Goal: Task Accomplishment & Management: Manage account settings

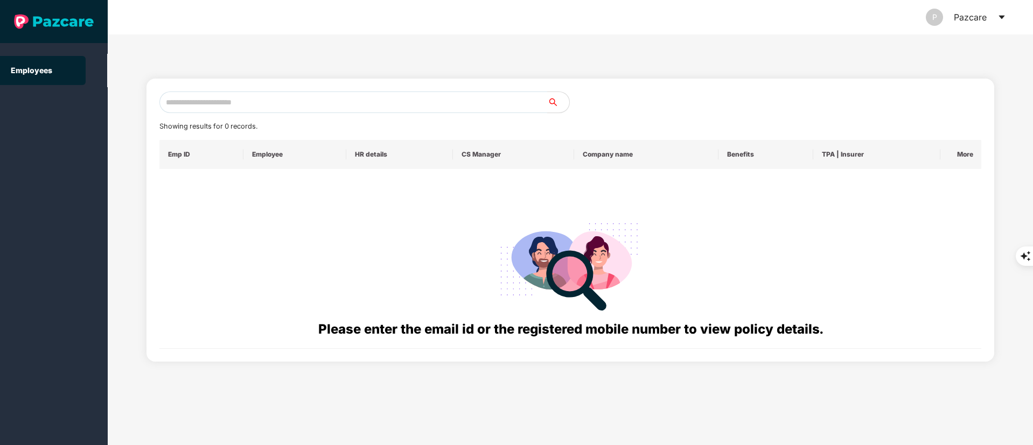
click at [1001, 16] on icon "caret-down" at bounding box center [1002, 18] width 6 height 4
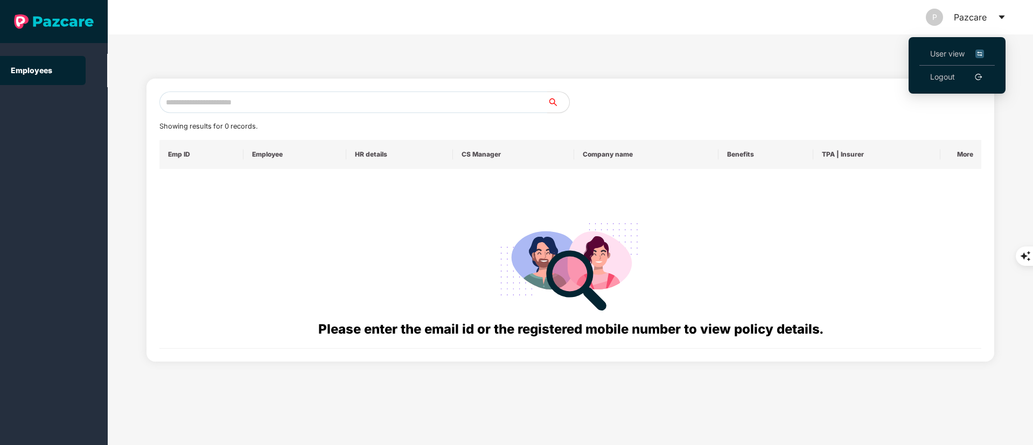
click at [945, 73] on link "Logout" at bounding box center [942, 77] width 25 height 12
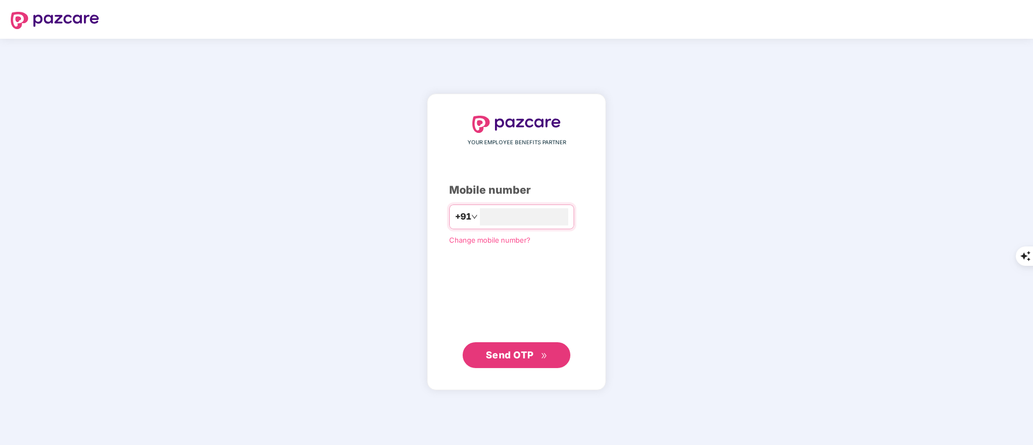
type input "**********"
click at [512, 358] on span "Send OTP" at bounding box center [510, 354] width 48 height 11
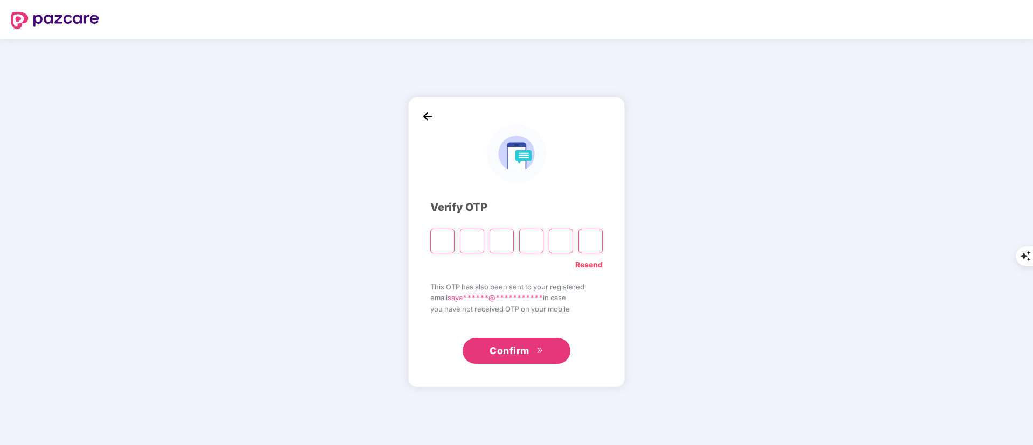
type input "*"
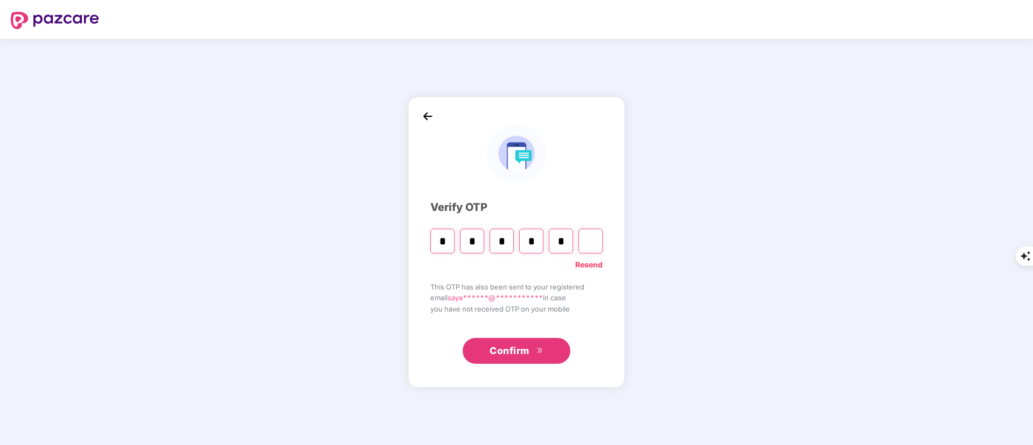
type input "*"
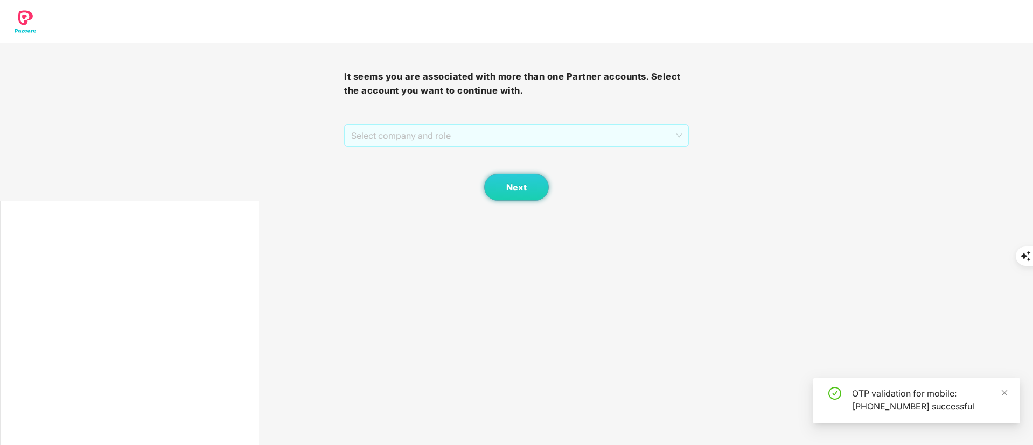
click at [455, 137] on span "Select company and role" at bounding box center [516, 136] width 330 height 20
click at [471, 138] on span "Select company and role" at bounding box center [516, 136] width 330 height 20
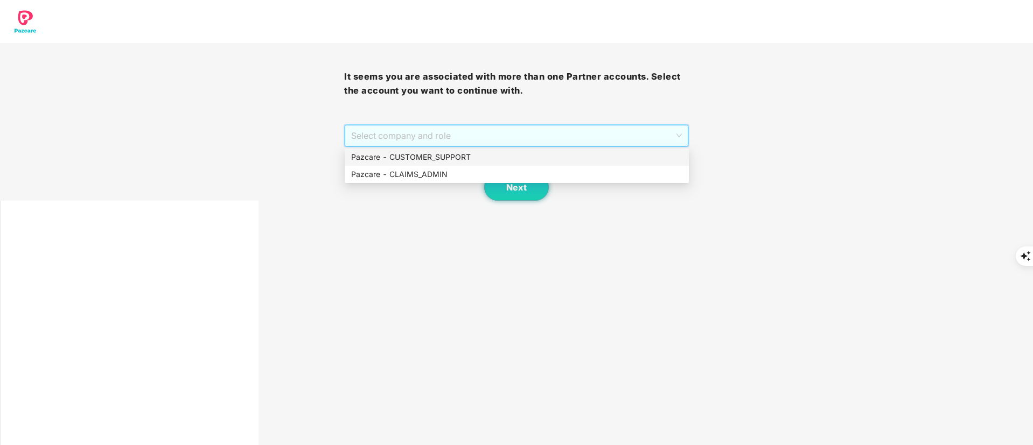
click at [445, 153] on div "Pazcare - CUSTOMER_SUPPORT" at bounding box center [516, 157] width 331 height 12
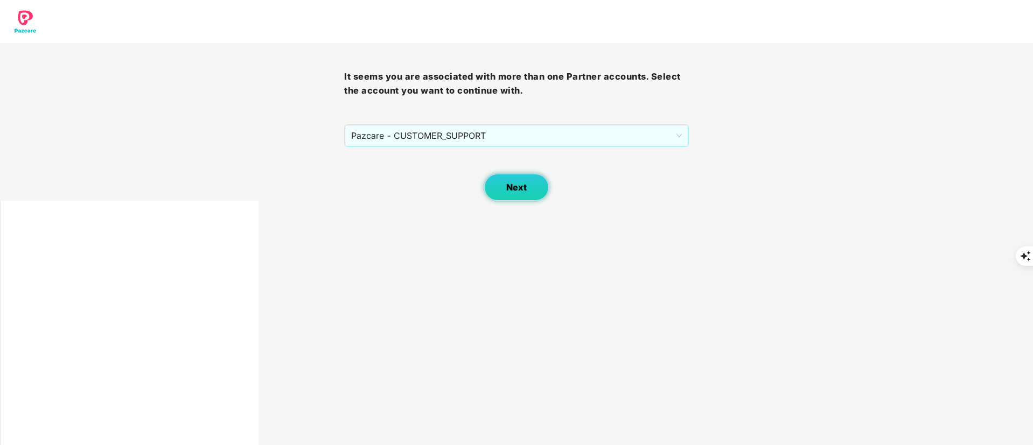
click at [509, 193] on button "Next" at bounding box center [516, 187] width 65 height 27
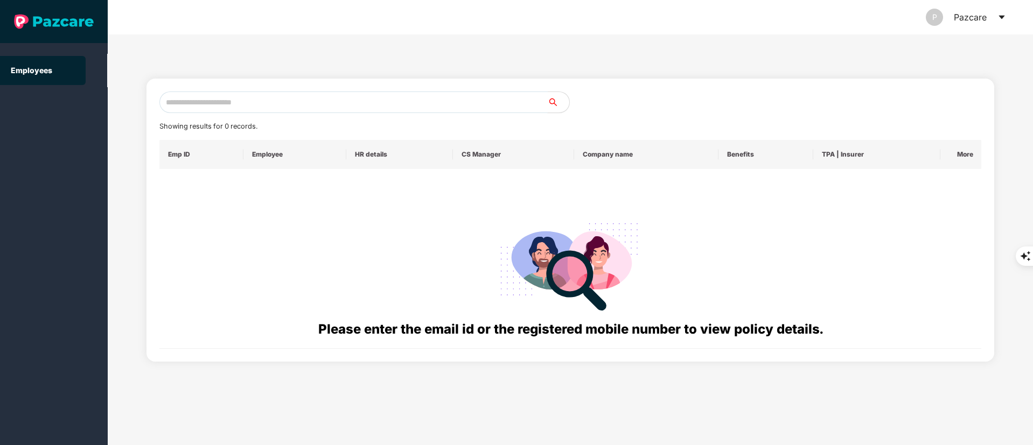
click at [206, 97] on input "text" at bounding box center [353, 103] width 388 height 22
paste input "******"
type input "******"
drag, startPoint x: 208, startPoint y: 1, endPoint x: 107, endPoint y: 62, distance: 118.9
click at [107, 62] on ul "Employees" at bounding box center [54, 70] width 108 height 33
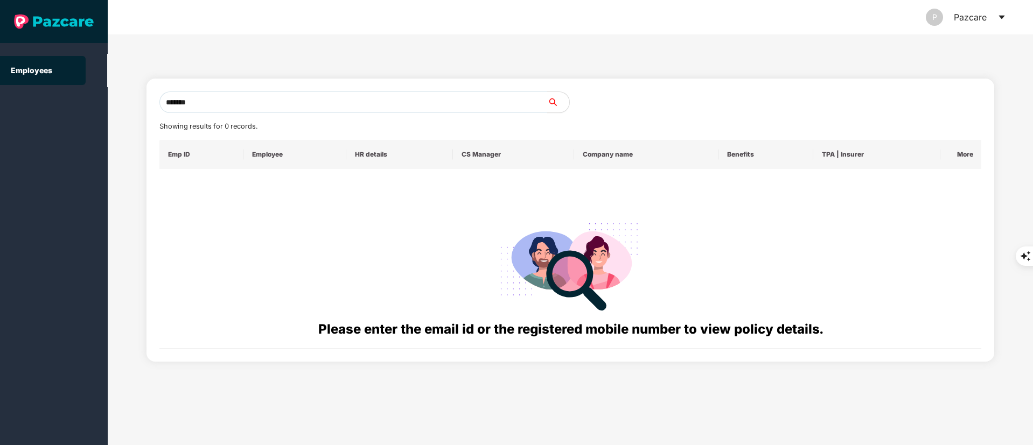
click at [992, 19] on div "P Pazcare" at bounding box center [966, 17] width 80 height 34
click at [1002, 18] on icon "caret-down" at bounding box center [1002, 18] width 6 height 4
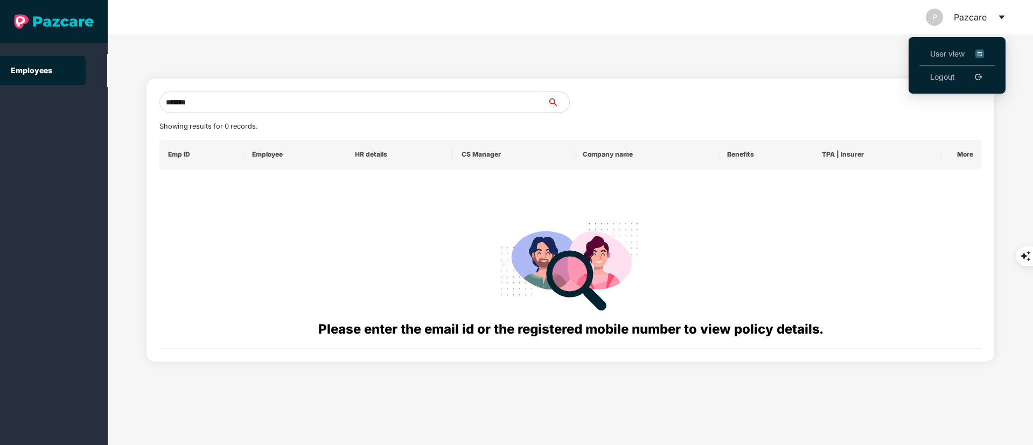
click at [950, 54] on span "User view" at bounding box center [957, 54] width 54 height 12
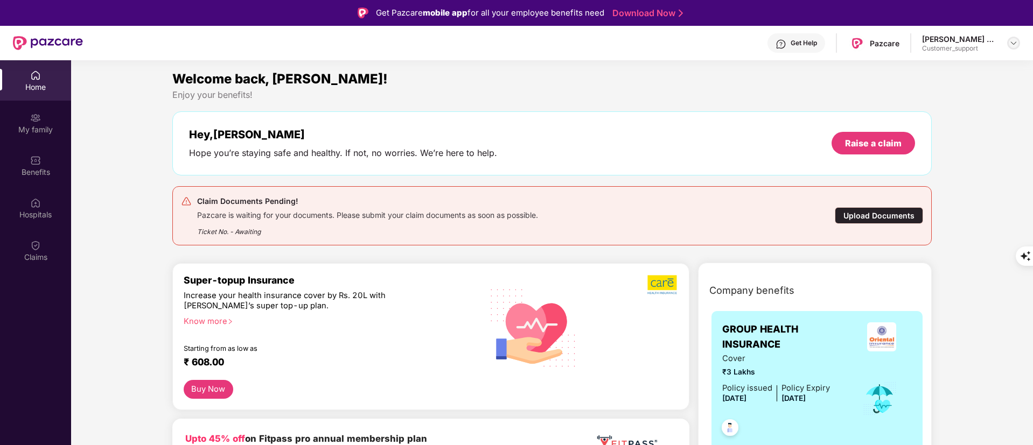
click at [1008, 40] on div at bounding box center [1013, 43] width 13 height 13
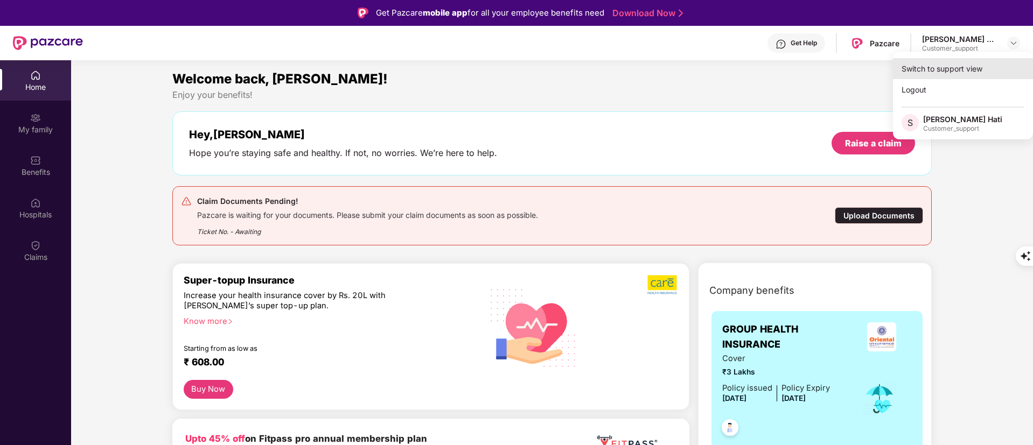
click at [958, 70] on div "Switch to support view" at bounding box center [963, 68] width 140 height 21
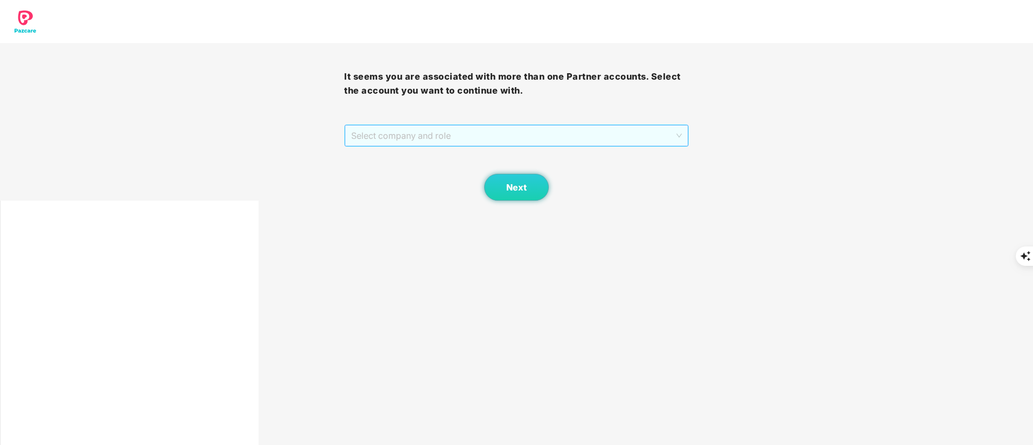
click at [489, 134] on span "Select company and role" at bounding box center [516, 136] width 330 height 20
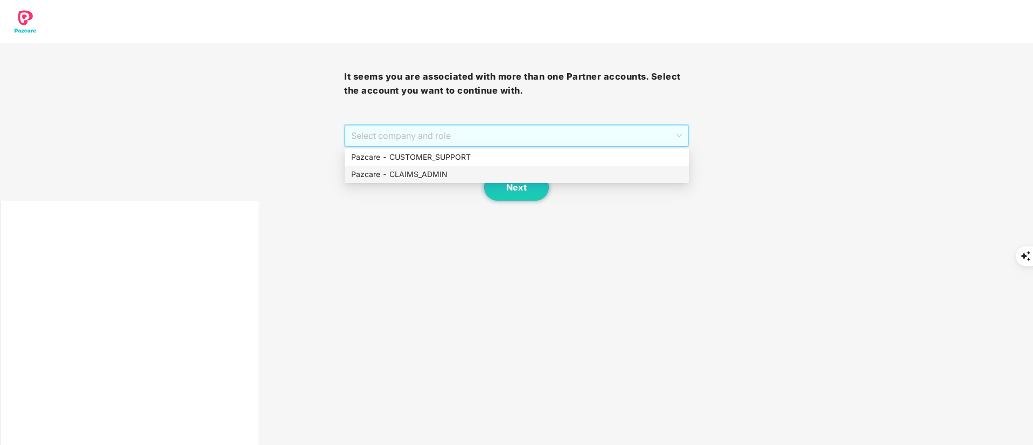
click at [453, 176] on div "Pazcare - CLAIMS_ADMIN" at bounding box center [516, 175] width 331 height 12
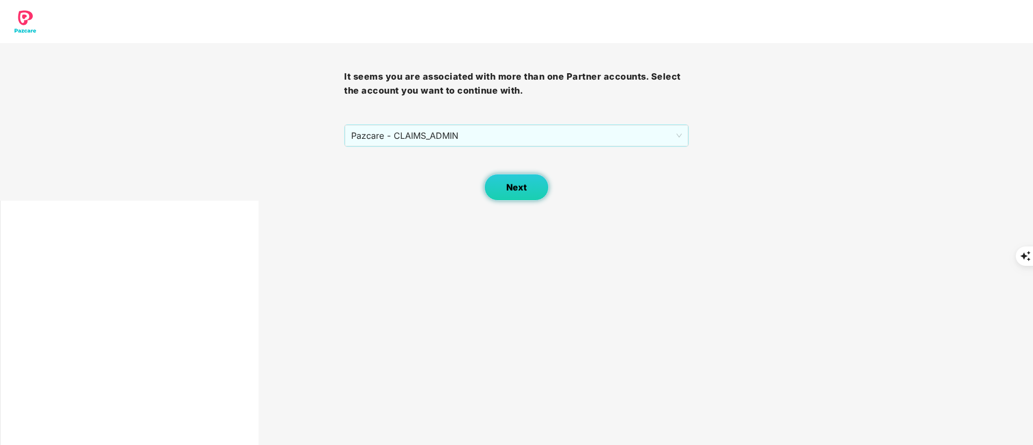
click at [513, 177] on button "Next" at bounding box center [516, 187] width 65 height 27
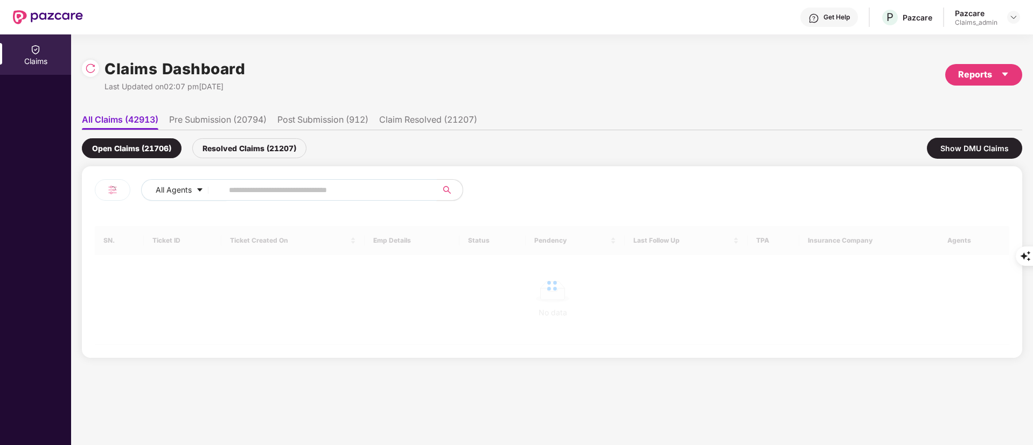
click at [317, 191] on input "text" at bounding box center [325, 190] width 193 height 16
paste input "******"
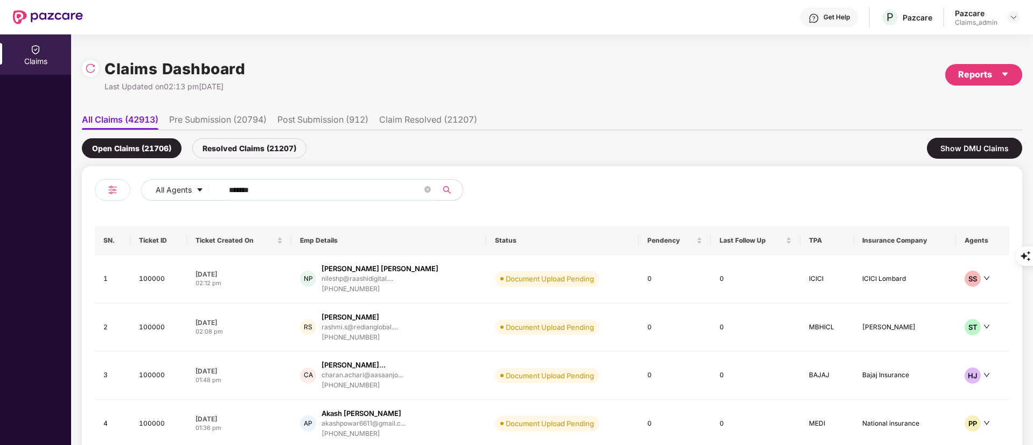
click at [317, 189] on input "******" at bounding box center [325, 190] width 193 height 16
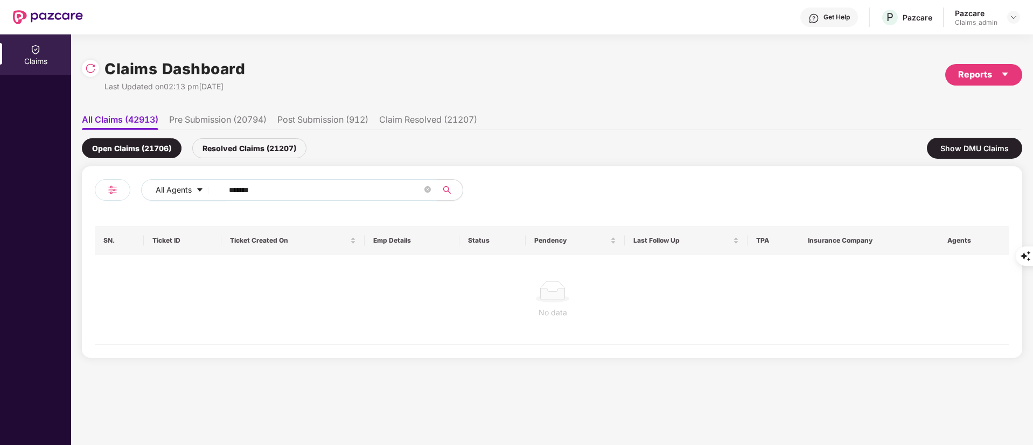
type input "******"
click at [248, 149] on div "Resolved Claims (21207)" at bounding box center [249, 148] width 114 height 20
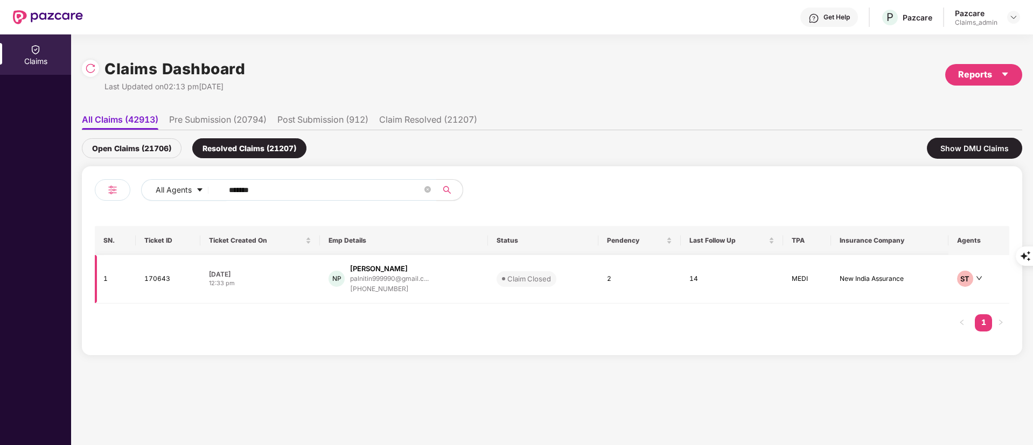
click at [359, 274] on div "palnitin999990@gmail.c..." at bounding box center [389, 279] width 79 height 10
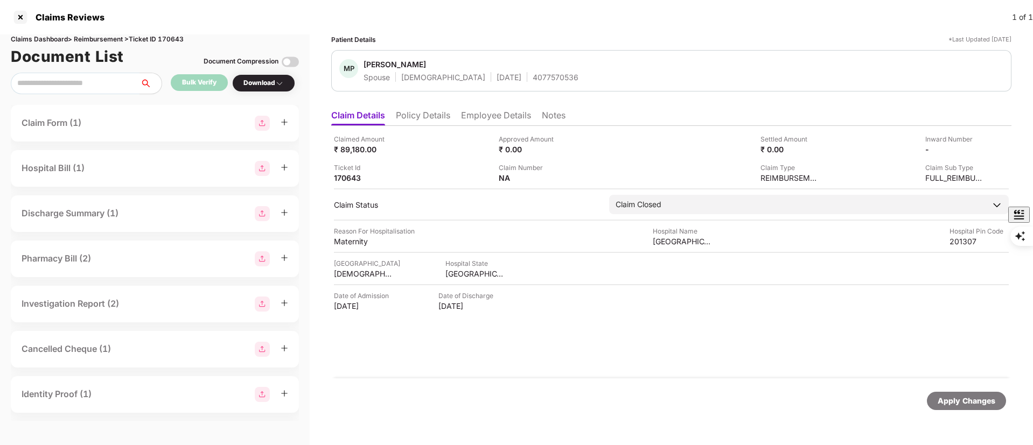
click at [426, 113] on li "Policy Details" at bounding box center [423, 118] width 54 height 16
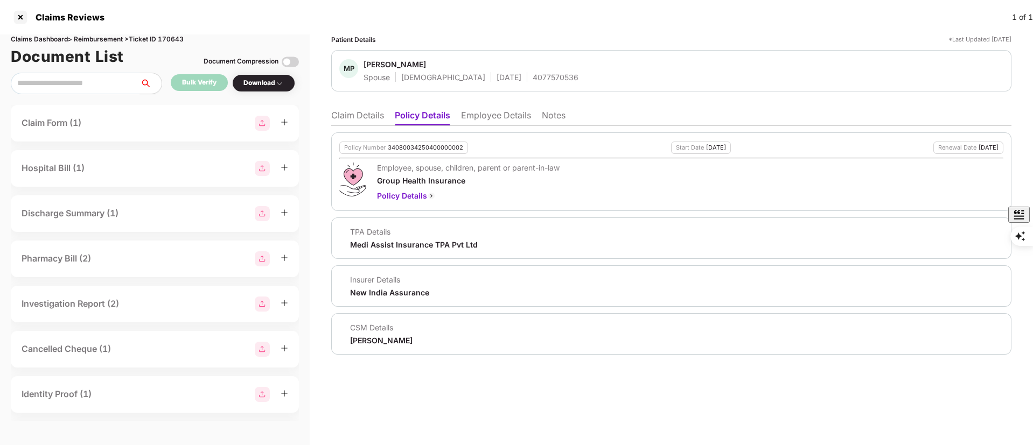
click at [345, 119] on li "Claim Details" at bounding box center [357, 118] width 53 height 16
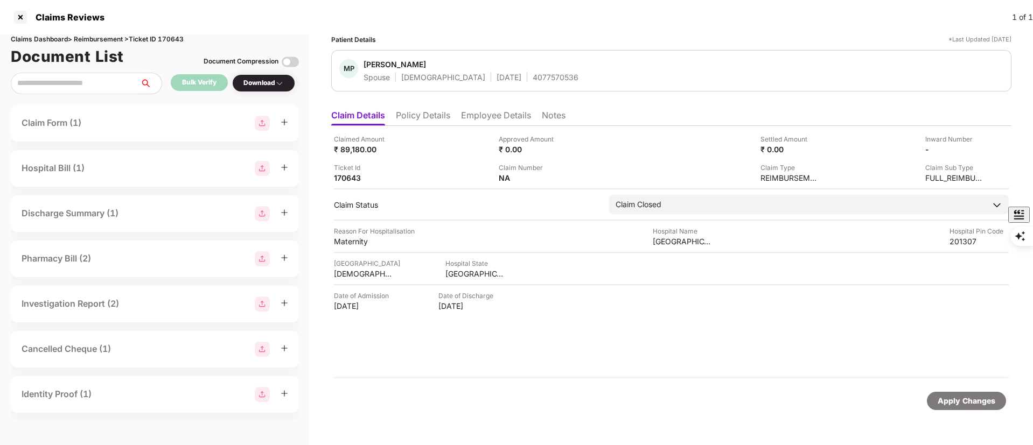
click at [456, 107] on ul "Claim Details Policy Details Employee Details Notes" at bounding box center [671, 116] width 680 height 22
click at [437, 120] on li "Policy Details" at bounding box center [423, 118] width 54 height 16
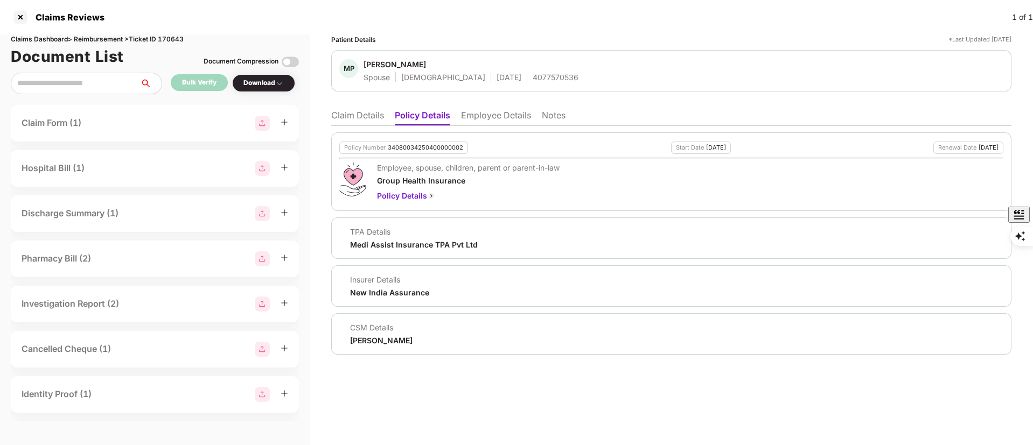
click at [360, 119] on li "Claim Details" at bounding box center [357, 118] width 53 height 16
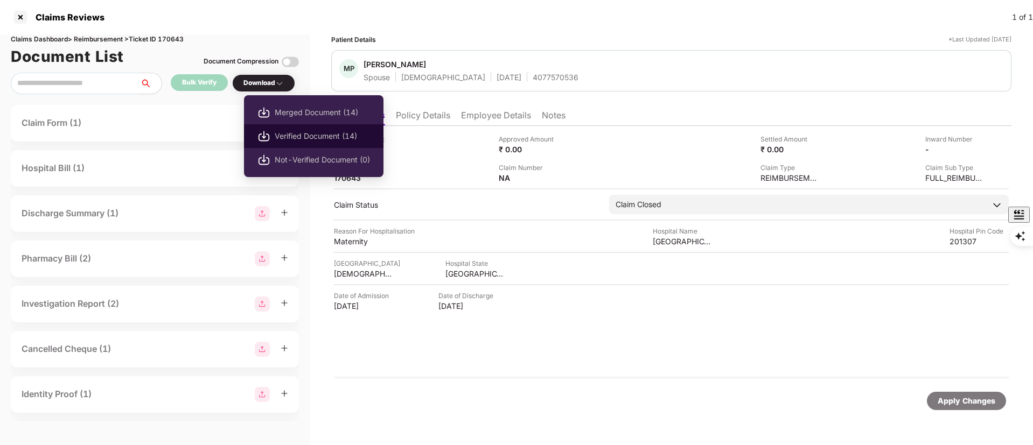
click at [343, 132] on span "Verified Document (14)" at bounding box center [322, 136] width 95 height 12
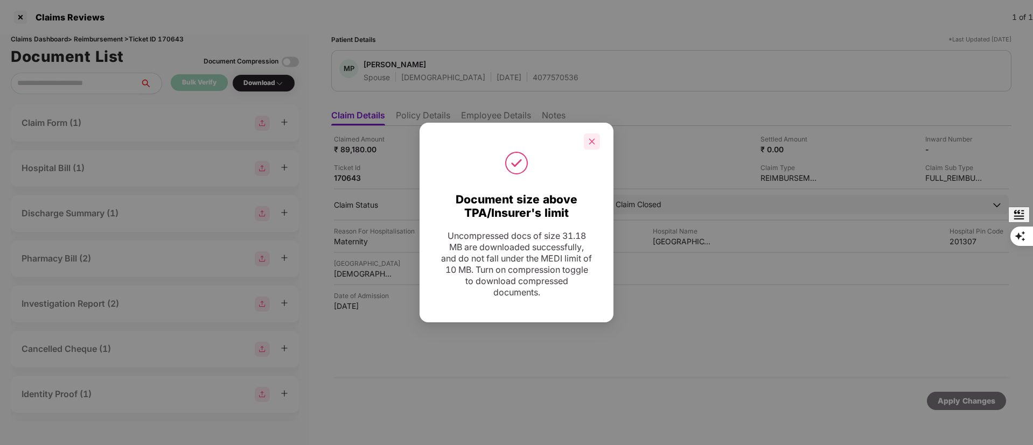
click at [589, 143] on icon "close" at bounding box center [592, 142] width 8 height 8
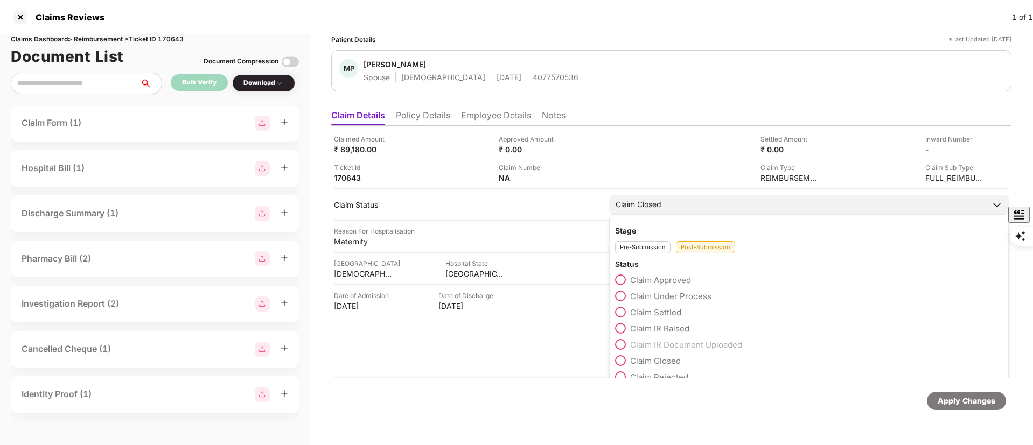
click at [658, 293] on span "Claim Under Process" at bounding box center [670, 296] width 81 height 10
click at [648, 241] on div "Pre-Submission" at bounding box center [642, 247] width 55 height 12
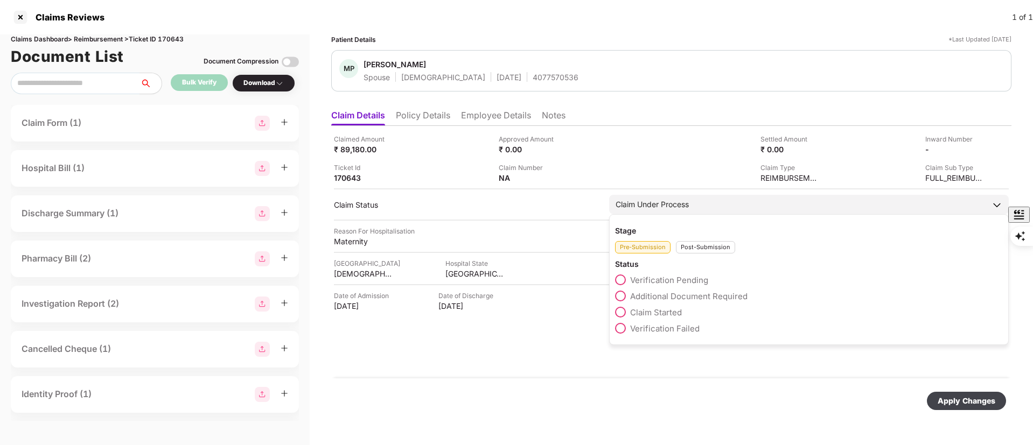
click at [653, 312] on span "Claim Started" at bounding box center [656, 313] width 52 height 10
click at [650, 277] on span "Verification Pending" at bounding box center [669, 280] width 78 height 10
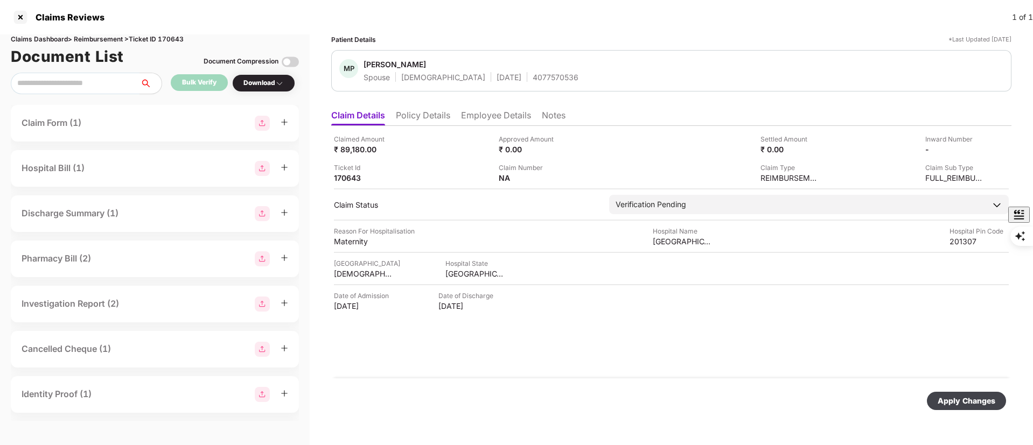
click at [952, 398] on div "Apply Changes" at bounding box center [967, 401] width 58 height 12
click at [634, 338] on div "Claimed Amount ₹ 89,180.00 Approved Amount ₹ 0.00 Settled Amount ₹ 0.00 Inward …" at bounding box center [671, 252] width 680 height 253
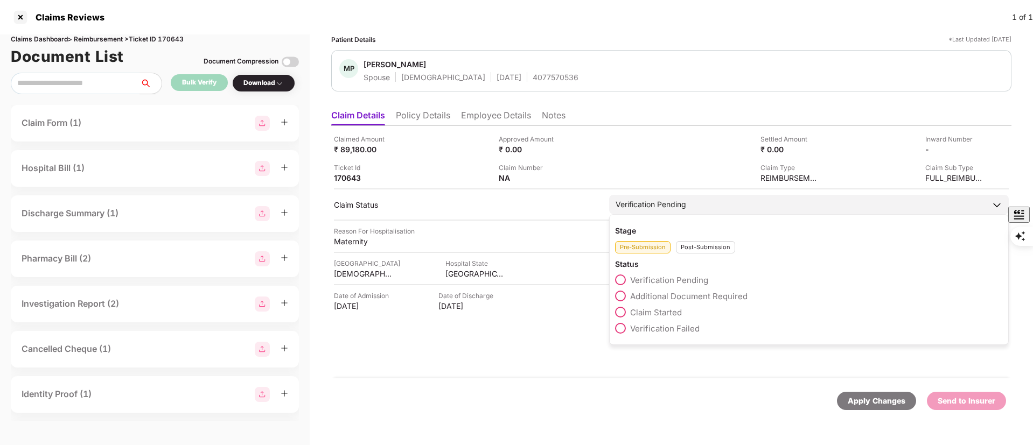
click at [674, 308] on span "Claim Started" at bounding box center [656, 313] width 52 height 10
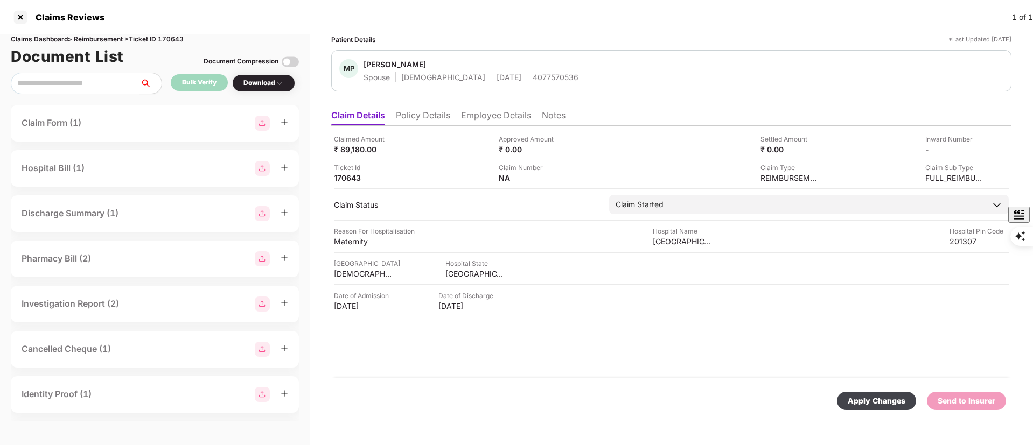
click at [895, 395] on div "Apply Changes" at bounding box center [877, 401] width 58 height 12
click at [268, 91] on div "Download" at bounding box center [263, 83] width 63 height 18
click at [267, 83] on div "Download" at bounding box center [263, 83] width 40 height 10
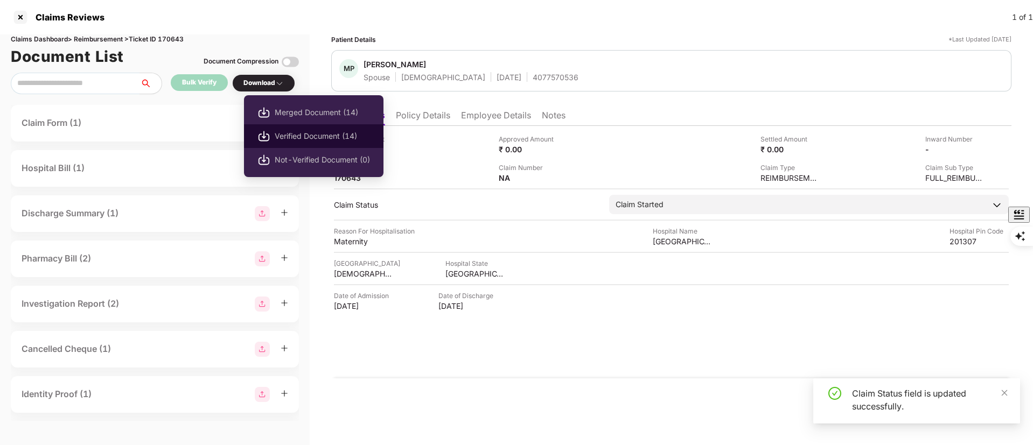
click at [292, 134] on span "Verified Document (14)" at bounding box center [322, 136] width 95 height 12
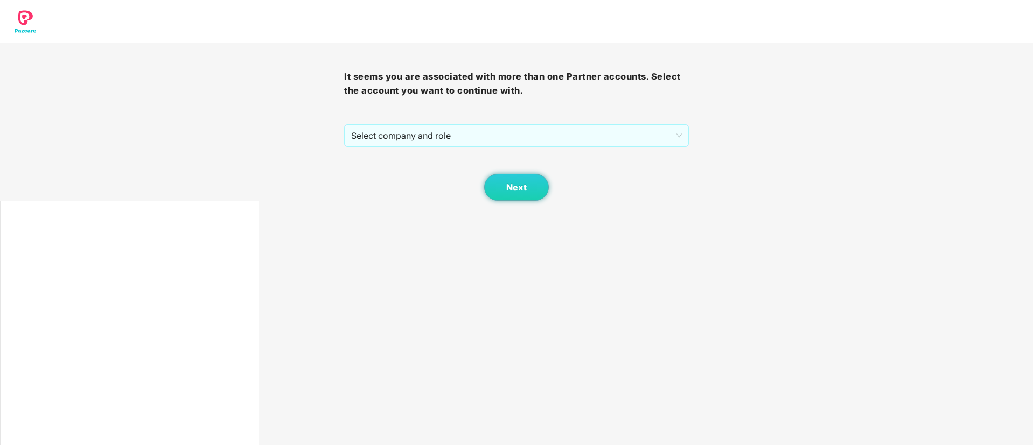
click at [434, 131] on span "Select company and role" at bounding box center [516, 136] width 330 height 20
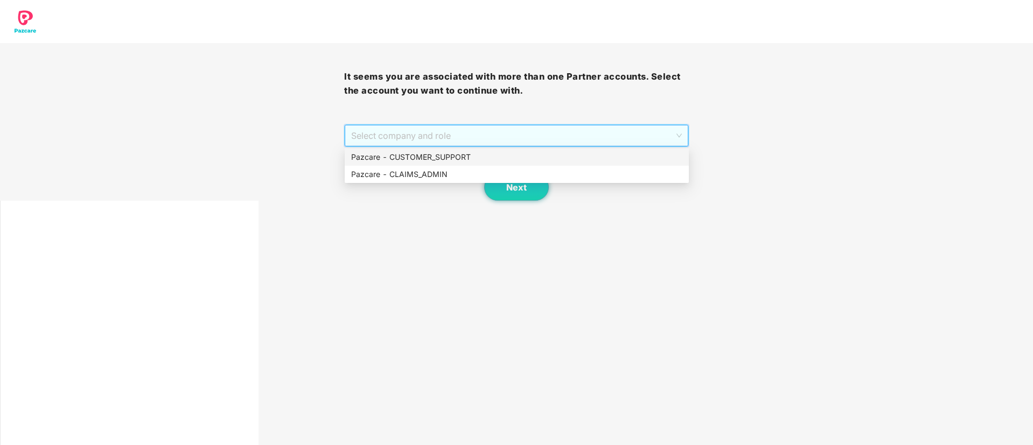
click at [437, 159] on div "Pazcare - CUSTOMER_SUPPORT" at bounding box center [516, 157] width 331 height 12
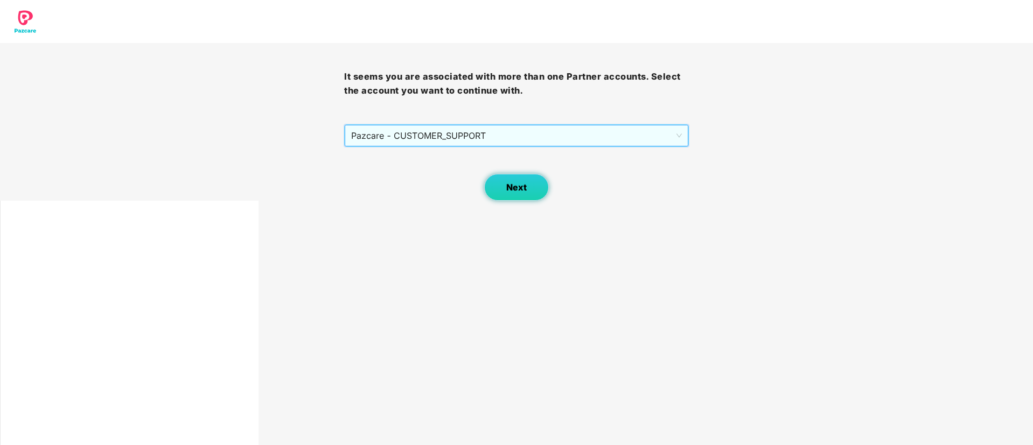
click at [519, 196] on button "Next" at bounding box center [516, 187] width 65 height 27
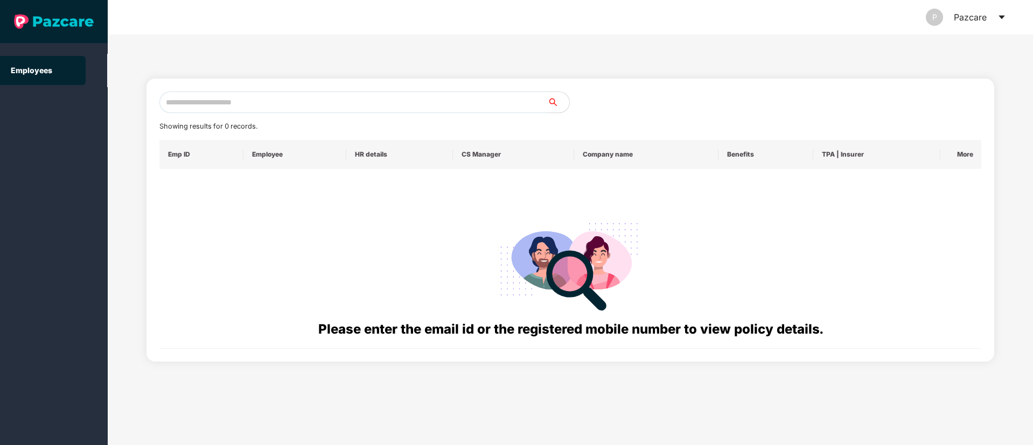
click at [234, 104] on input "text" at bounding box center [353, 103] width 388 height 22
paste input "**********"
drag, startPoint x: 172, startPoint y: 103, endPoint x: 87, endPoint y: 110, distance: 85.4
click at [87, 110] on section "**********" at bounding box center [516, 222] width 1033 height 445
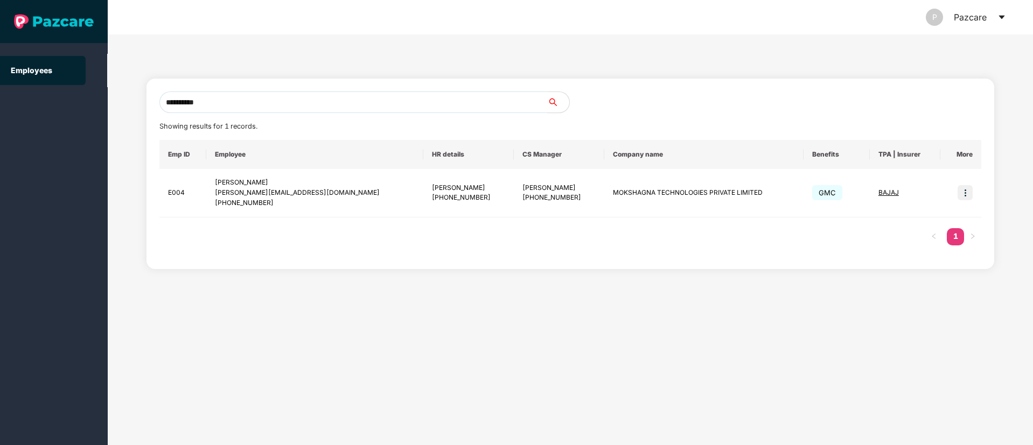
drag, startPoint x: 196, startPoint y: 106, endPoint x: 49, endPoint y: 107, distance: 147.1
click at [49, 107] on section "**********" at bounding box center [516, 222] width 1033 height 445
paste input "text"
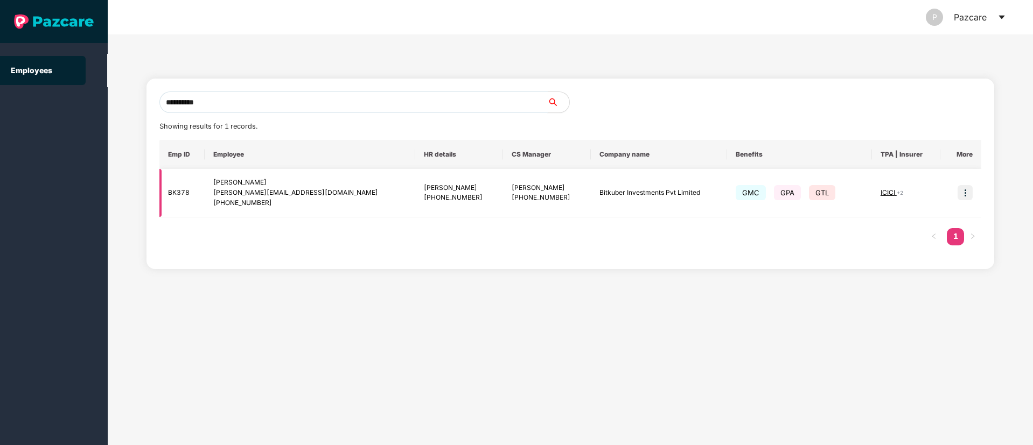
type input "**********"
click at [971, 193] on img at bounding box center [965, 192] width 15 height 15
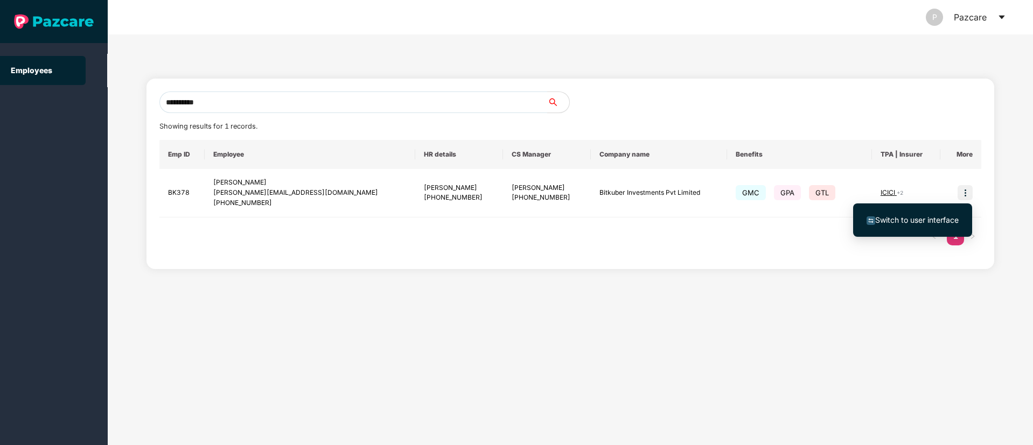
click at [910, 220] on span "Switch to user interface" at bounding box center [916, 219] width 83 height 9
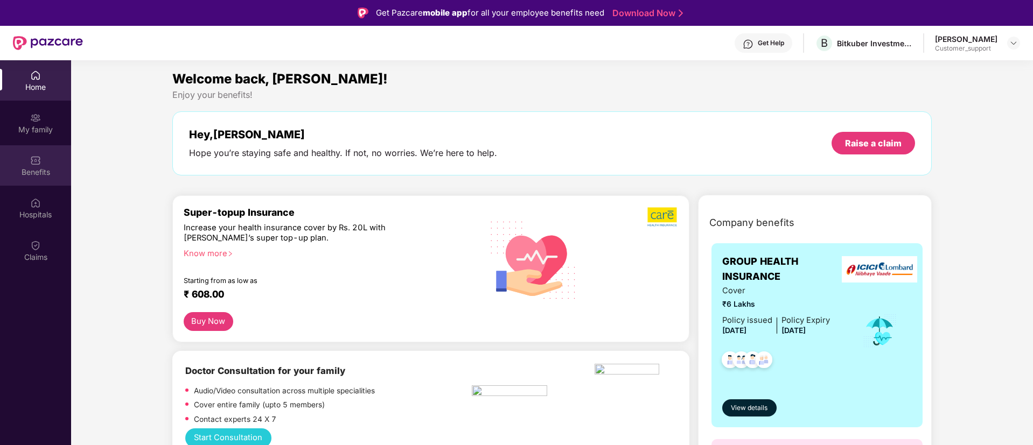
click at [33, 166] on div "Benefits" at bounding box center [35, 165] width 71 height 40
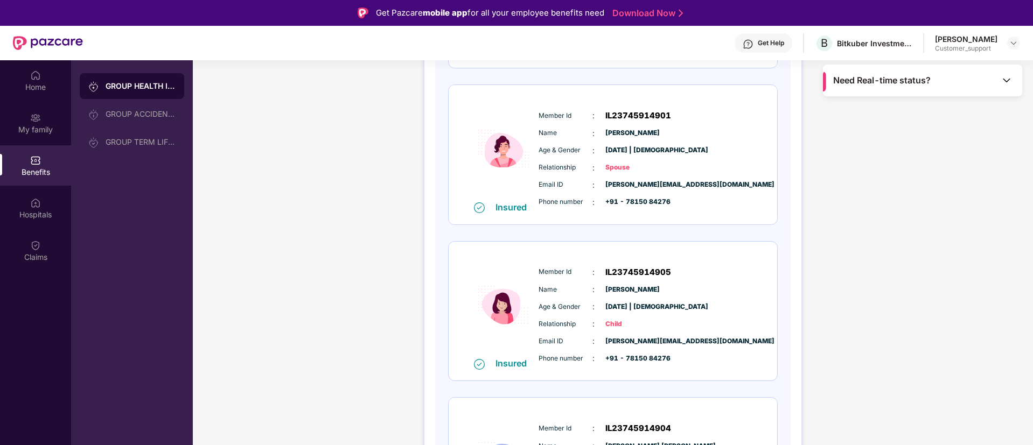
scroll to position [225, 0]
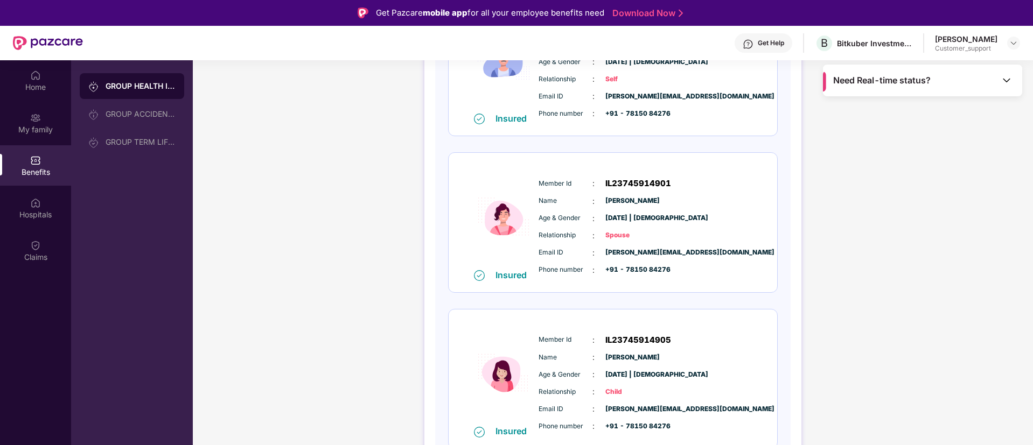
click at [654, 183] on span "IL23745914901" at bounding box center [638, 183] width 66 height 13
copy span "IL23745914901"
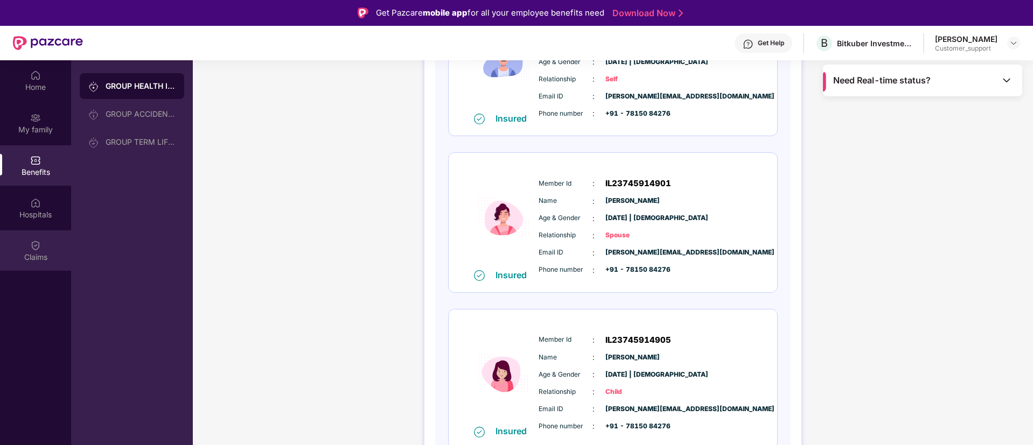
click at [38, 254] on div "Claims" at bounding box center [35, 257] width 71 height 11
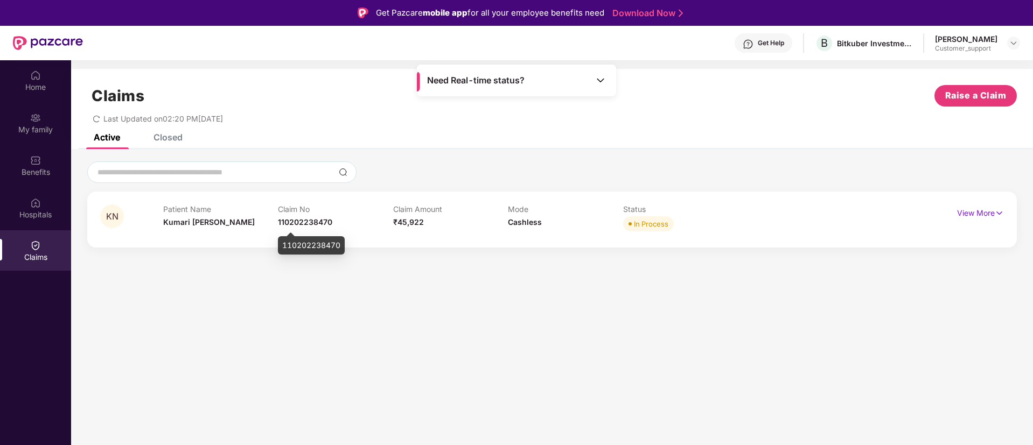
click at [304, 222] on span "110202238470" at bounding box center [305, 222] width 54 height 9
copy span "110202238470"
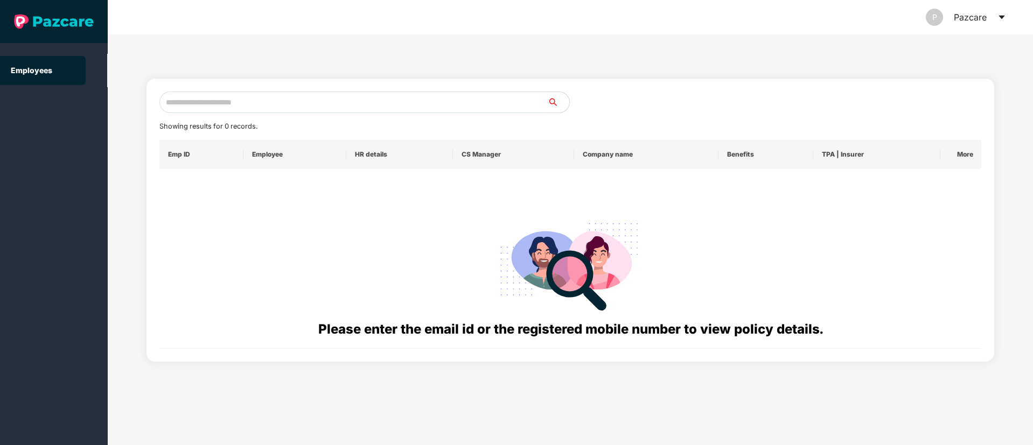
click at [229, 96] on input "text" at bounding box center [353, 103] width 388 height 22
paste input "**********"
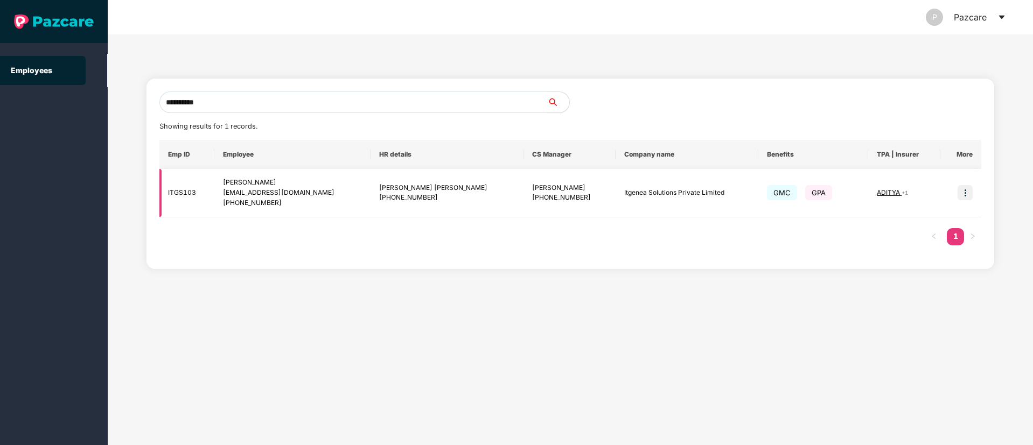
type input "**********"
click at [970, 196] on img at bounding box center [965, 192] width 15 height 15
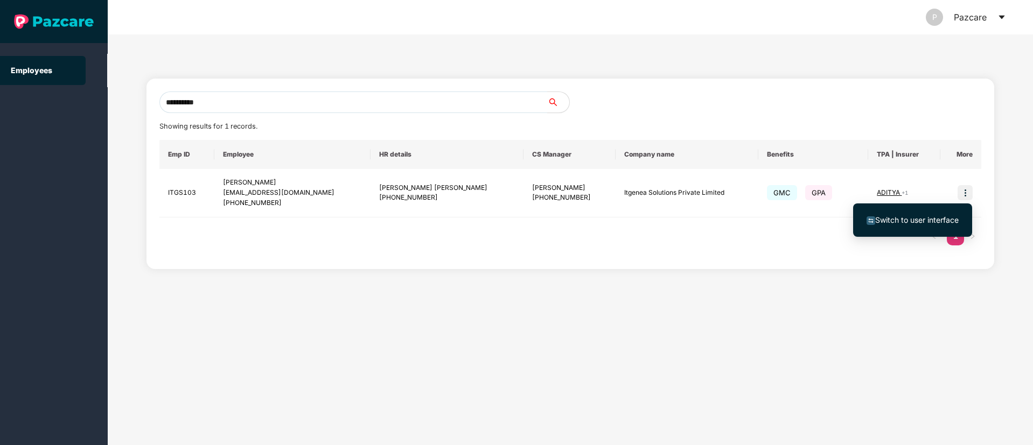
click at [923, 215] on span "Switch to user interface" at bounding box center [916, 219] width 83 height 9
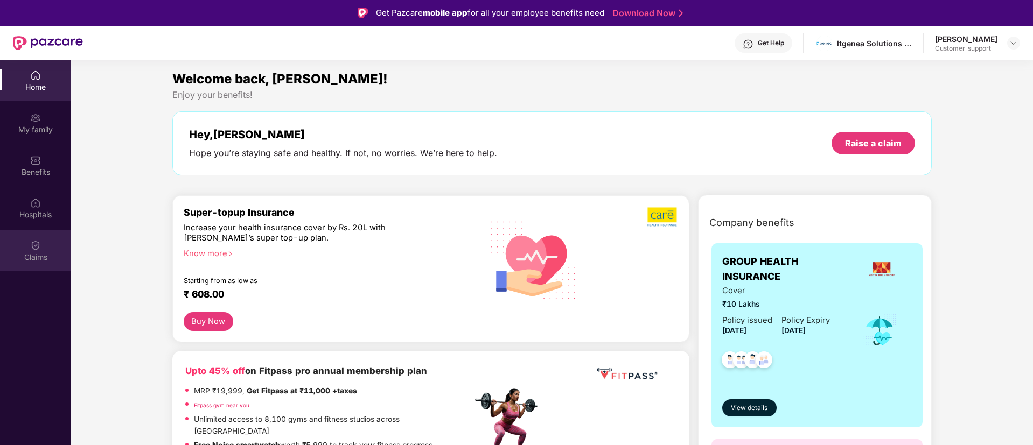
click at [39, 259] on div "Claims" at bounding box center [35, 257] width 71 height 11
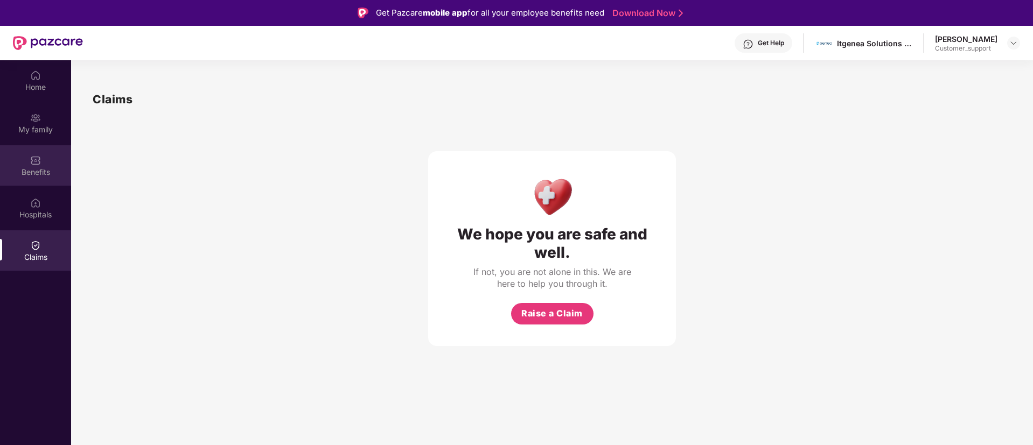
click at [46, 155] on div "Benefits" at bounding box center [35, 165] width 71 height 40
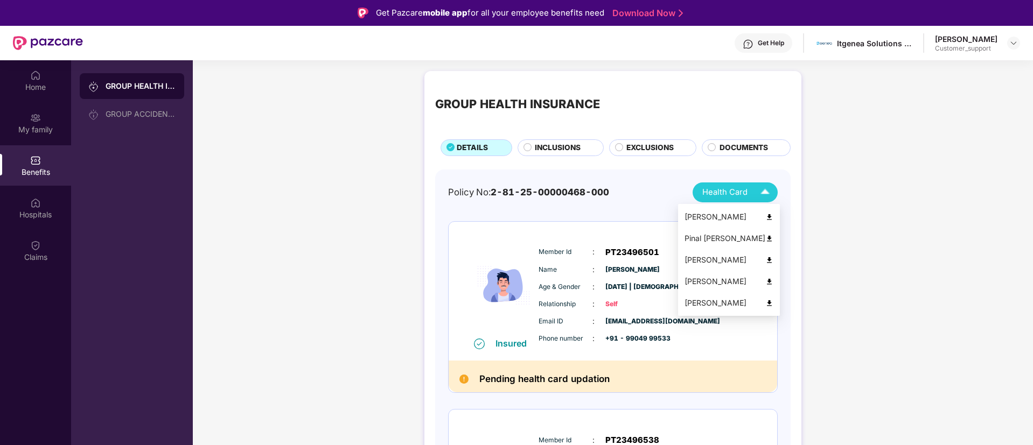
click at [723, 215] on div "Dhimant Kiritkumar Nayak" at bounding box center [729, 217] width 89 height 12
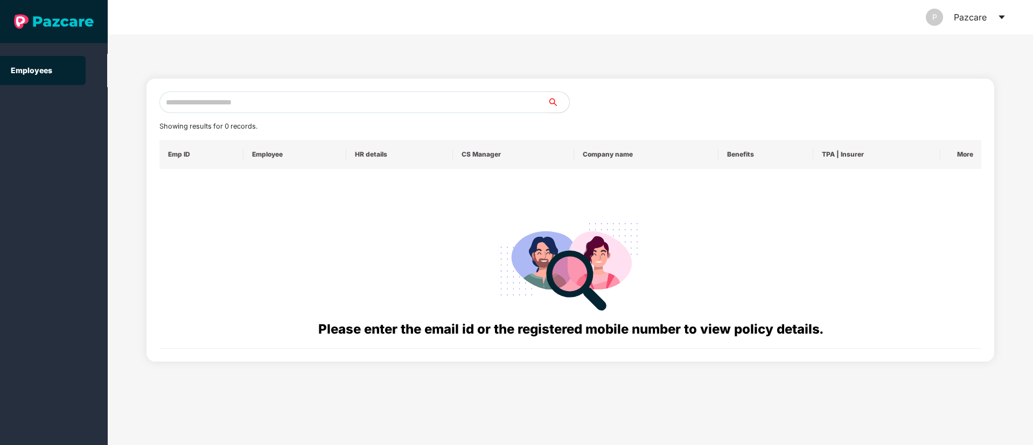
click at [242, 102] on input "text" at bounding box center [353, 103] width 388 height 22
paste input "**********"
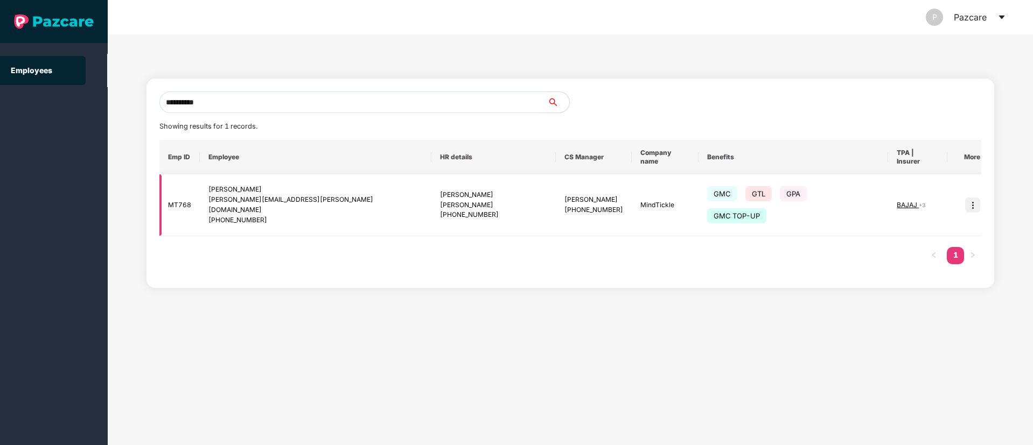
type input "**********"
click at [970, 198] on img at bounding box center [972, 205] width 15 height 15
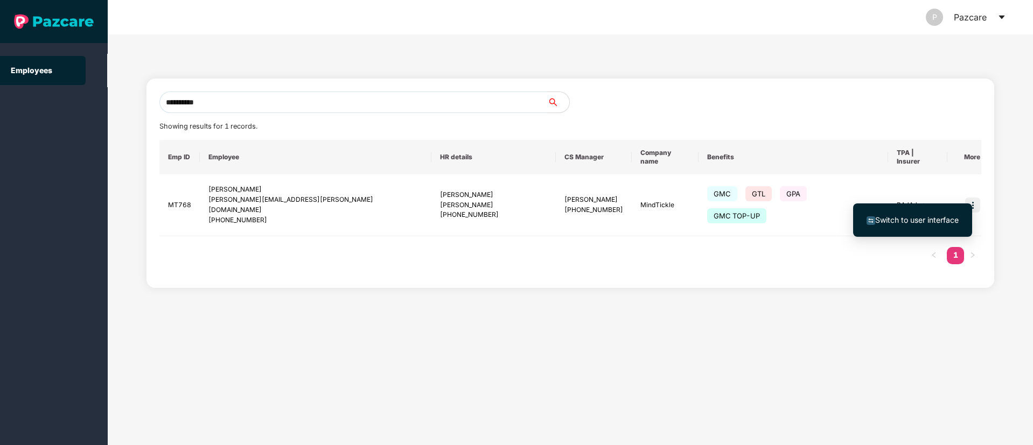
click at [939, 219] on span "Switch to user interface" at bounding box center [916, 219] width 83 height 9
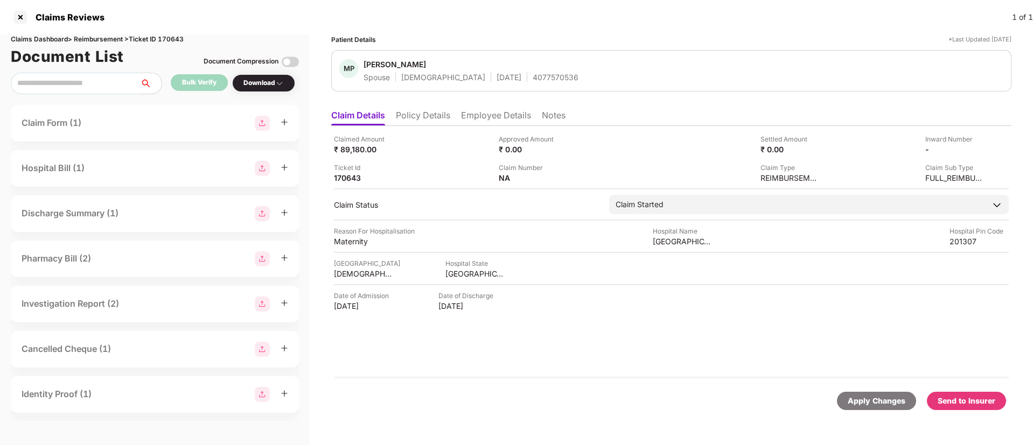
click at [960, 397] on div "Send to Insurer" at bounding box center [967, 401] width 58 height 12
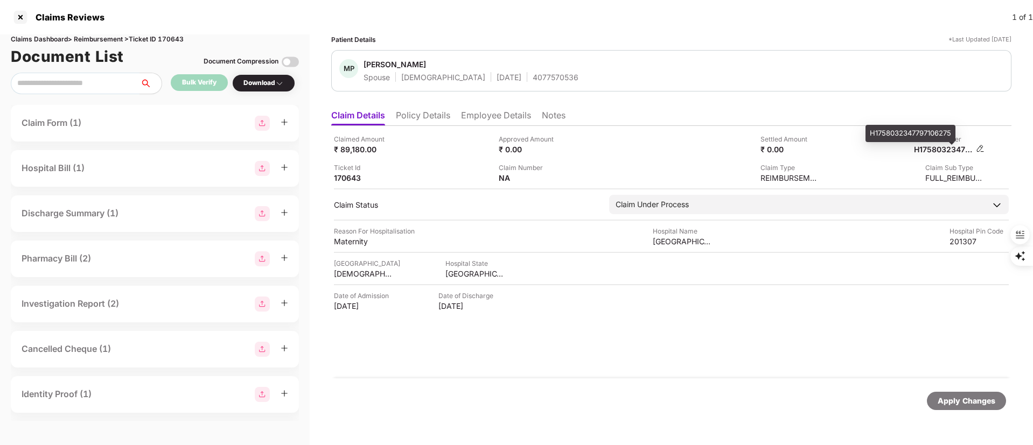
click at [942, 147] on div "H1758032347797106275" at bounding box center [943, 149] width 59 height 10
copy div "H1758032347797106275"
click at [485, 117] on li "Employee Details" at bounding box center [496, 118] width 70 height 16
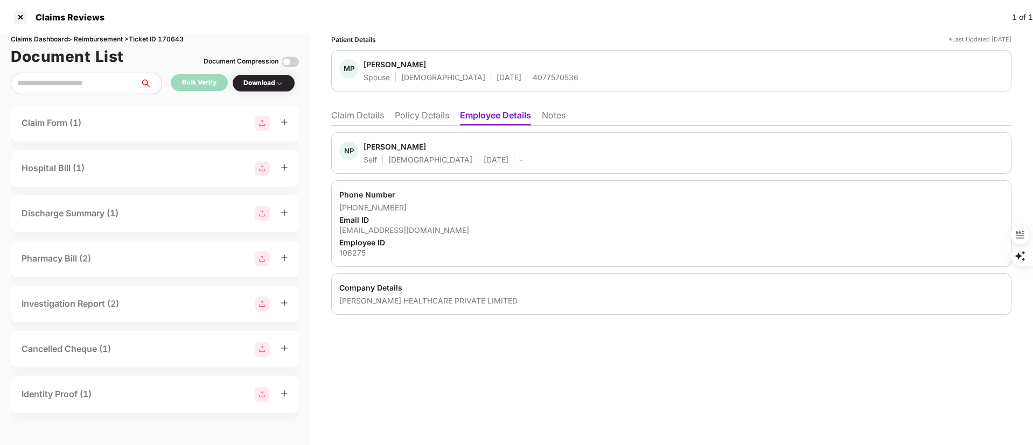
click at [373, 144] on div "[PERSON_NAME]" at bounding box center [395, 147] width 62 height 10
copy div "Nitin"
click at [24, 13] on div at bounding box center [20, 17] width 17 height 17
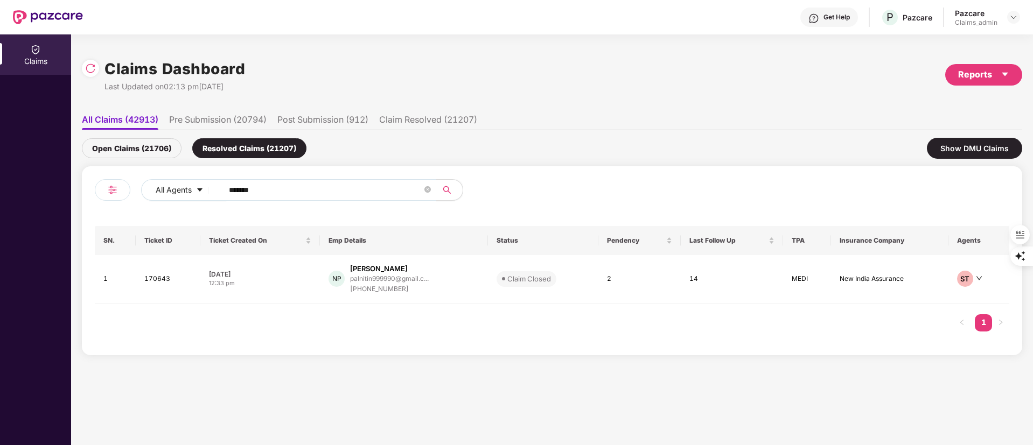
drag, startPoint x: 275, startPoint y: 177, endPoint x: 184, endPoint y: 201, distance: 94.1
click at [165, 201] on div "All Agents ****** SN. Ticket ID Ticket Created On Emp Details Status Pendency L…" at bounding box center [552, 260] width 941 height 189
drag, startPoint x: 258, startPoint y: 187, endPoint x: 132, endPoint y: 206, distance: 127.5
click at [113, 206] on div "All Agents ******" at bounding box center [323, 194] width 457 height 30
paste input "text"
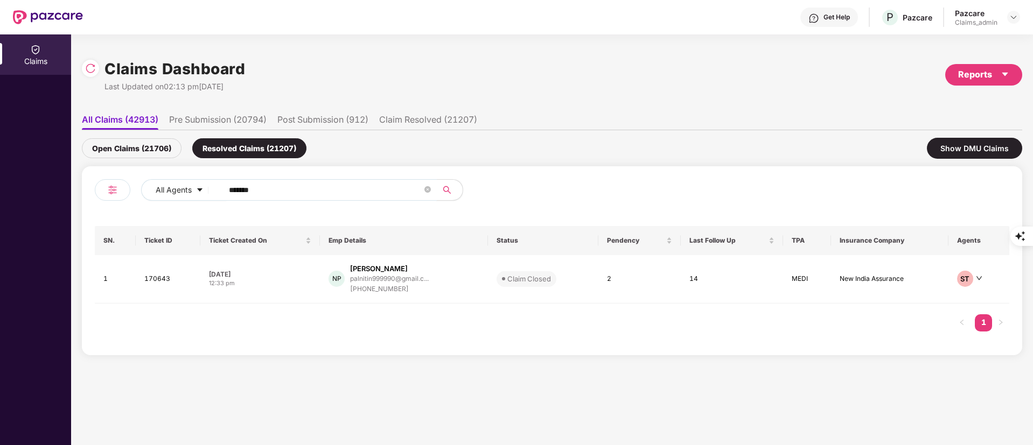
type input "******"
click at [121, 144] on div "Open Claims (21706)" at bounding box center [132, 148] width 100 height 20
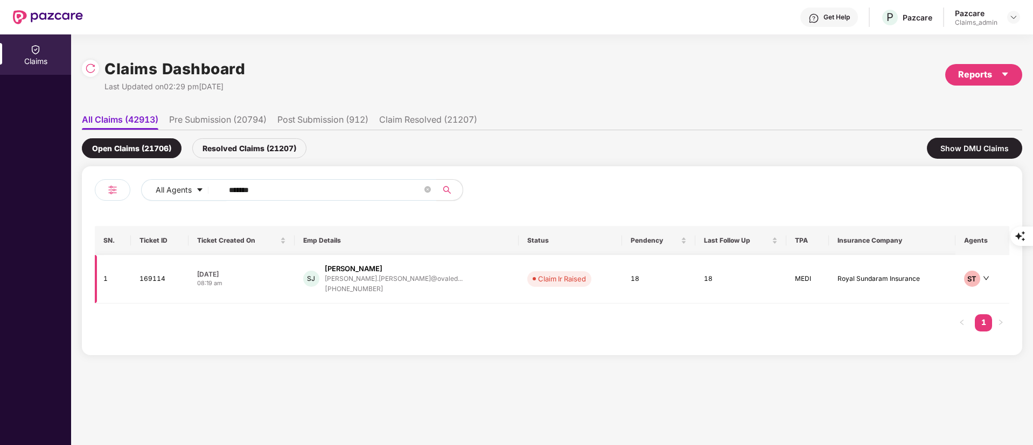
click at [400, 284] on div "+918886345653" at bounding box center [394, 289] width 138 height 10
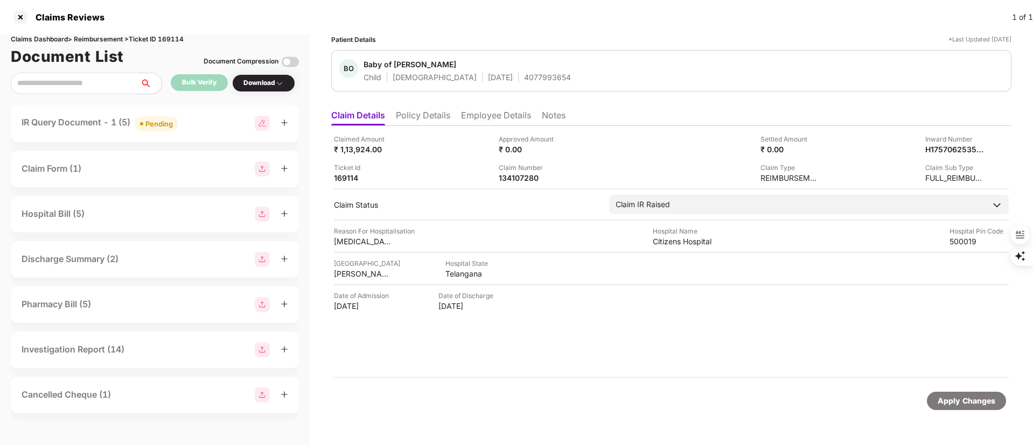
click at [205, 128] on div "IR Query Document - 1 (5) Pending" at bounding box center [155, 124] width 267 height 16
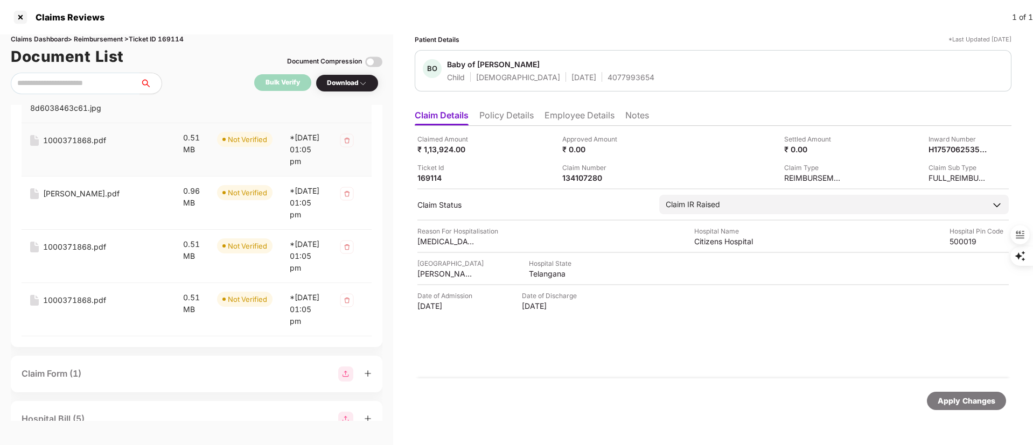
scroll to position [81, 0]
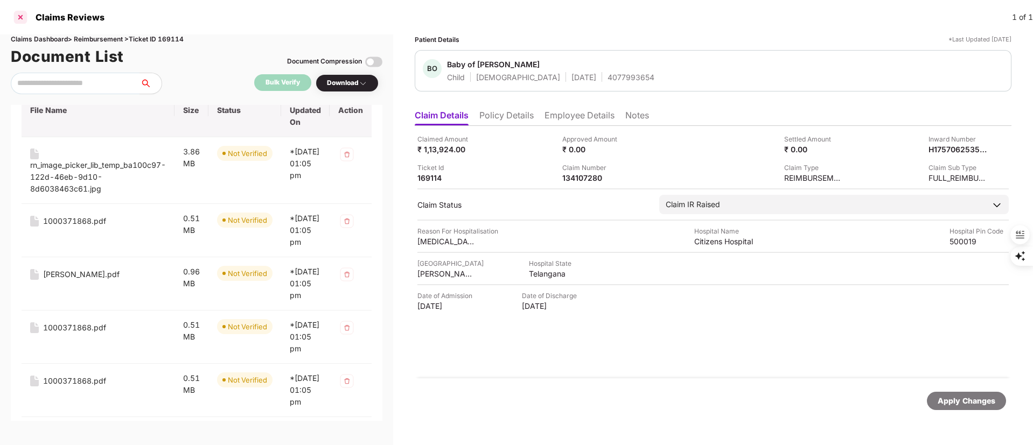
click at [19, 16] on div at bounding box center [20, 17] width 17 height 17
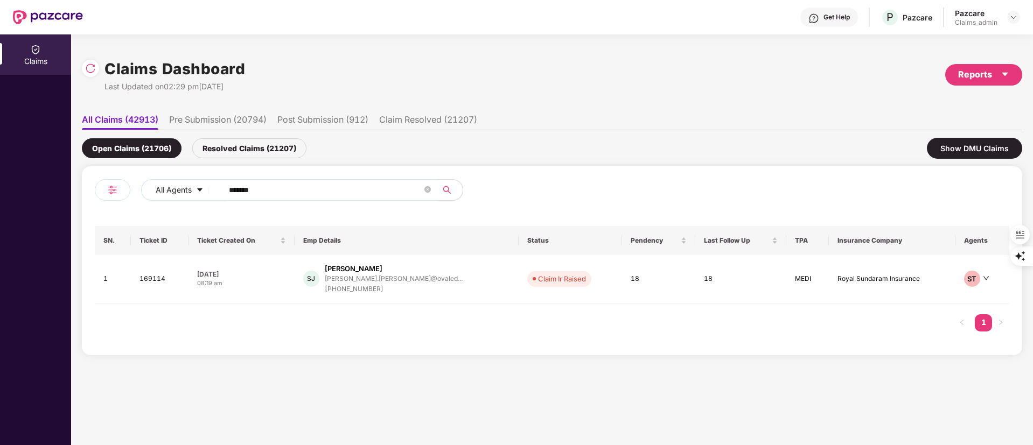
drag, startPoint x: 305, startPoint y: 189, endPoint x: 139, endPoint y: 210, distance: 167.8
click at [139, 210] on div "All Agents ****** SN. Ticket ID Ticket Created On Emp Details Status Pendency L…" at bounding box center [552, 260] width 915 height 163
paste input "text"
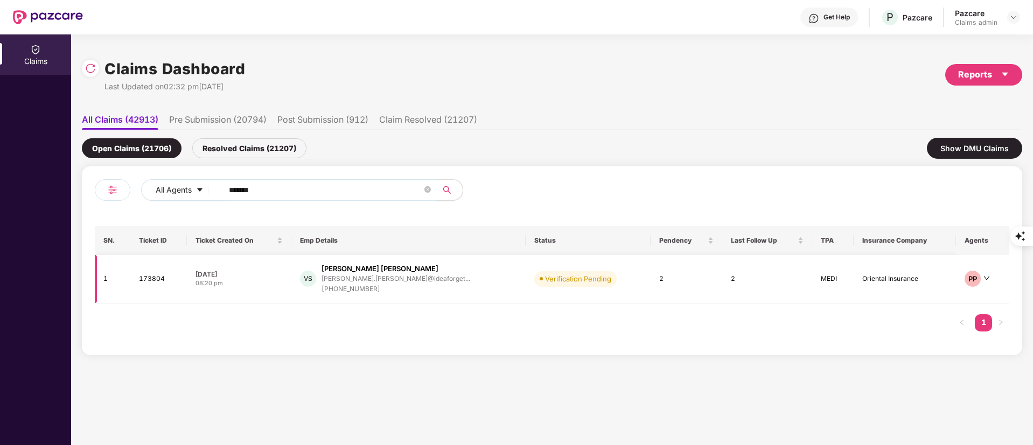
type input "******"
click at [368, 287] on div "+918087192259" at bounding box center [396, 289] width 149 height 10
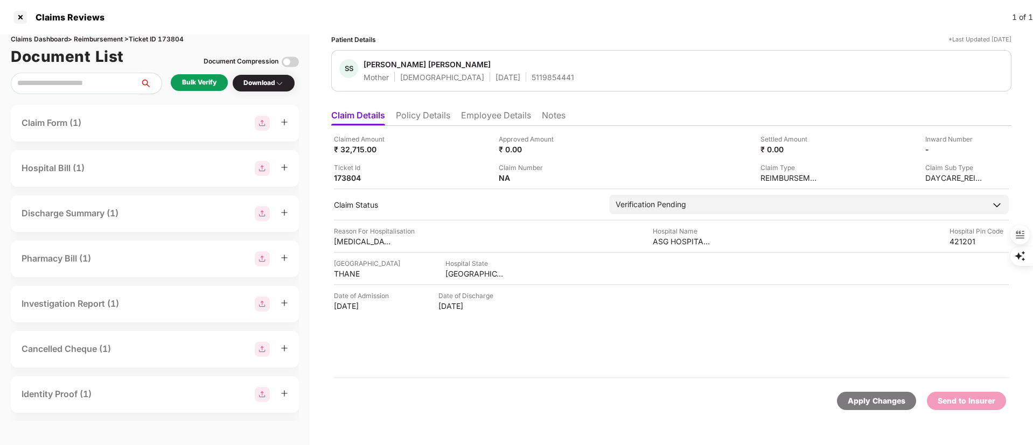
click at [424, 111] on li "Policy Details" at bounding box center [423, 118] width 54 height 16
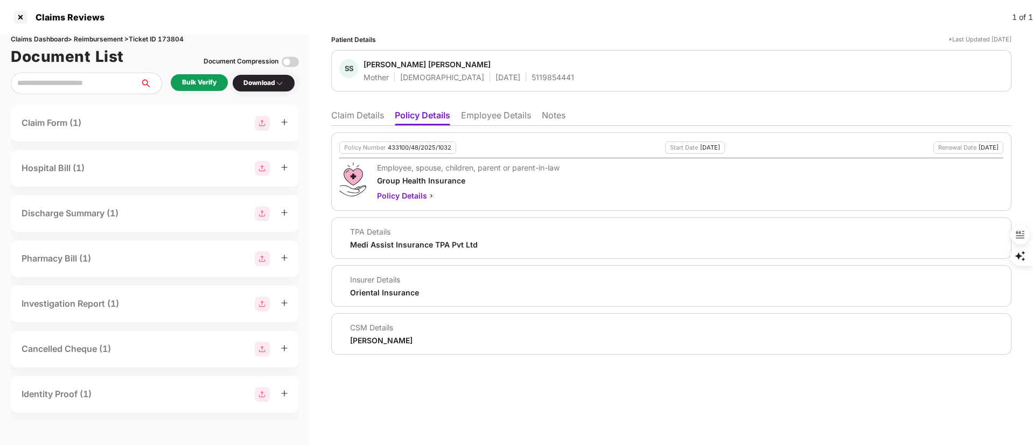
click at [180, 78] on div "Bulk Verify" at bounding box center [199, 82] width 57 height 17
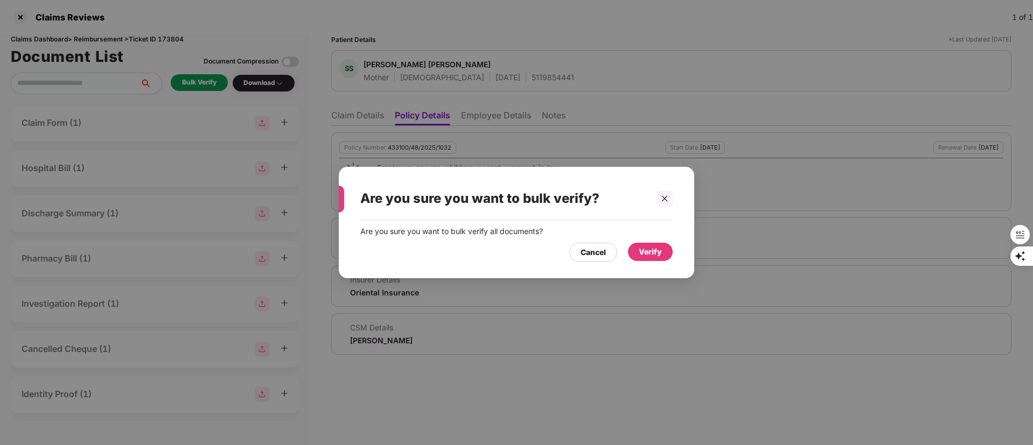
click at [635, 247] on div "Verify" at bounding box center [650, 252] width 45 height 18
click at [639, 247] on div "Verify" at bounding box center [650, 252] width 23 height 12
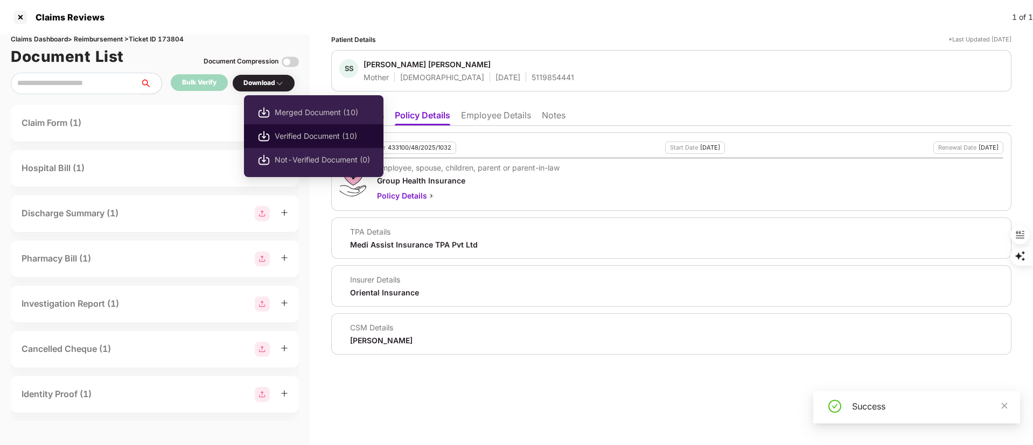
click at [291, 138] on span "Verified Document (10)" at bounding box center [322, 136] width 95 height 12
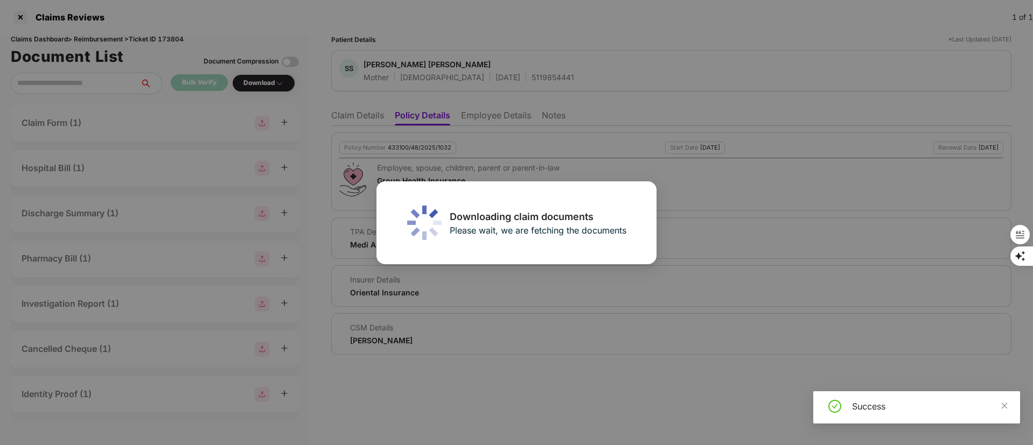
click at [291, 138] on div "Downloading claim documents Please wait, we are fetching the documents" at bounding box center [516, 222] width 1033 height 445
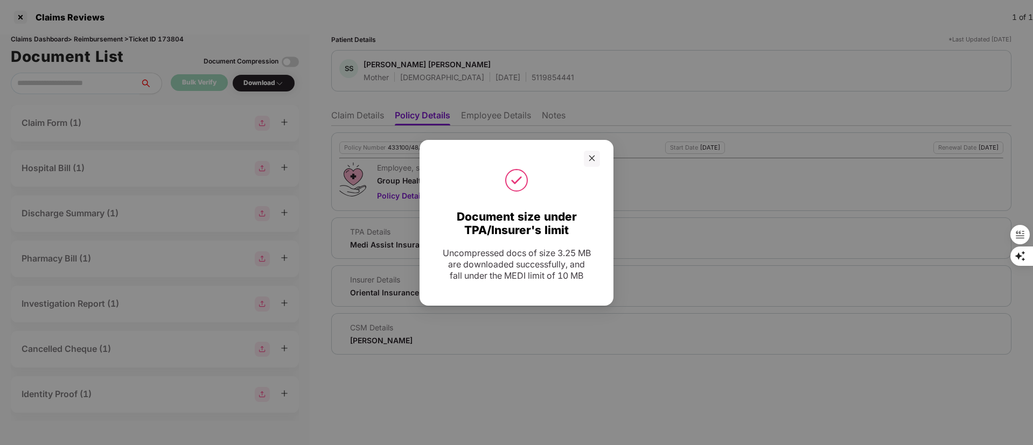
drag, startPoint x: 595, startPoint y: 152, endPoint x: 556, endPoint y: 209, distance: 68.6
click at [595, 155] on icon "close" at bounding box center [592, 159] width 8 height 8
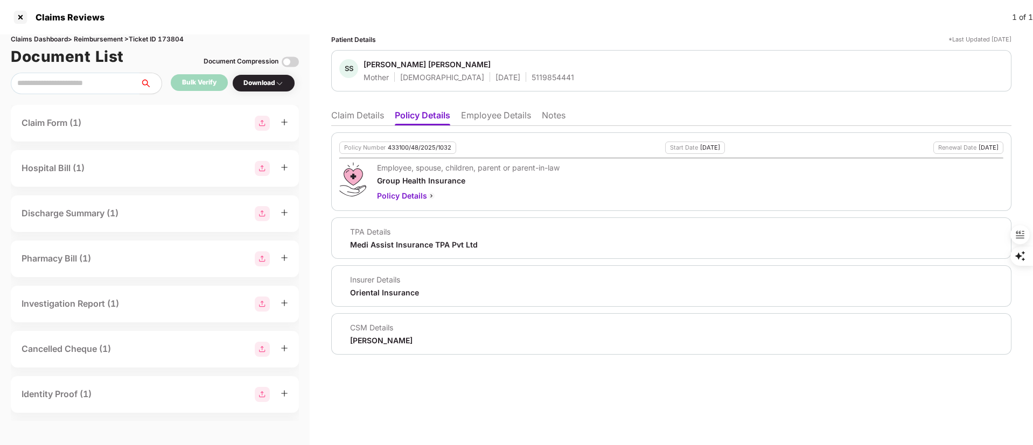
click at [349, 110] on li "Claim Details" at bounding box center [357, 118] width 53 height 16
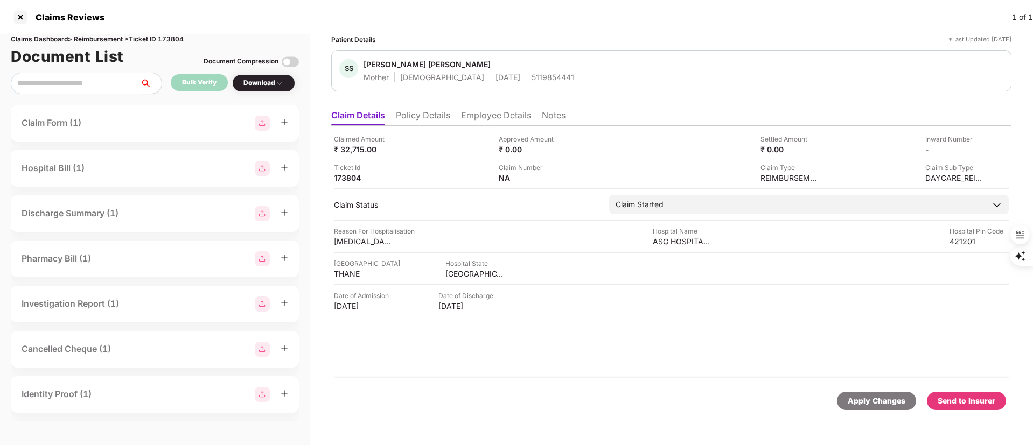
click at [975, 393] on div "Send to Insurer" at bounding box center [966, 401] width 79 height 18
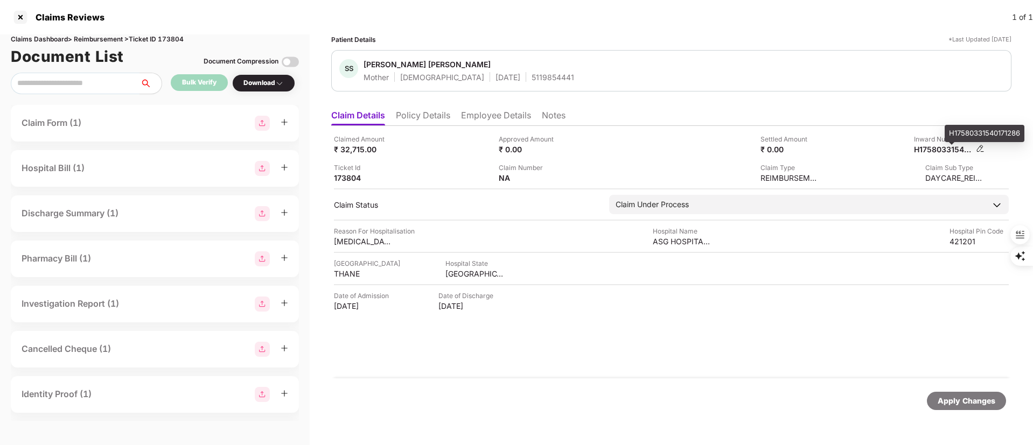
click at [952, 148] on div "H17580331540171286" at bounding box center [943, 149] width 59 height 10
copy div "H17580331540171286"
click at [478, 114] on li "Employee Details" at bounding box center [496, 118] width 70 height 16
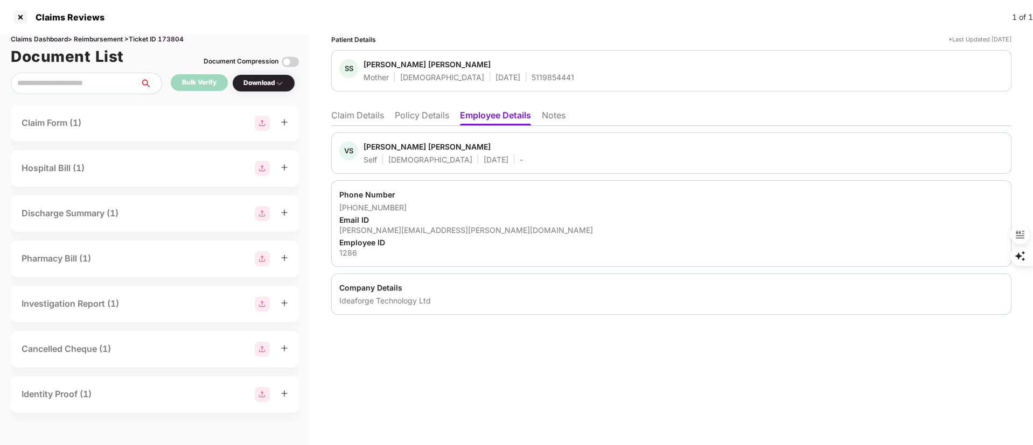
click at [510, 173] on div "VS Vivek Shridhar Surve Self Male 12 Aug 1993 -" at bounding box center [671, 153] width 680 height 41
click at [359, 114] on li "Claim Details" at bounding box center [357, 118] width 53 height 16
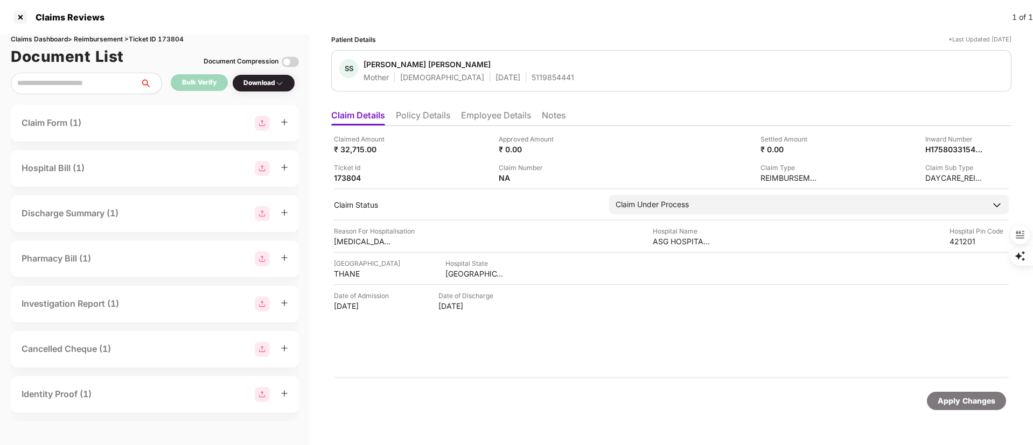
click at [483, 110] on li "Employee Details" at bounding box center [496, 118] width 70 height 16
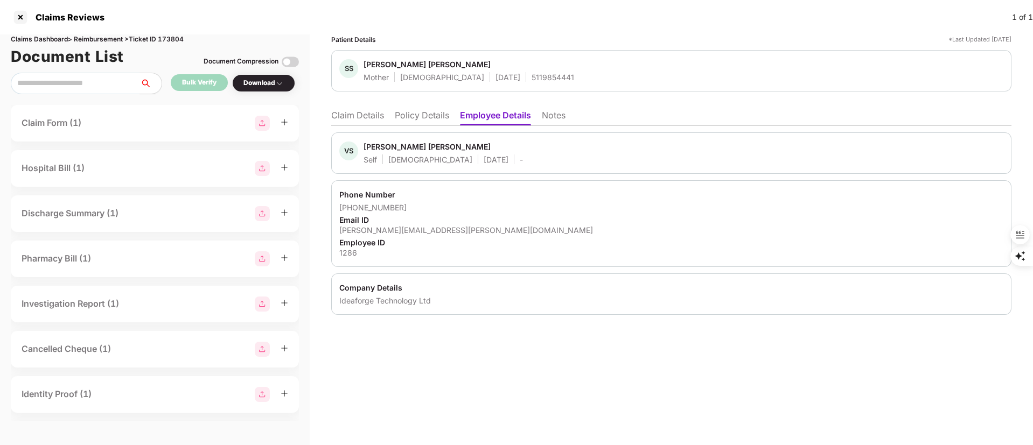
click at [352, 123] on li "Claim Details" at bounding box center [357, 118] width 53 height 16
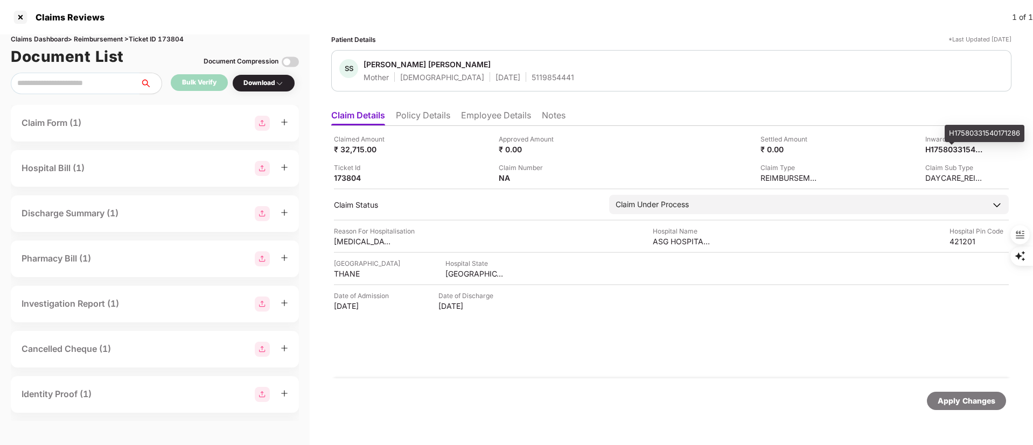
click at [956, 137] on div "H17580331540171286" at bounding box center [985, 133] width 80 height 17
click at [956, 136] on div "H17580331540171286" at bounding box center [985, 133] width 80 height 17
copy div "H17580331540171286"
click at [19, 13] on div at bounding box center [20, 17] width 17 height 17
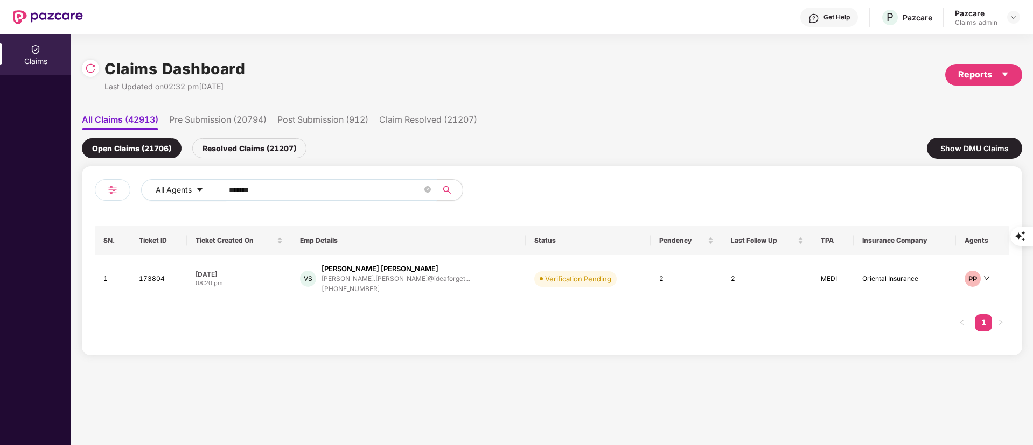
click at [252, 193] on input "******" at bounding box center [325, 190] width 193 height 16
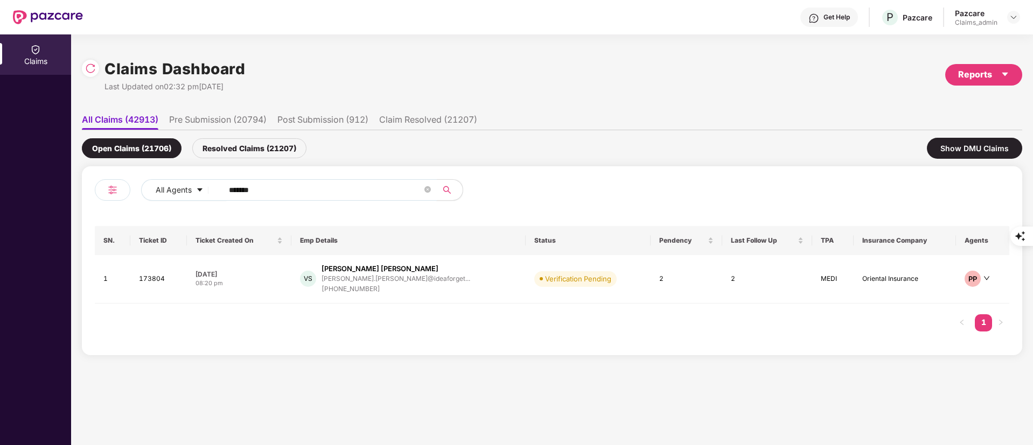
click at [252, 193] on input "******" at bounding box center [325, 190] width 193 height 16
drag, startPoint x: 252, startPoint y: 193, endPoint x: 243, endPoint y: 192, distance: 8.7
click at [243, 192] on input "******" at bounding box center [325, 190] width 193 height 16
paste input "text"
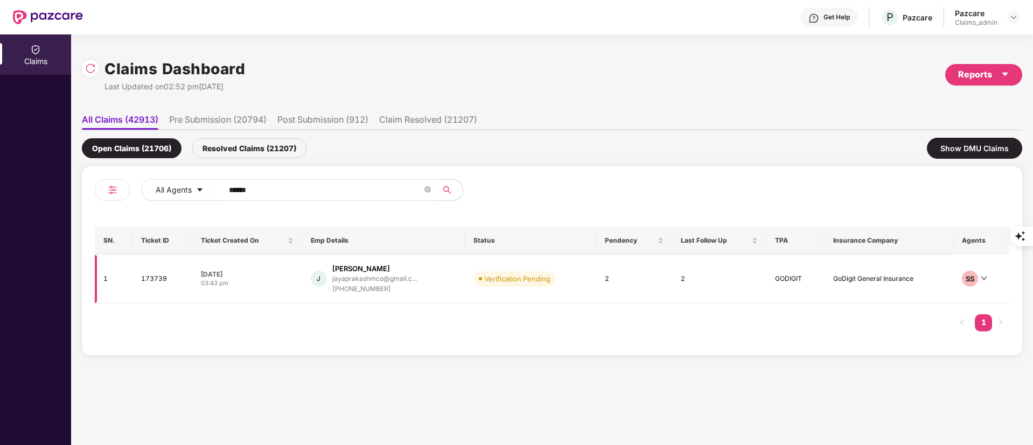
type input "******"
click at [390, 285] on div "+919845525913" at bounding box center [374, 289] width 85 height 10
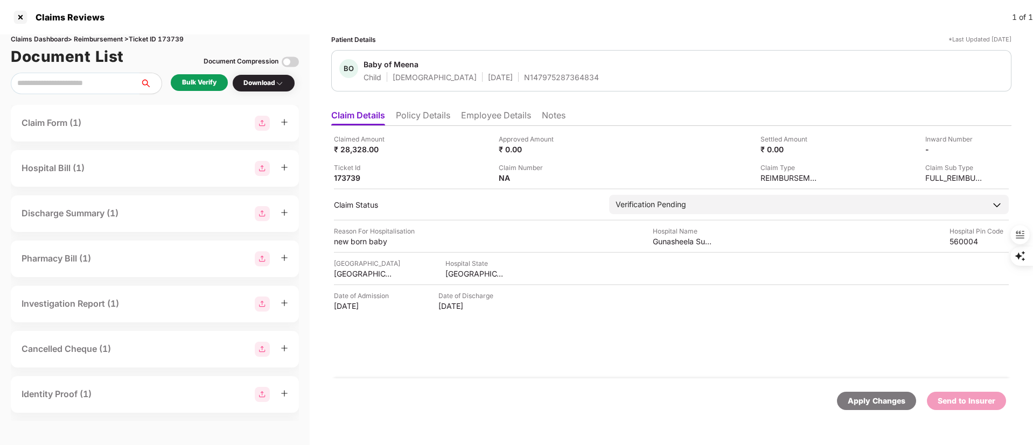
click at [421, 117] on li "Policy Details" at bounding box center [423, 118] width 54 height 16
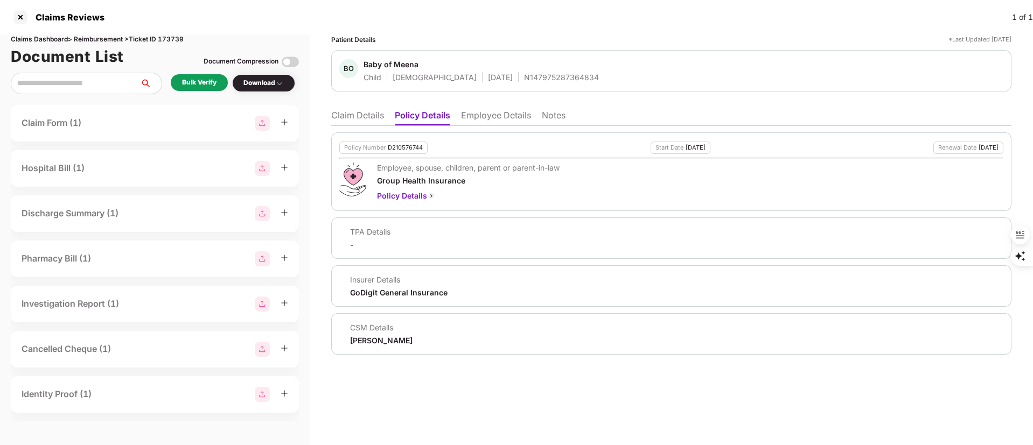
click at [490, 117] on li "Employee Details" at bounding box center [496, 118] width 70 height 16
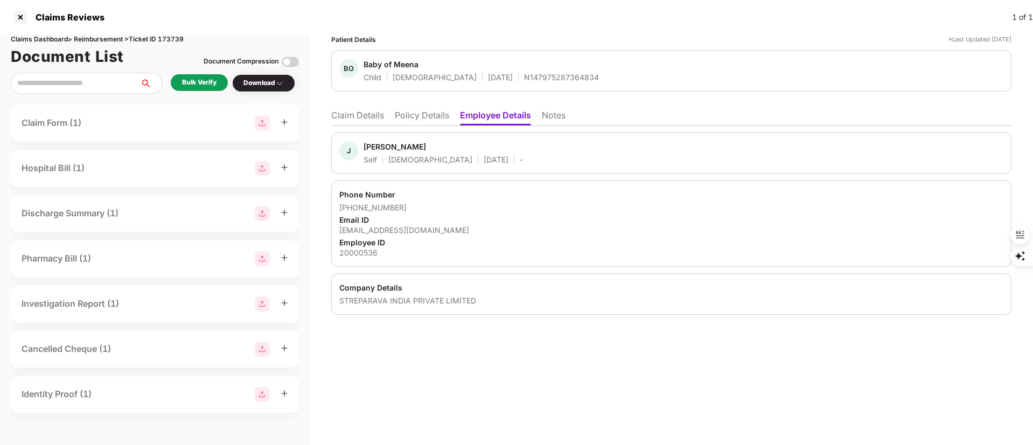
click at [360, 119] on li "Claim Details" at bounding box center [357, 118] width 53 height 16
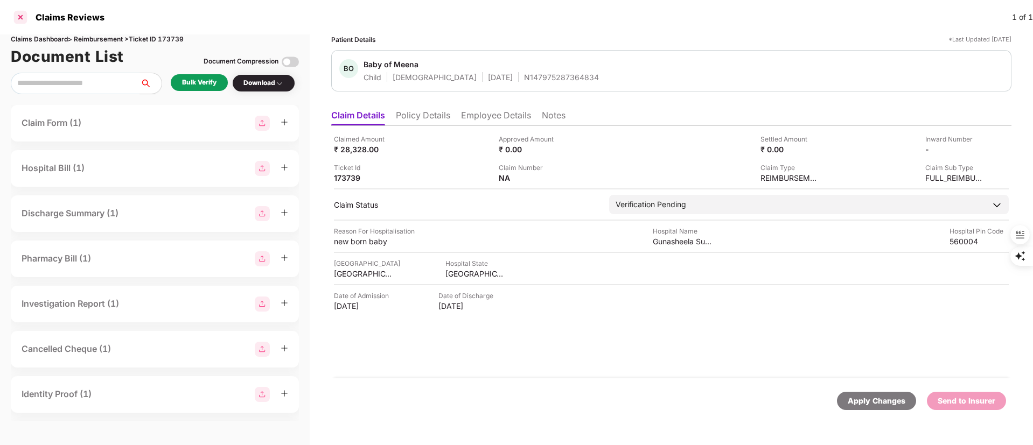
click at [24, 16] on div at bounding box center [20, 17] width 17 height 17
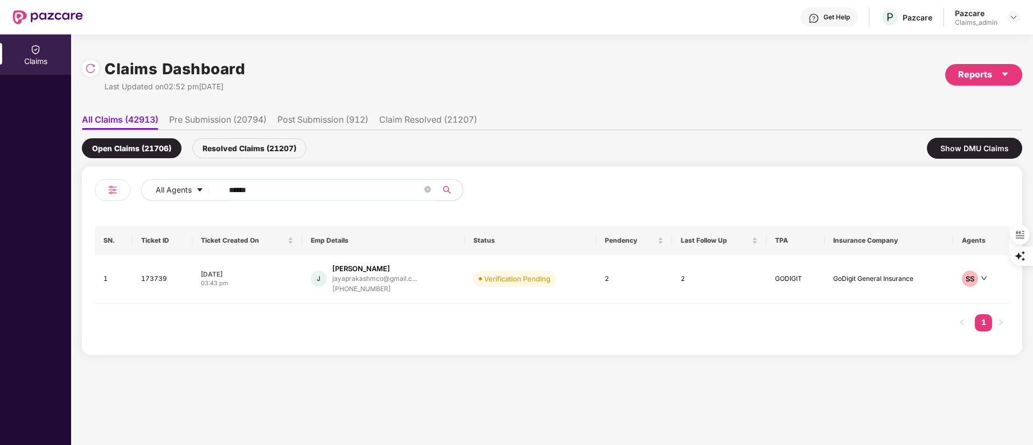
drag, startPoint x: 269, startPoint y: 193, endPoint x: 178, endPoint y: 206, distance: 91.9
click at [186, 206] on div "All Agents ******" at bounding box center [323, 194] width 457 height 30
paste input "text"
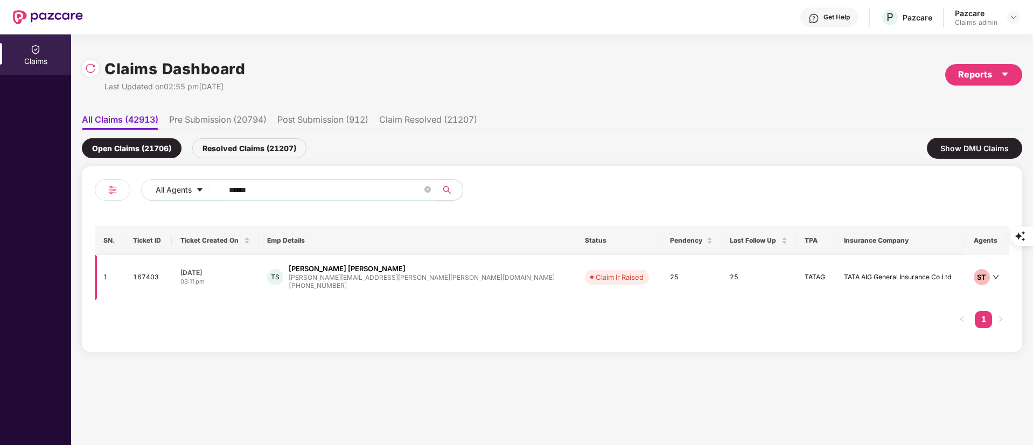
type input "******"
click at [380, 286] on div "+918000463889" at bounding box center [422, 286] width 266 height 10
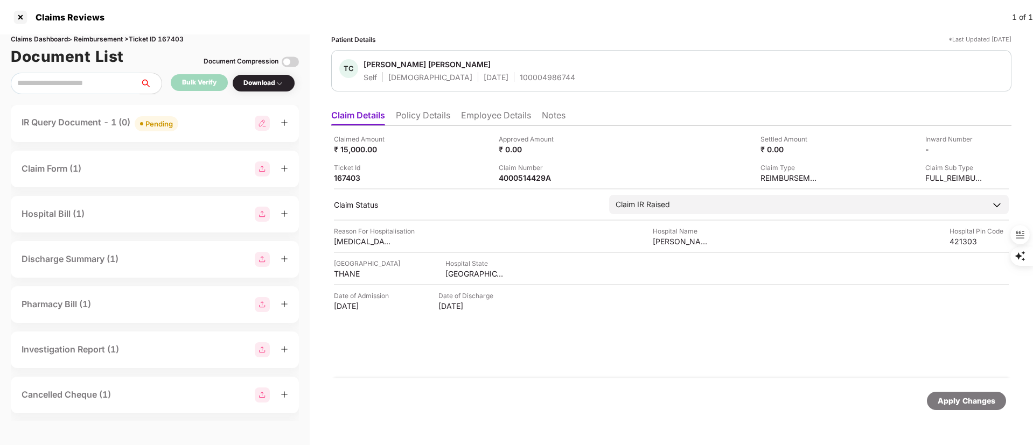
click at [430, 116] on li "Policy Details" at bounding box center [423, 118] width 54 height 16
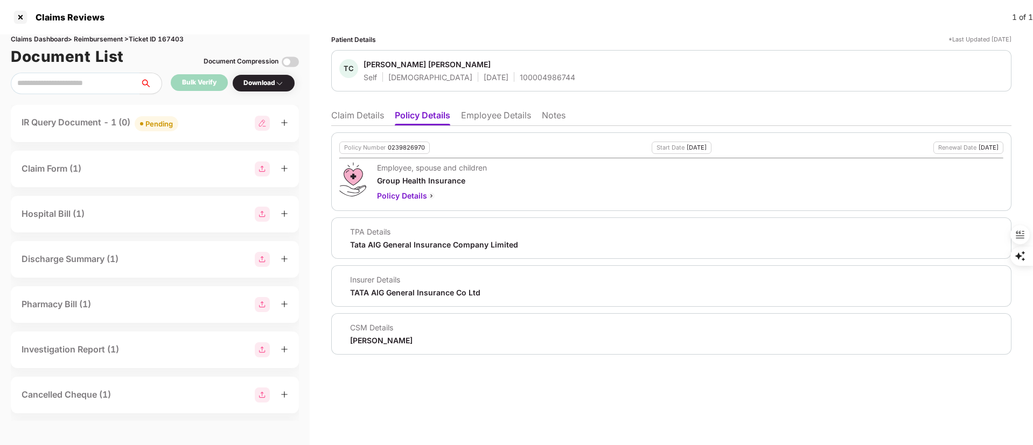
click at [359, 116] on li "Claim Details" at bounding box center [357, 118] width 53 height 16
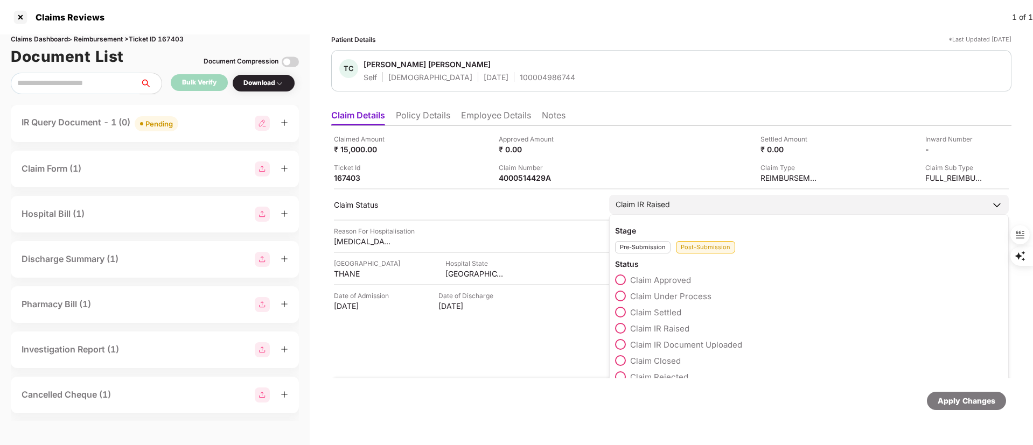
click at [656, 314] on span "Claim Settled" at bounding box center [655, 313] width 51 height 10
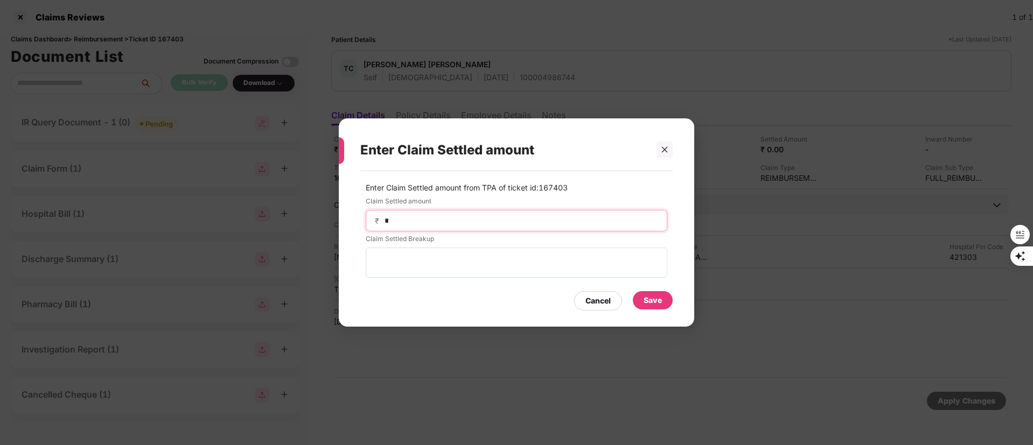
click at [506, 216] on input "*" at bounding box center [521, 220] width 275 height 11
type input "*****"
click at [650, 300] on div "Save" at bounding box center [653, 301] width 18 height 12
click at [650, 300] on div "Have the documents required for claim been submitted? Please mark the source fr…" at bounding box center [517, 243] width 356 height 113
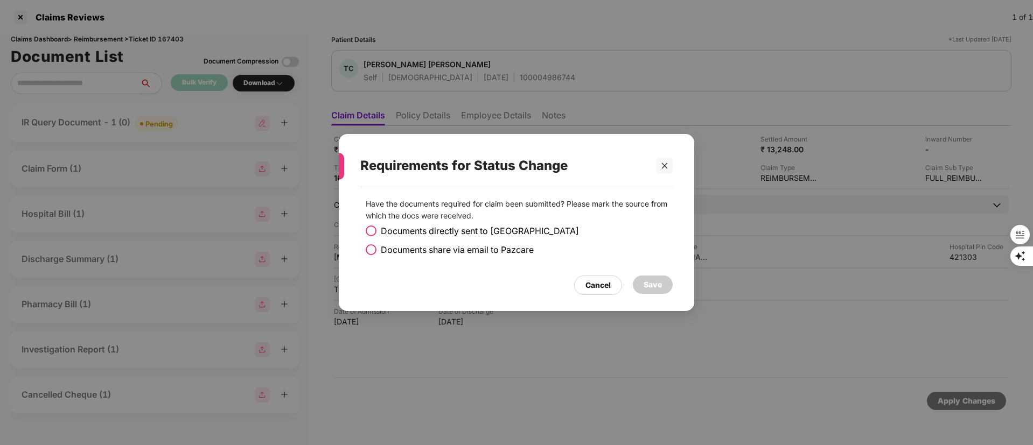
click at [481, 254] on span "Documents share via email to Pazcare" at bounding box center [457, 249] width 153 height 13
click at [656, 284] on div "Save" at bounding box center [653, 285] width 18 height 12
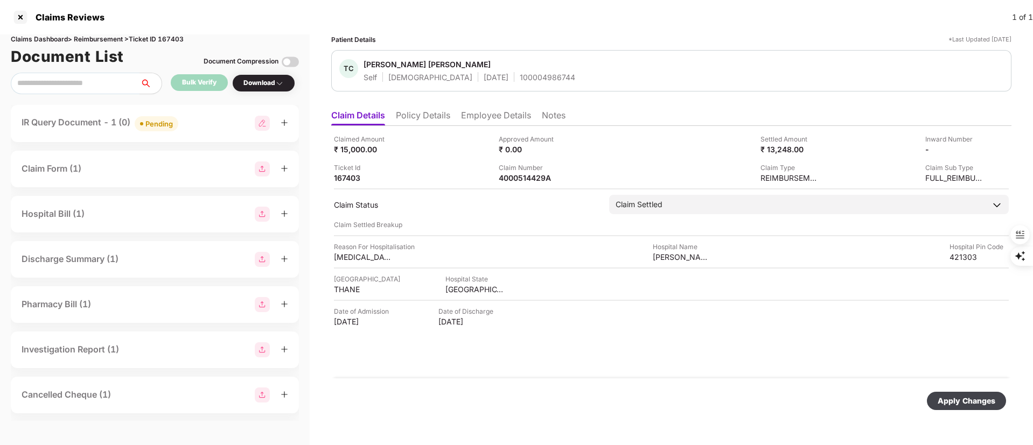
click at [959, 401] on div "Apply Changes" at bounding box center [967, 401] width 58 height 12
click at [22, 18] on div at bounding box center [20, 17] width 17 height 17
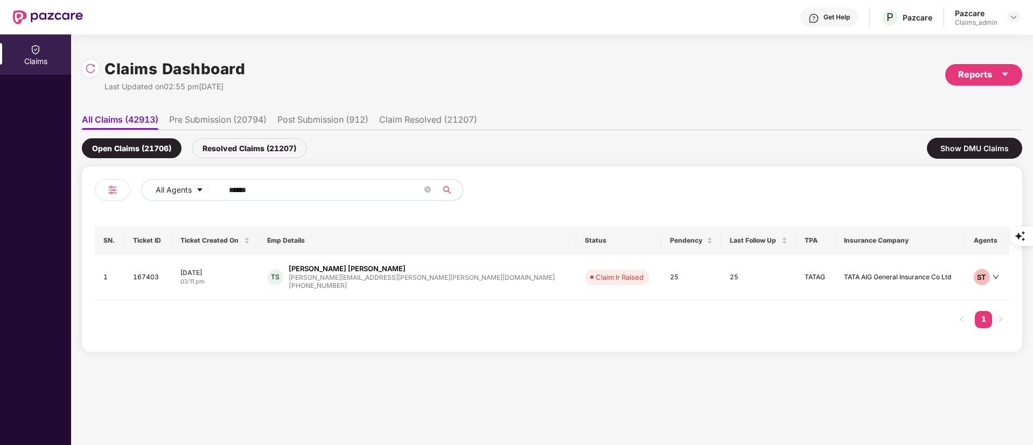
click at [263, 187] on input "******" at bounding box center [325, 190] width 193 height 16
click at [249, 148] on div "Resolved Claims (21207)" at bounding box center [249, 148] width 114 height 20
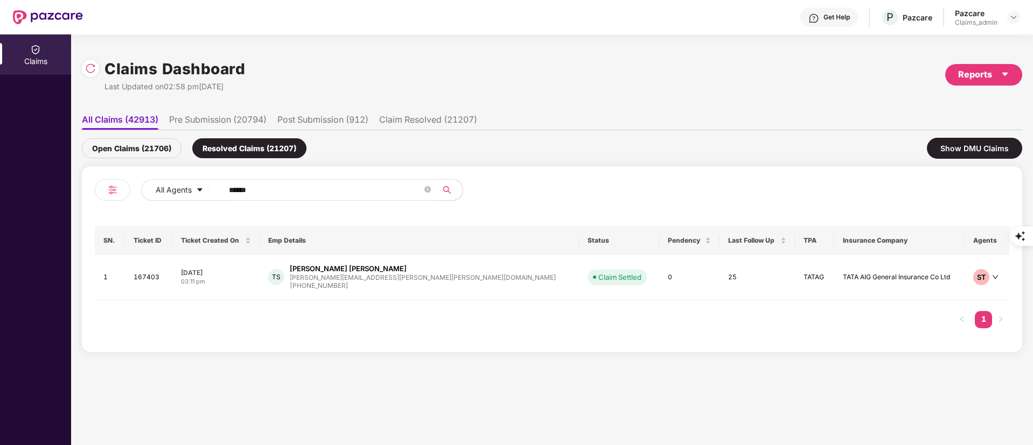
click at [138, 150] on div "Open Claims (21706)" at bounding box center [132, 148] width 100 height 20
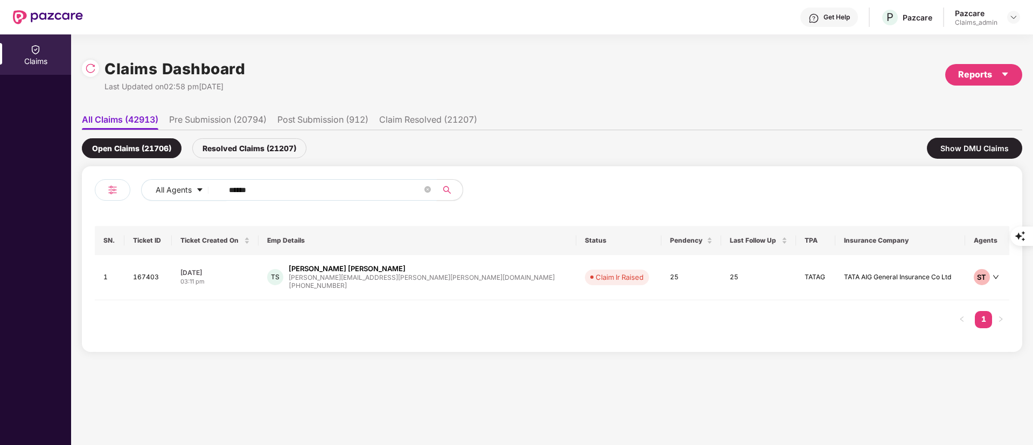
drag, startPoint x: 308, startPoint y: 193, endPoint x: 81, endPoint y: 197, distance: 227.4
click at [81, 197] on div "Claims Dashboard Last Updated on 02:58 pm, 16 Sep 2025 Reports All Claims (4291…" at bounding box center [552, 239] width 962 height 411
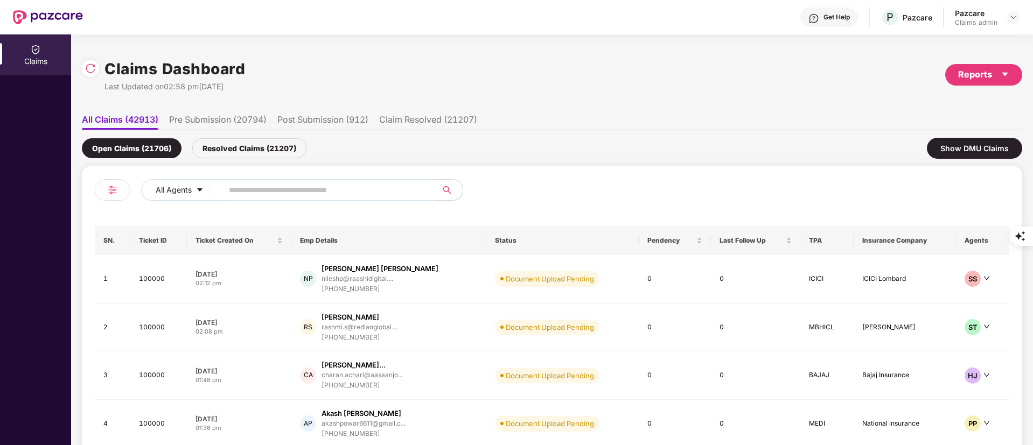
click at [283, 194] on input "text" at bounding box center [325, 190] width 193 height 16
paste input "******"
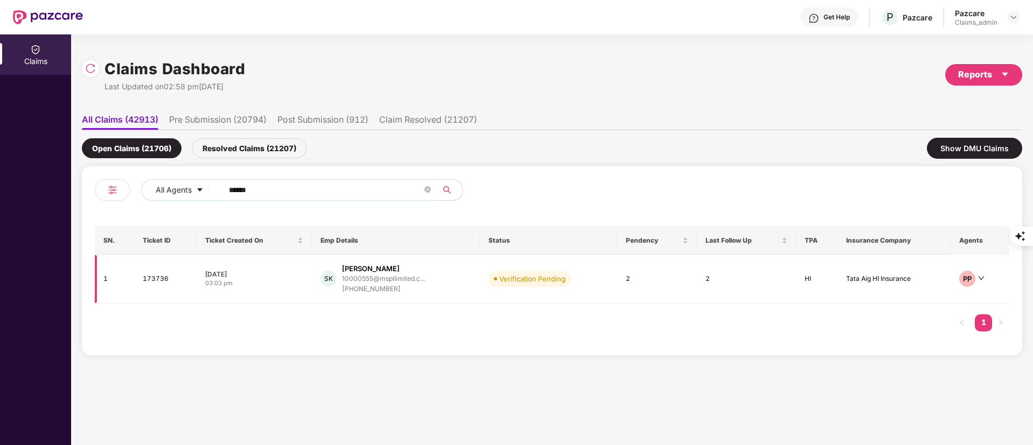
type input "******"
click at [395, 285] on div "+919945645405" at bounding box center [383, 289] width 83 height 10
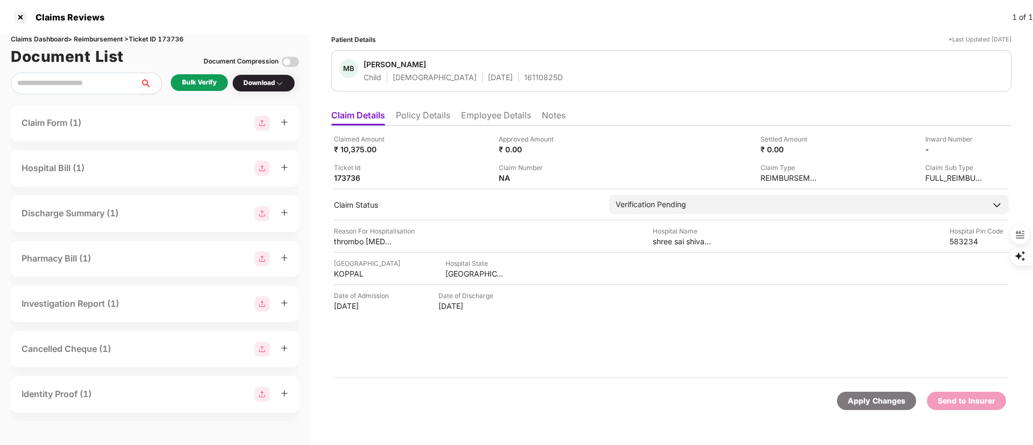
click at [429, 115] on li "Policy Details" at bounding box center [423, 118] width 54 height 16
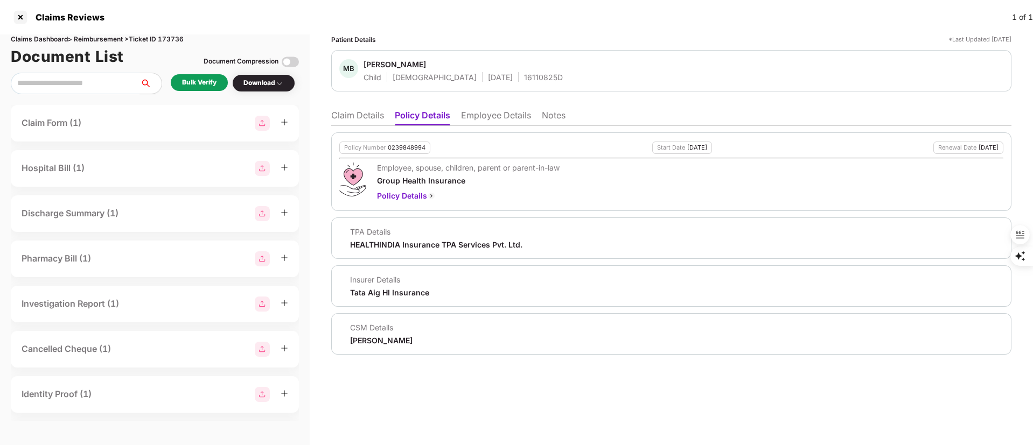
click at [194, 79] on div "Bulk Verify" at bounding box center [199, 83] width 34 height 10
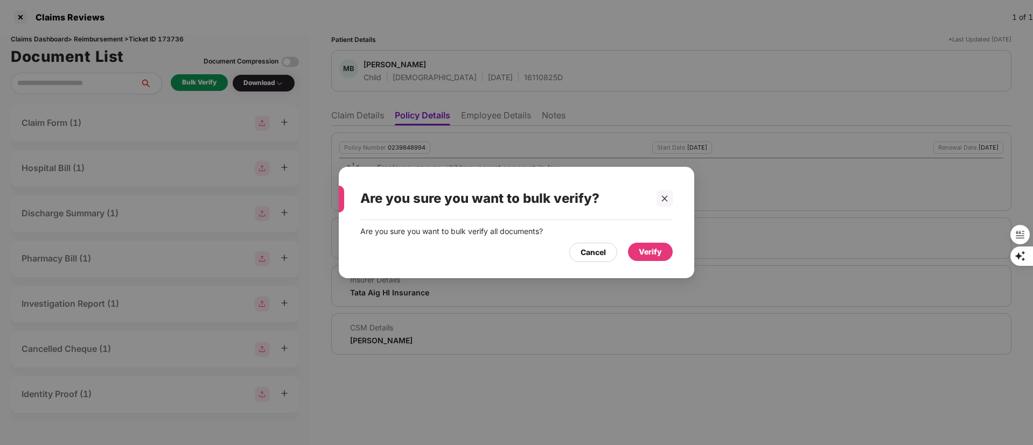
click at [647, 253] on div "Verify" at bounding box center [650, 252] width 23 height 12
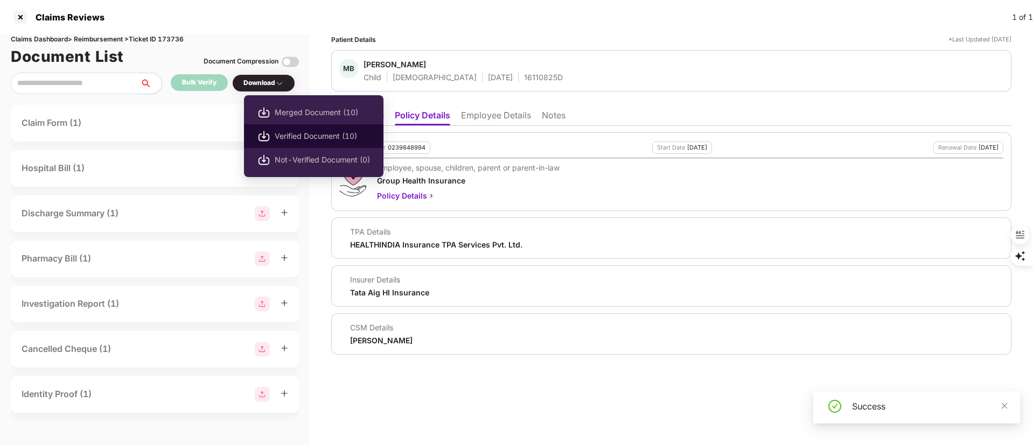
click at [303, 138] on span "Verified Document (10)" at bounding box center [322, 136] width 95 height 12
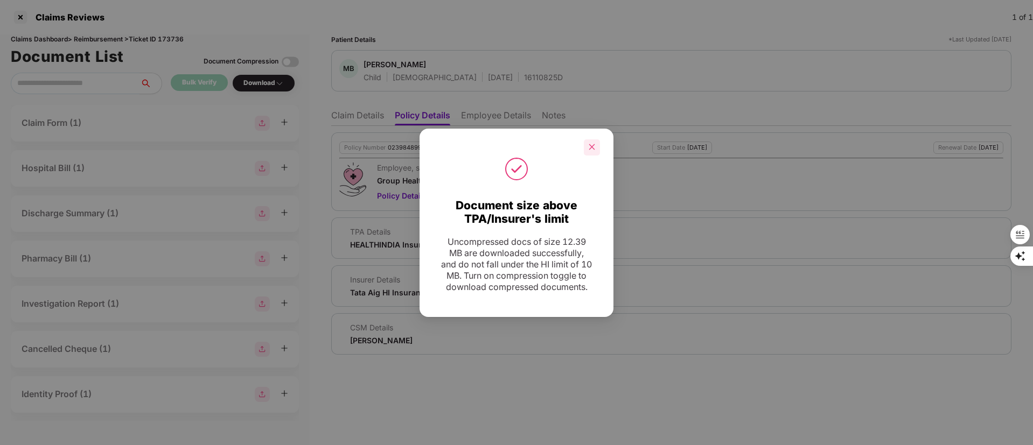
click at [591, 143] on icon "close" at bounding box center [592, 147] width 8 height 8
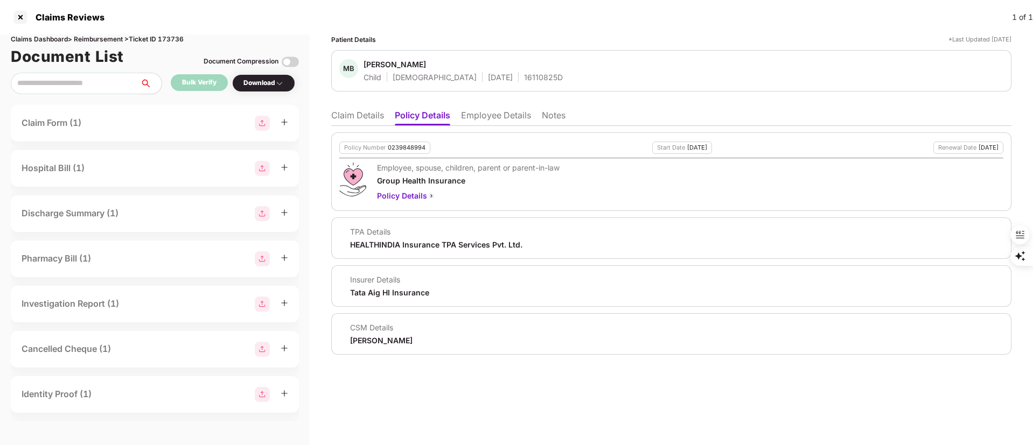
click at [354, 115] on li "Claim Details" at bounding box center [357, 118] width 53 height 16
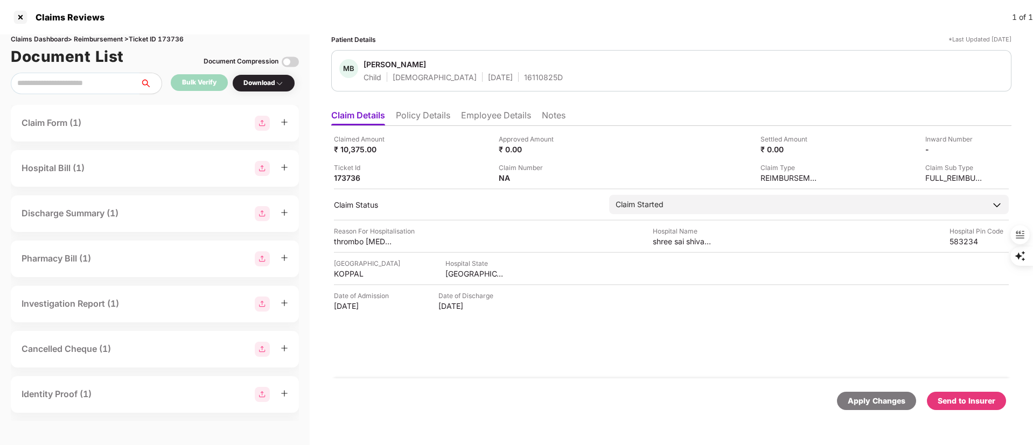
click at [951, 395] on div "Send to Insurer" at bounding box center [967, 401] width 58 height 12
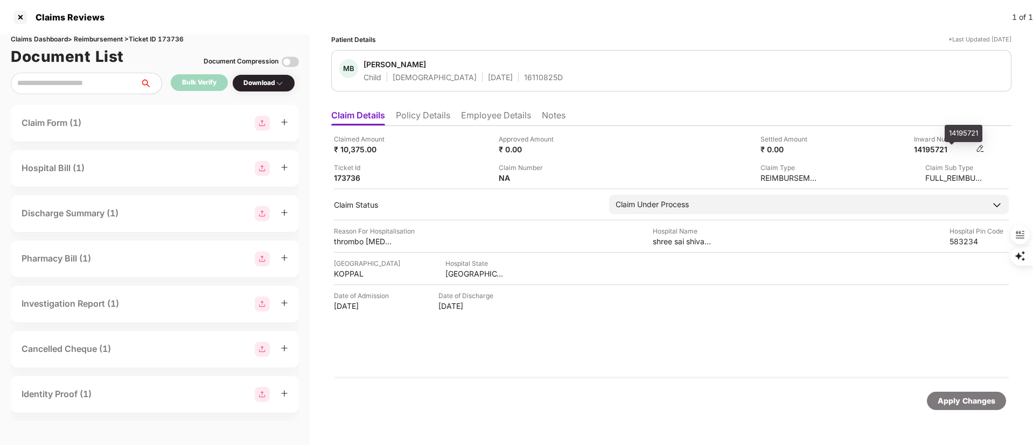
click at [941, 150] on div "14195721" at bounding box center [943, 149] width 59 height 10
copy div
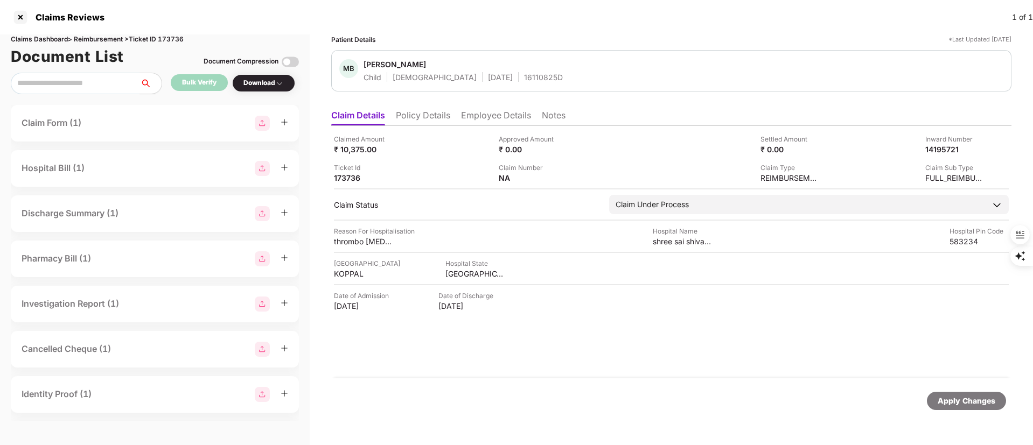
click at [471, 115] on li "Employee Details" at bounding box center [496, 118] width 70 height 16
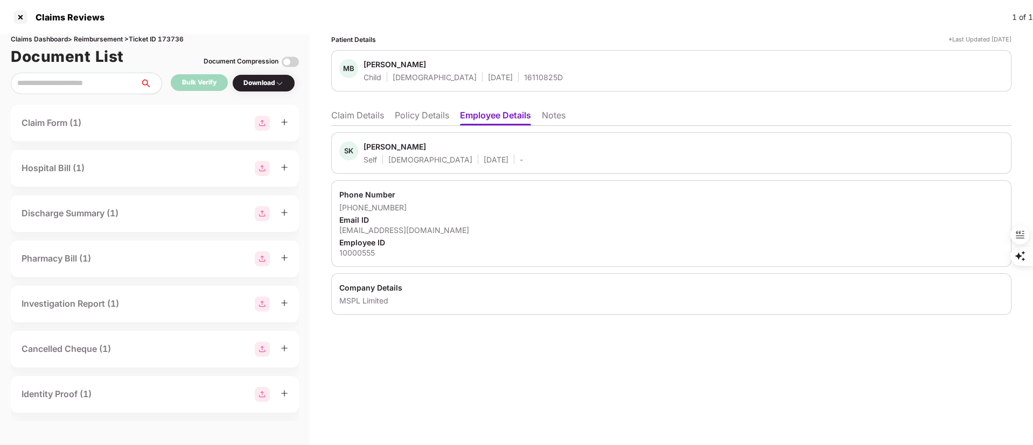
click at [378, 148] on div "Santhosh Kumar" at bounding box center [395, 147] width 62 height 10
copy div "Santhosh"
click at [14, 19] on div at bounding box center [20, 17] width 17 height 17
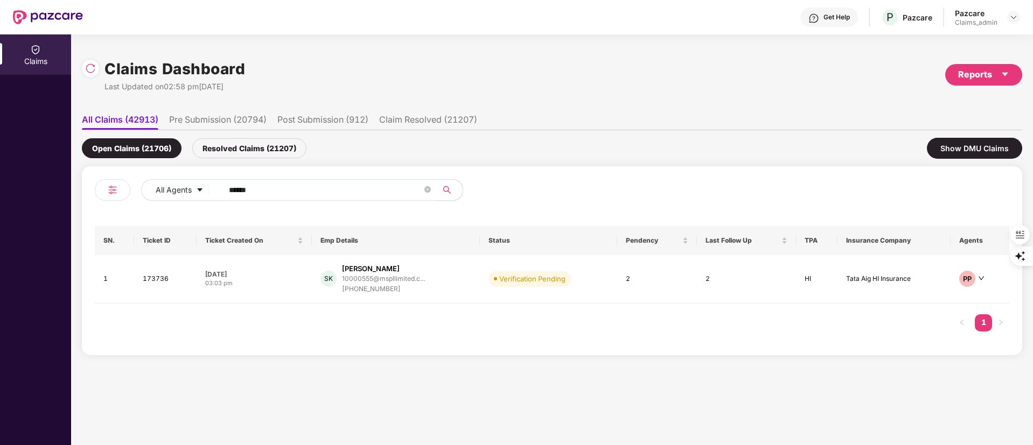
drag, startPoint x: 297, startPoint y: 191, endPoint x: 88, endPoint y: 191, distance: 209.0
click at [88, 191] on div "All Agents ****** SN. Ticket ID Ticket Created On Emp Details Status Pendency L…" at bounding box center [552, 260] width 941 height 189
paste input "text"
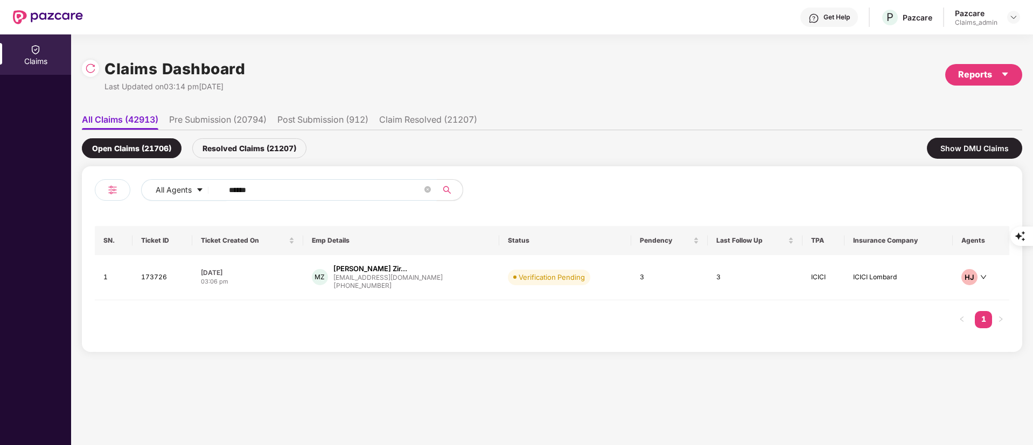
type input "******"
click at [378, 280] on div "mdzirpe@gmail.com" at bounding box center [387, 277] width 109 height 7
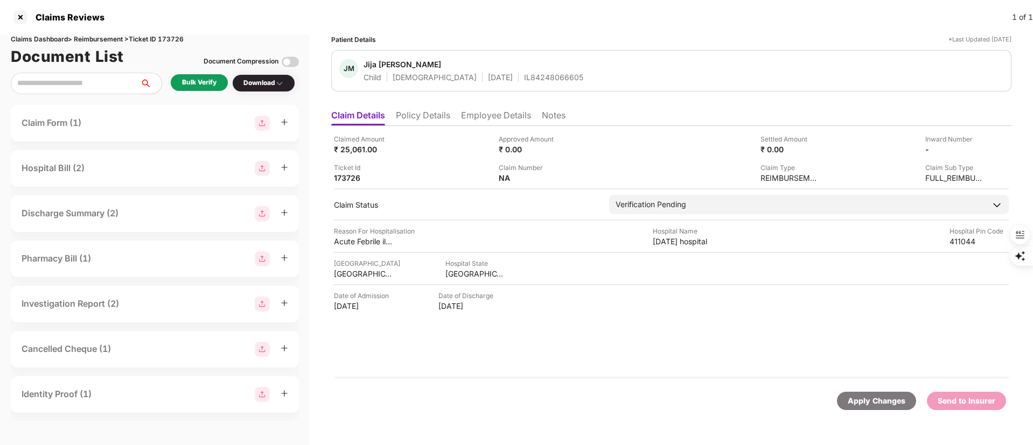
click at [419, 113] on li "Policy Details" at bounding box center [423, 118] width 54 height 16
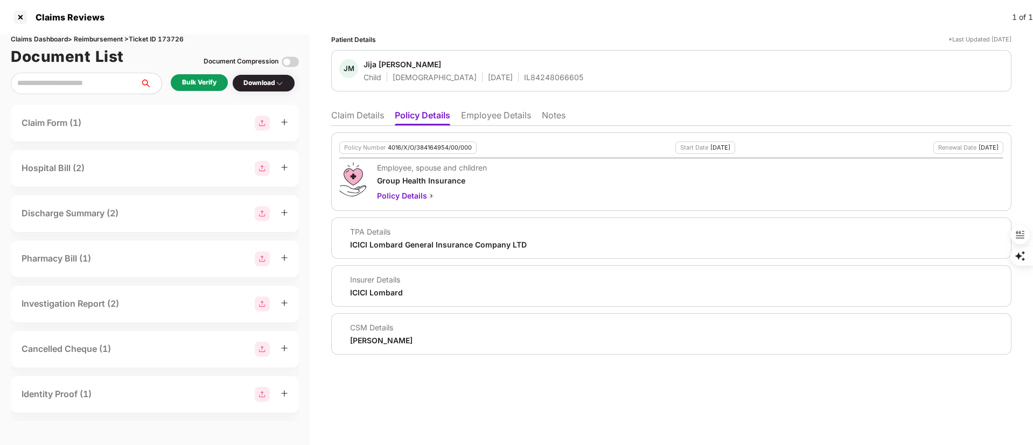
click at [354, 114] on li "Claim Details" at bounding box center [357, 118] width 53 height 16
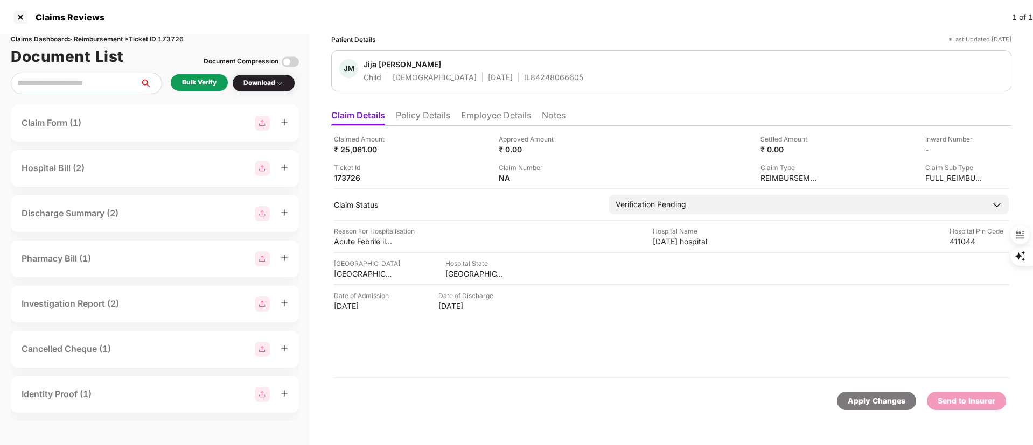
click at [434, 119] on li "Policy Details" at bounding box center [423, 118] width 54 height 16
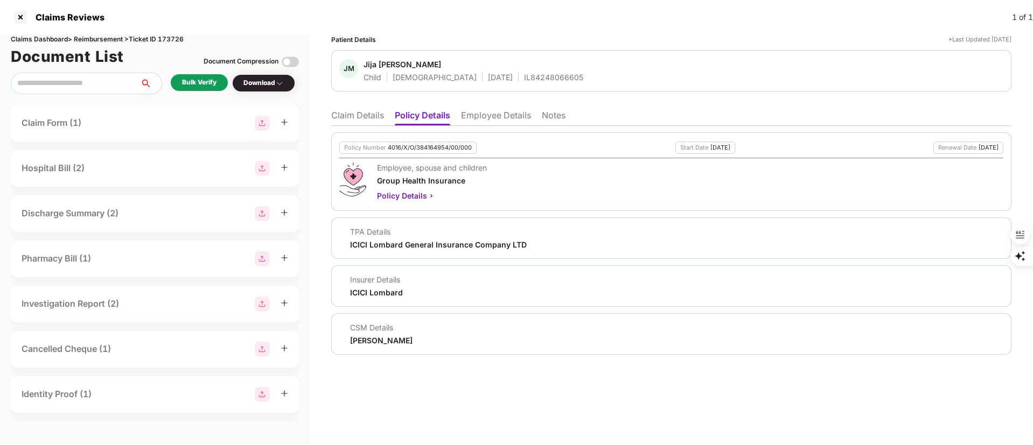
click at [357, 121] on li "Claim Details" at bounding box center [357, 118] width 53 height 16
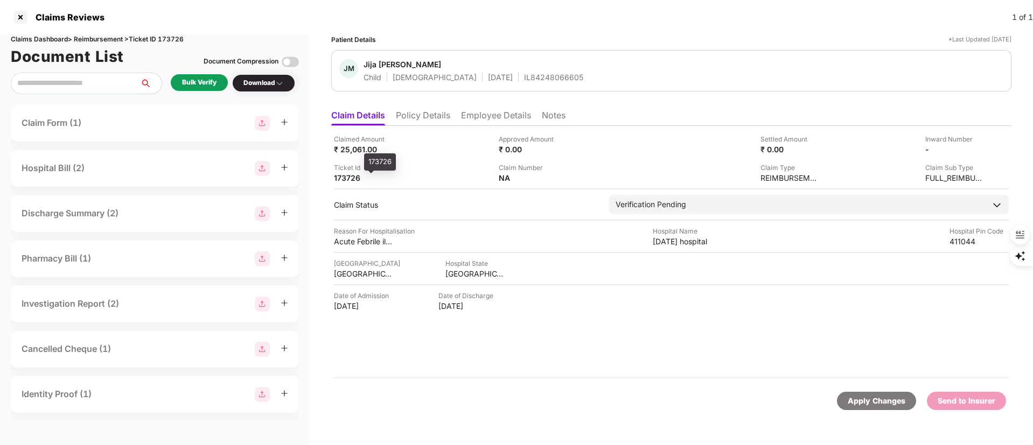
click at [346, 179] on div "173726" at bounding box center [363, 178] width 59 height 10
copy div "173726"
click at [348, 176] on div "173726" at bounding box center [363, 178] width 59 height 10
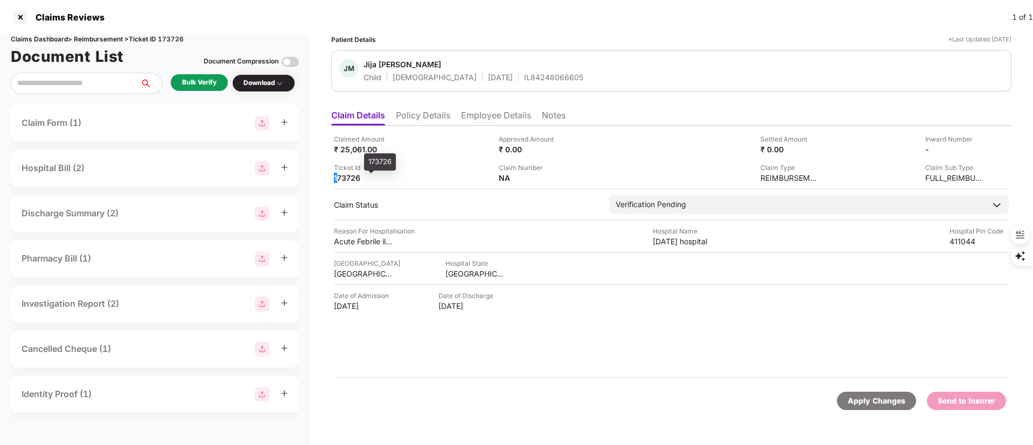
drag, startPoint x: 348, startPoint y: 176, endPoint x: 336, endPoint y: 180, distance: 12.6
click at [336, 180] on div "173726" at bounding box center [363, 178] width 59 height 10
click at [338, 180] on div "173726" at bounding box center [363, 178] width 59 height 10
click at [19, 18] on div at bounding box center [20, 17] width 17 height 17
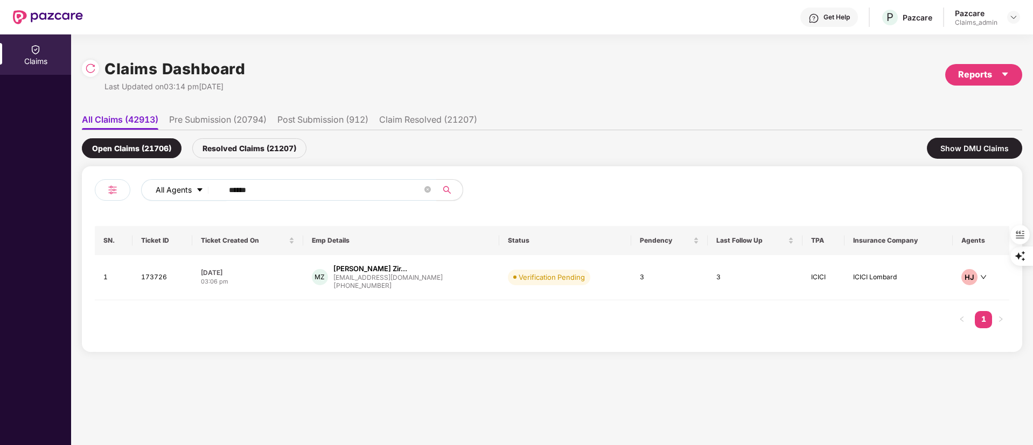
drag, startPoint x: 313, startPoint y: 198, endPoint x: 172, endPoint y: 194, distance: 140.6
click at [172, 194] on div "All Agents ******" at bounding box center [415, 190] width 549 height 22
drag, startPoint x: 268, startPoint y: 196, endPoint x: 207, endPoint y: 196, distance: 61.4
click at [207, 196] on div "All Agents ******" at bounding box center [415, 190] width 549 height 22
drag, startPoint x: 271, startPoint y: 196, endPoint x: 173, endPoint y: 197, distance: 97.5
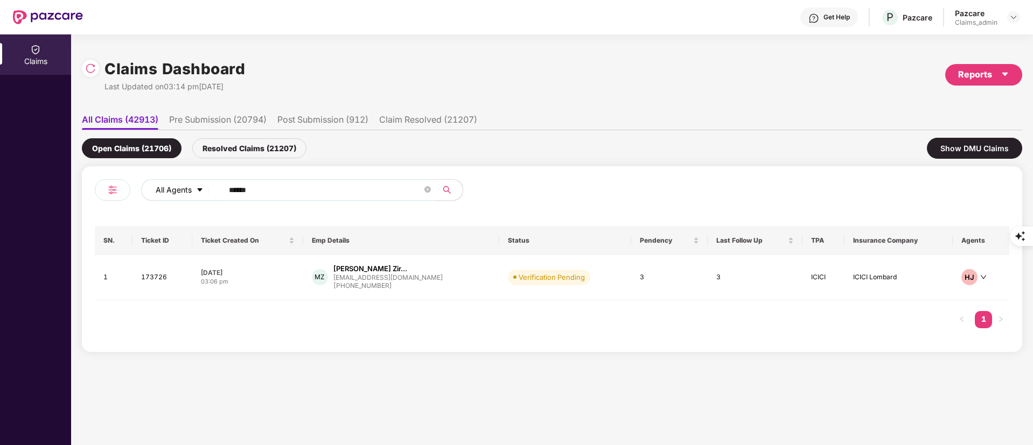
click at [173, 197] on div "All Agents ******" at bounding box center [415, 190] width 549 height 22
paste input "text"
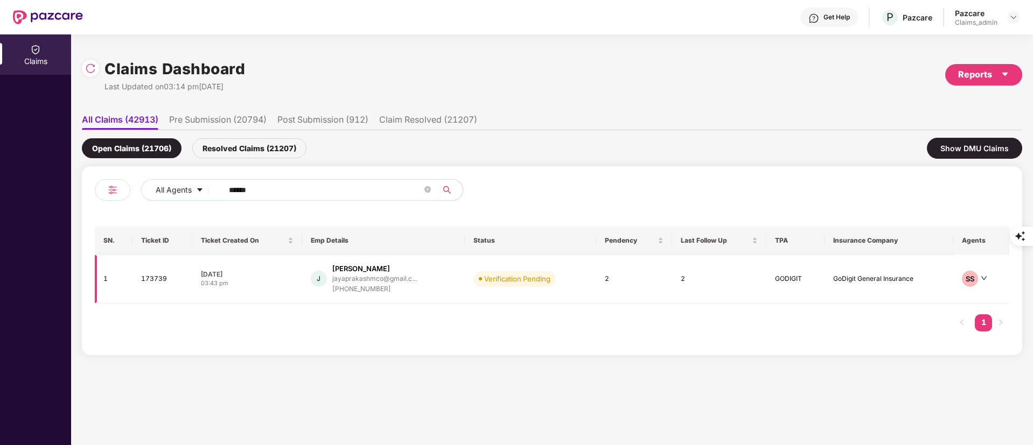
type input "******"
click at [350, 284] on div "+919845525913" at bounding box center [374, 289] width 85 height 10
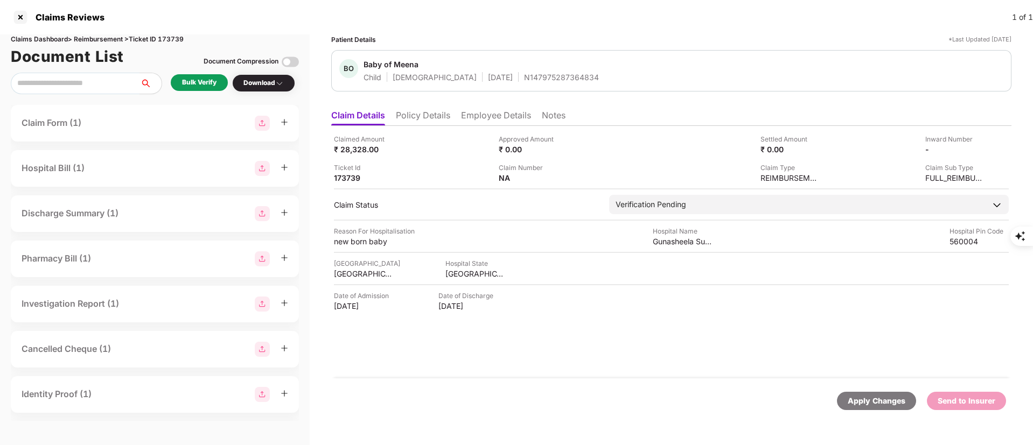
click at [524, 74] on div "N147975287364834" at bounding box center [561, 77] width 75 height 10
copy div "N147975287364834"
click at [483, 113] on li "Employee Details" at bounding box center [496, 118] width 70 height 16
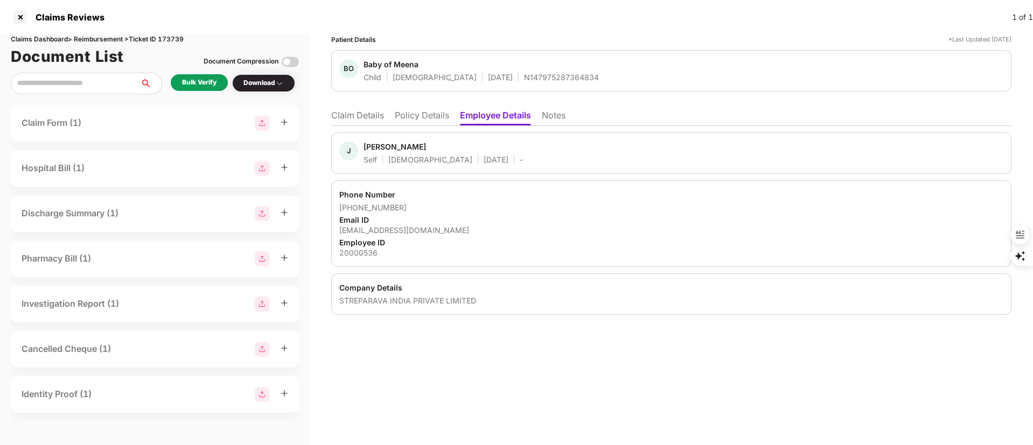
click at [421, 120] on li "Policy Details" at bounding box center [422, 118] width 54 height 16
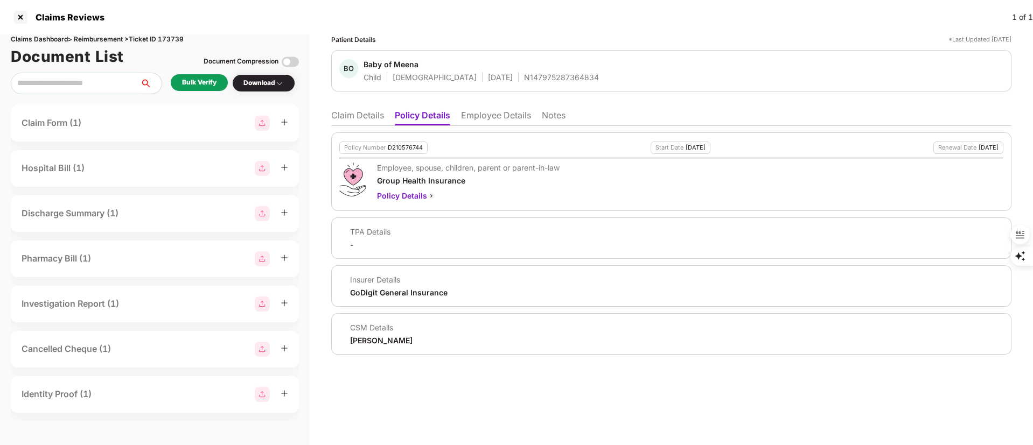
click at [402, 151] on div "Policy Number D210576744" at bounding box center [383, 148] width 88 height 12
click at [401, 147] on div "D210576744" at bounding box center [405, 147] width 35 height 7
click at [401, 146] on div "D210576744" at bounding box center [405, 147] width 35 height 7
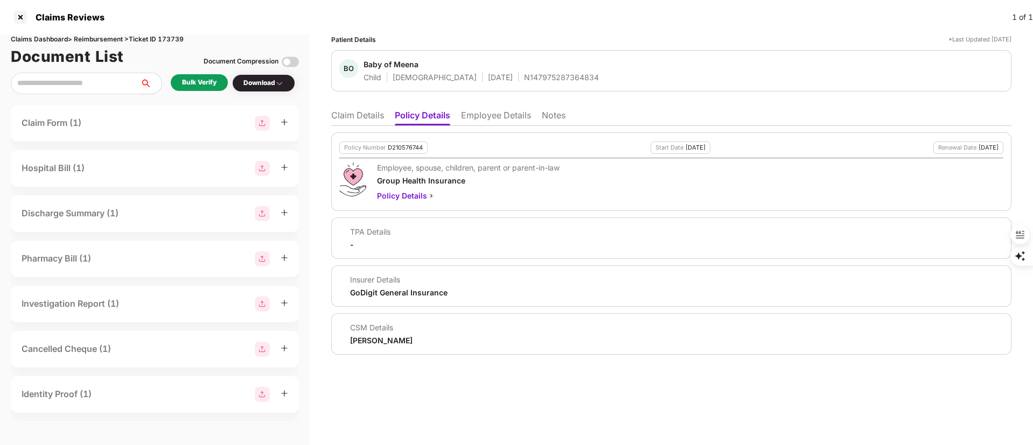
click at [360, 114] on li "Claim Details" at bounding box center [357, 118] width 53 height 16
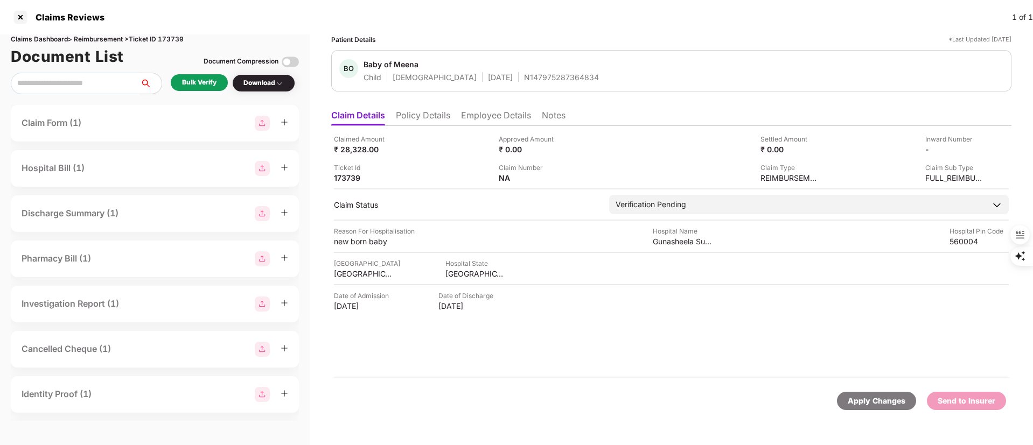
click at [524, 77] on div "N147975287364834" at bounding box center [561, 77] width 75 height 10
click at [524, 78] on div "N147975287364834" at bounding box center [561, 77] width 75 height 10
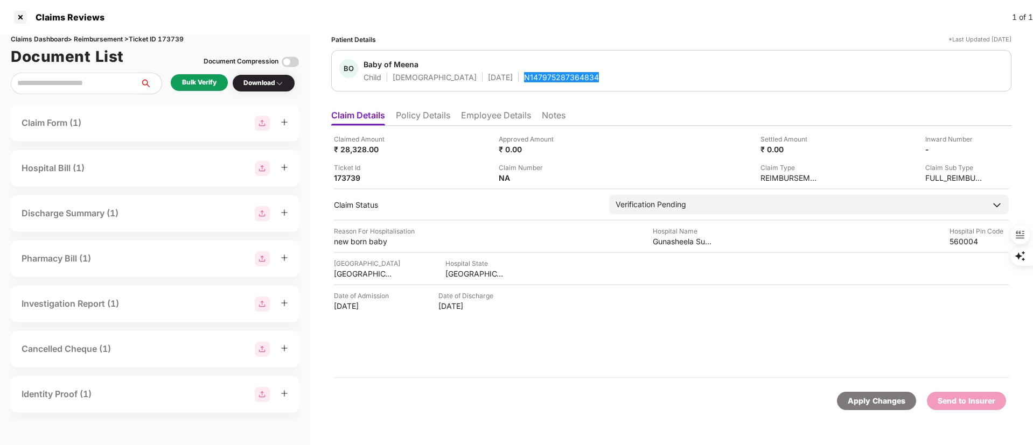
copy div "N147975287364834"
click at [426, 107] on ul "Claim Details Policy Details Employee Details Notes" at bounding box center [671, 116] width 680 height 22
click at [425, 113] on li "Policy Details" at bounding box center [423, 118] width 54 height 16
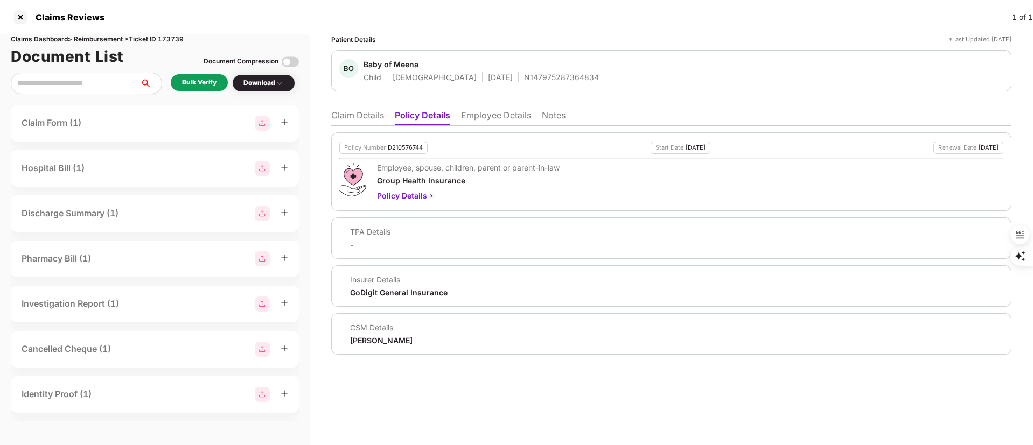
click at [495, 114] on li "Employee Details" at bounding box center [496, 118] width 70 height 16
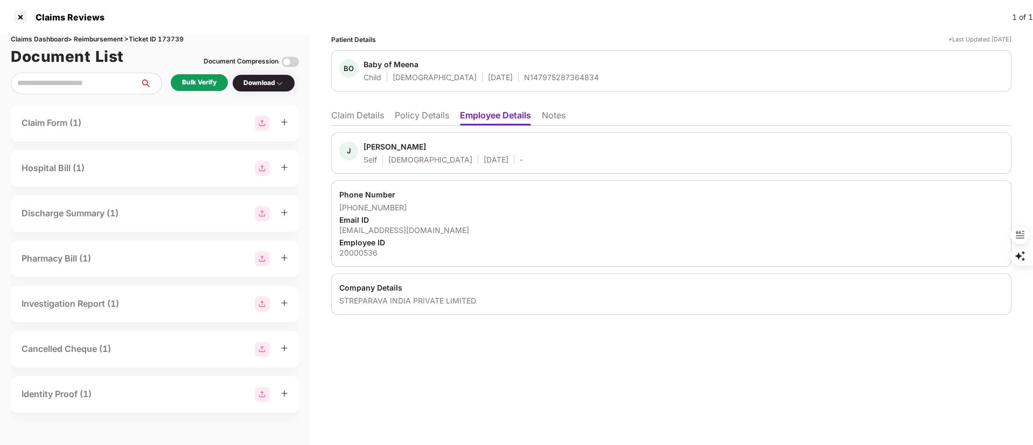
click at [349, 113] on li "Claim Details" at bounding box center [357, 118] width 53 height 16
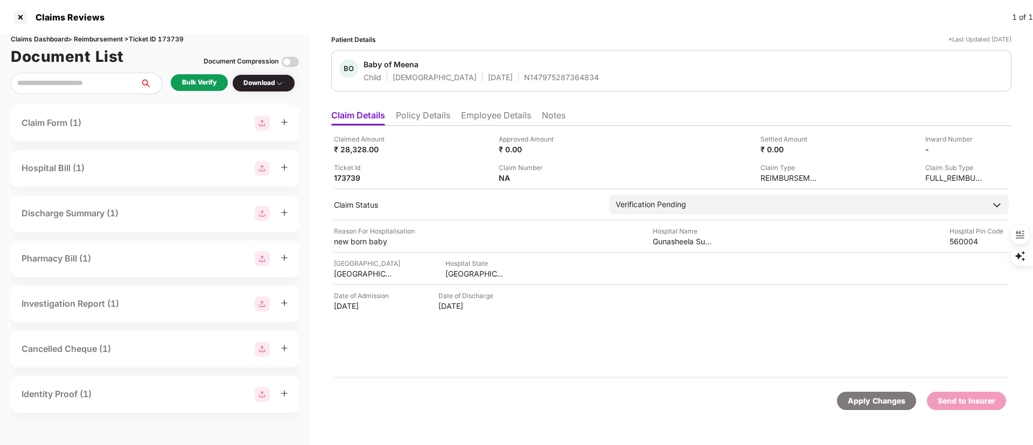
click at [503, 115] on li "Employee Details" at bounding box center [496, 118] width 70 height 16
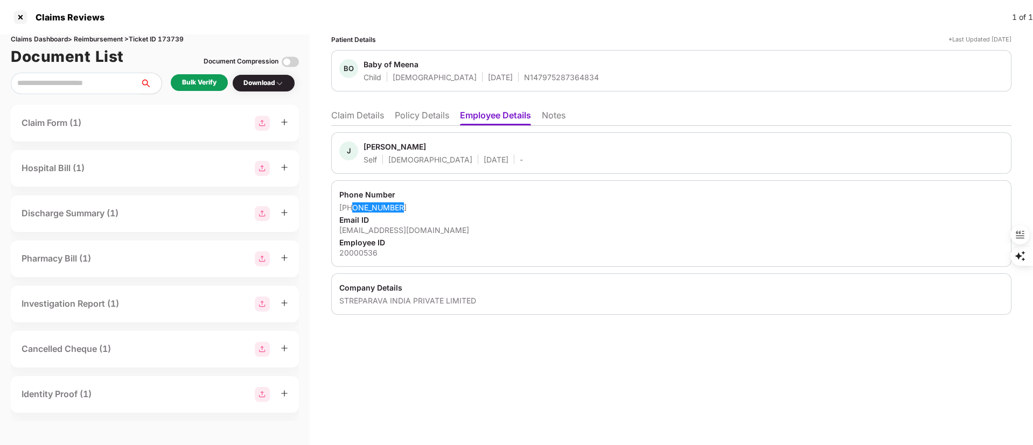
drag, startPoint x: 407, startPoint y: 203, endPoint x: 354, endPoint y: 206, distance: 52.9
click at [354, 206] on div "+919845525913" at bounding box center [671, 208] width 664 height 10
copy div "9845525913"
click at [393, 231] on div "jayaprakashmco@gmail.com" at bounding box center [671, 230] width 664 height 10
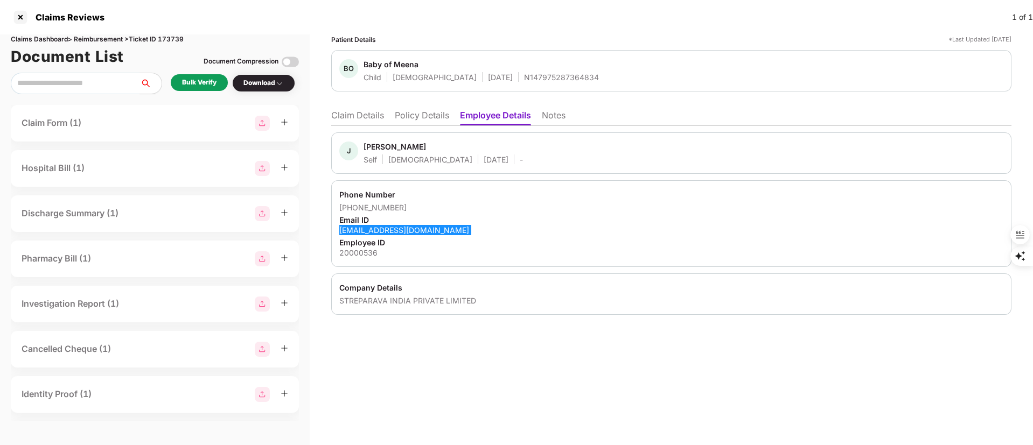
click at [393, 231] on div "jayaprakashmco@gmail.com" at bounding box center [671, 230] width 664 height 10
click at [337, 120] on li "Claim Details" at bounding box center [357, 118] width 53 height 16
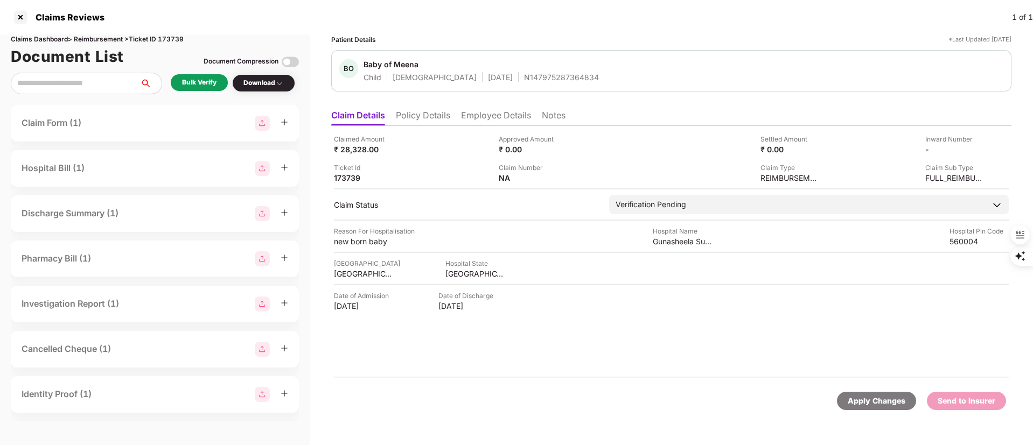
click at [212, 81] on div "Bulk Verify" at bounding box center [199, 83] width 34 height 10
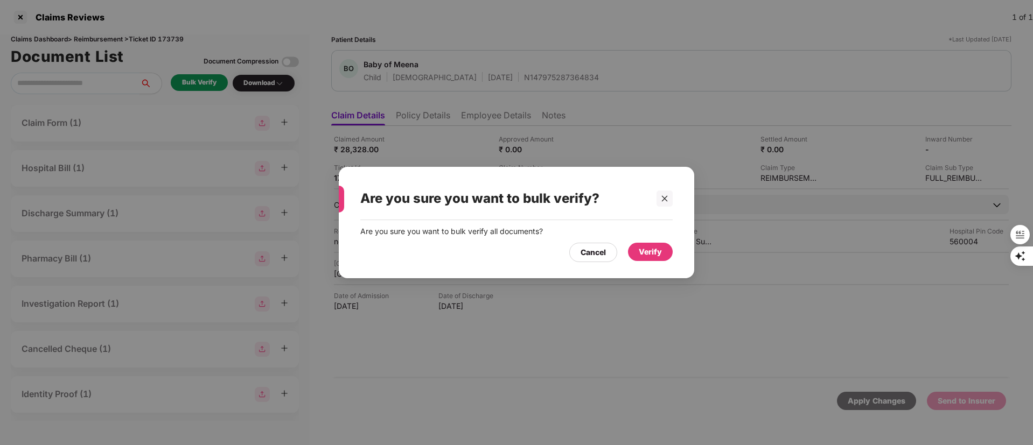
click at [654, 253] on div "Verify" at bounding box center [650, 252] width 23 height 12
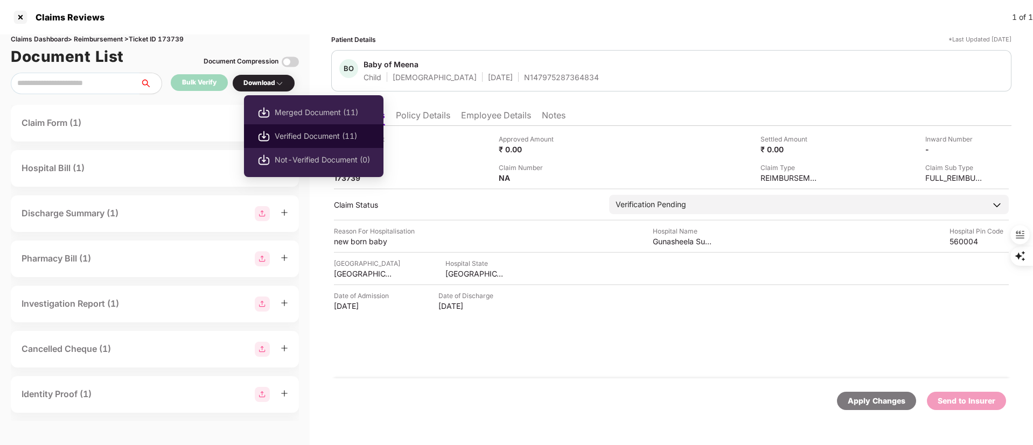
click at [316, 134] on span "Verified Document (11)" at bounding box center [322, 136] width 95 height 12
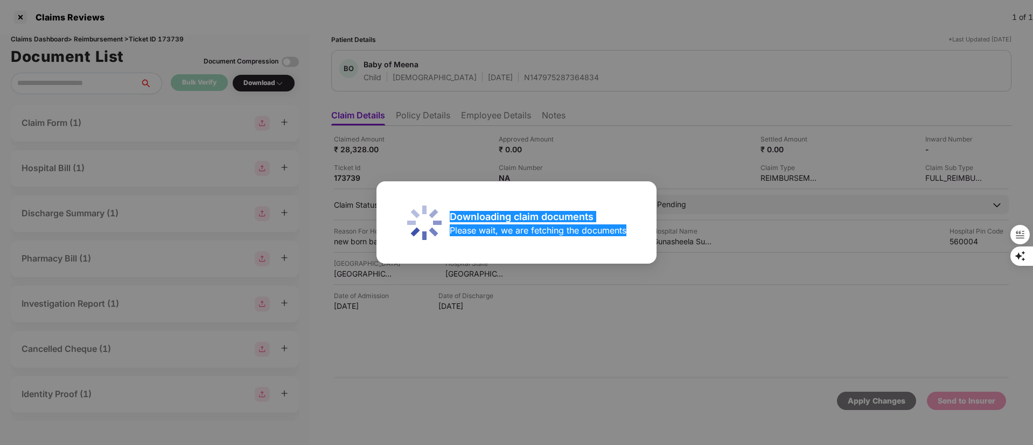
drag, startPoint x: 448, startPoint y: 356, endPoint x: 463, endPoint y: 393, distance: 40.1
click at [457, 384] on div "Downloading claim documents Please wait, we are fetching the documents" at bounding box center [516, 222] width 1033 height 445
click at [461, 392] on div "Downloading claim documents Please wait, we are fetching the documents" at bounding box center [516, 222] width 1033 height 445
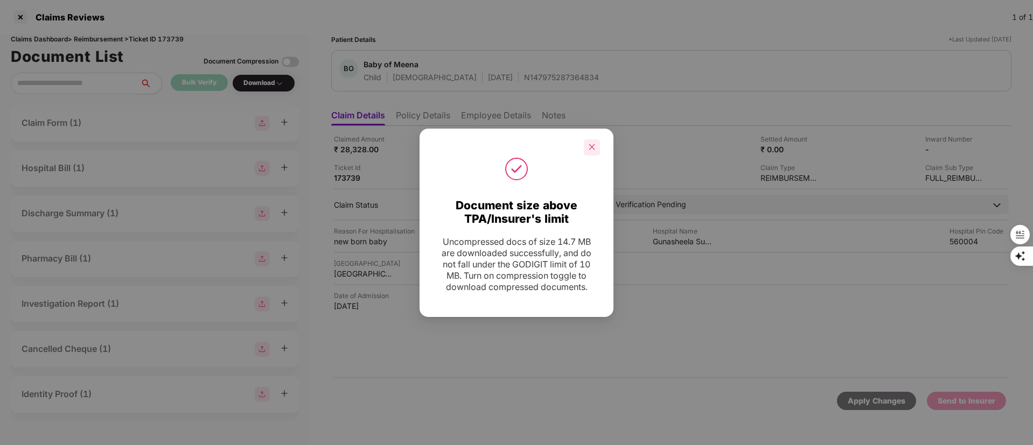
click at [588, 143] on icon "close" at bounding box center [592, 147] width 8 height 8
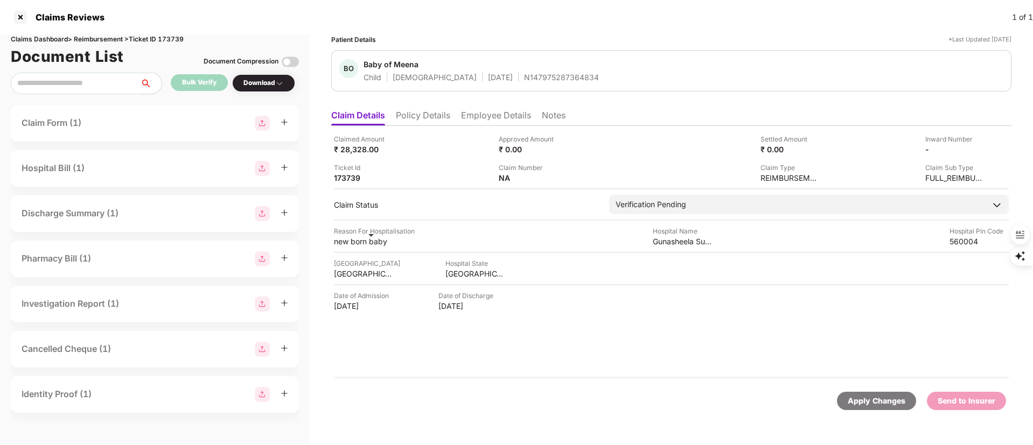
click at [363, 242] on div "new born baby" at bounding box center [363, 241] width 59 height 10
click at [361, 242] on div "new born baby" at bounding box center [363, 241] width 59 height 10
click at [360, 241] on div "new born baby" at bounding box center [363, 241] width 59 height 10
drag, startPoint x: 360, startPoint y: 241, endPoint x: 344, endPoint y: 242, distance: 16.2
click at [344, 242] on div "new born baby" at bounding box center [363, 241] width 59 height 10
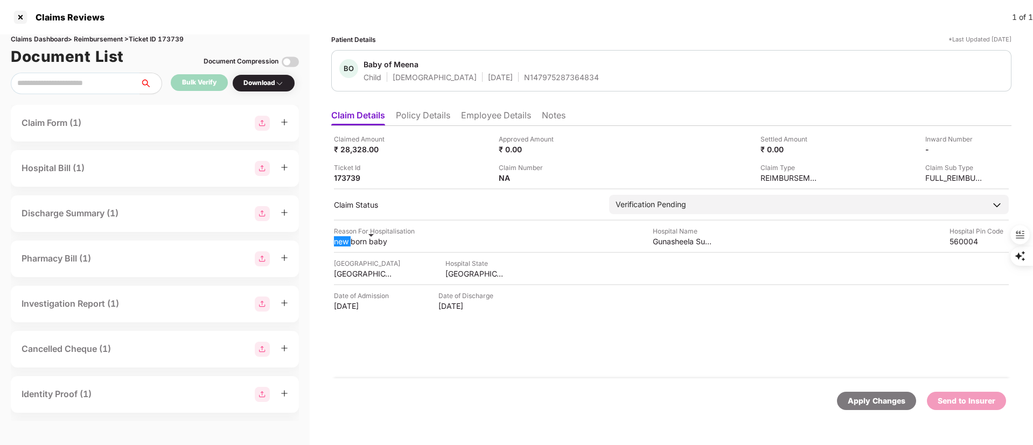
click at [344, 242] on div "new born baby" at bounding box center [363, 241] width 59 height 10
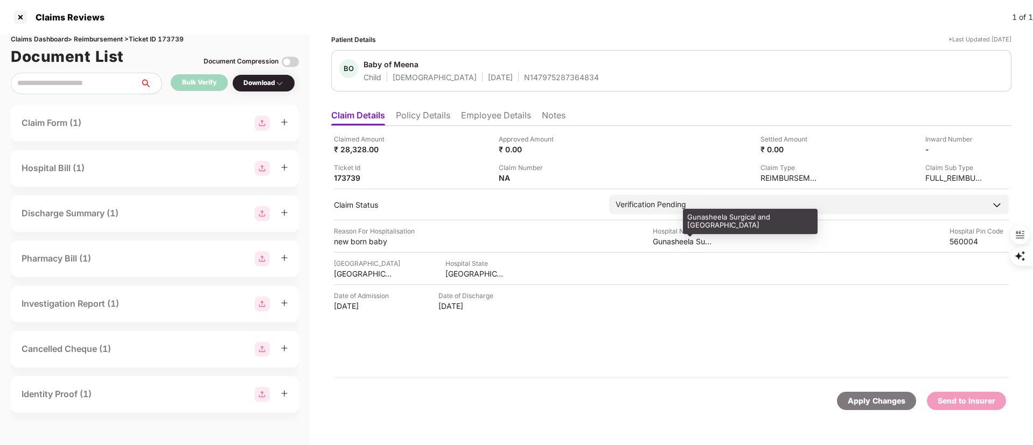
click at [673, 239] on div "Gunasheela Surgical and Maternity Hospital" at bounding box center [682, 241] width 59 height 10
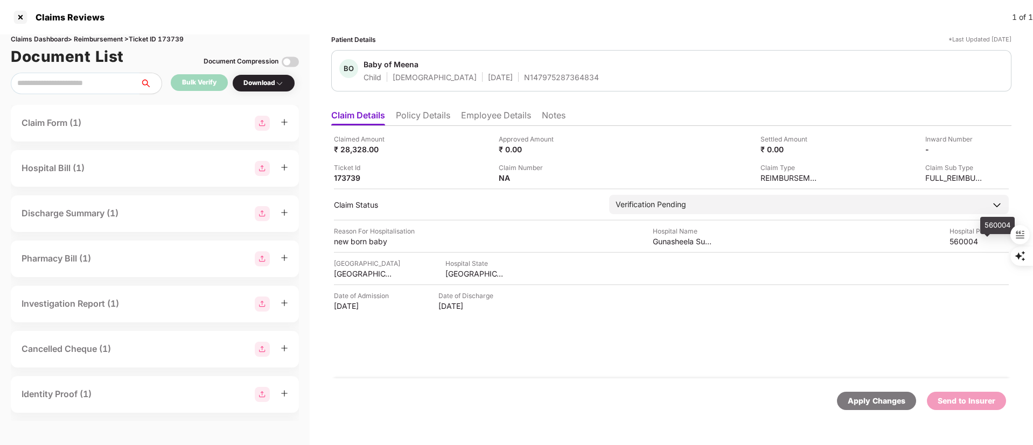
click at [952, 239] on div "560004" at bounding box center [979, 241] width 59 height 10
click at [22, 19] on div at bounding box center [20, 17] width 17 height 17
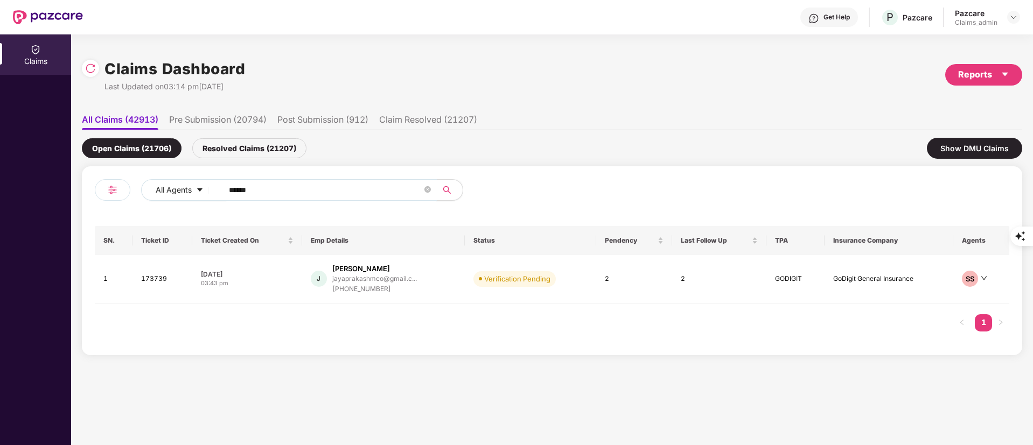
drag, startPoint x: 279, startPoint y: 192, endPoint x: 221, endPoint y: 193, distance: 58.2
click at [221, 193] on span "******" at bounding box center [326, 190] width 221 height 22
paste input "text"
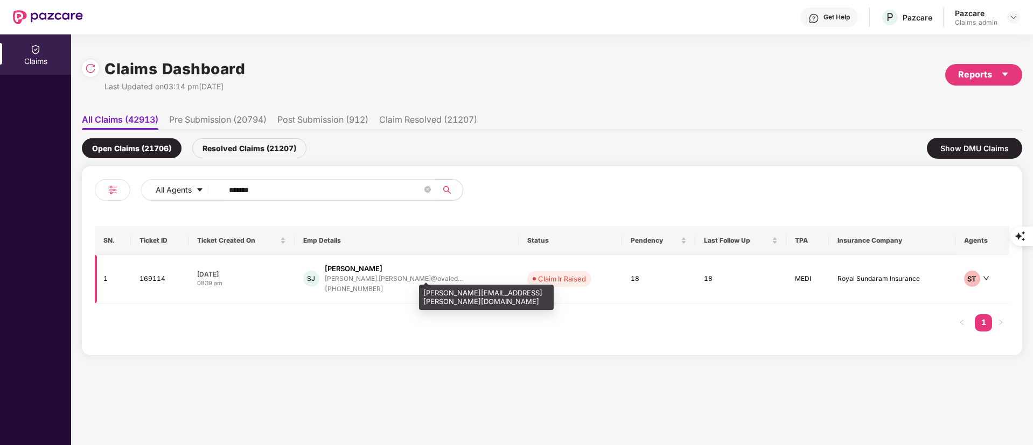
type input "******"
click at [393, 276] on div "shashanka.jilla@ovaled..." at bounding box center [394, 278] width 138 height 7
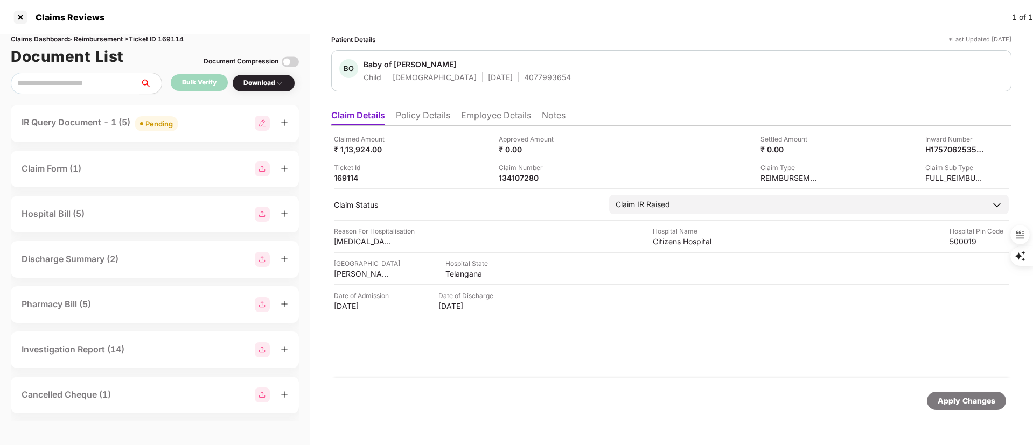
click at [400, 118] on li "Policy Details" at bounding box center [423, 118] width 54 height 16
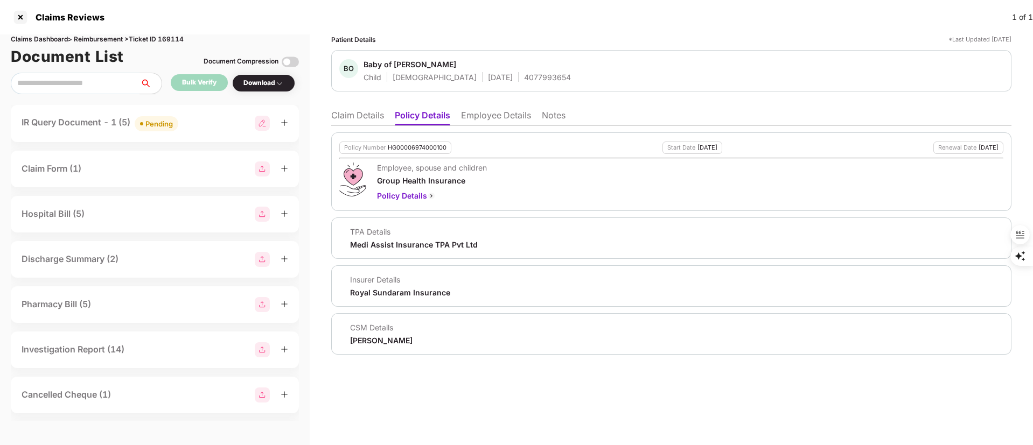
click at [524, 78] on div "4077993654" at bounding box center [547, 77] width 47 height 10
click at [369, 117] on li "Claim Details" at bounding box center [357, 118] width 53 height 16
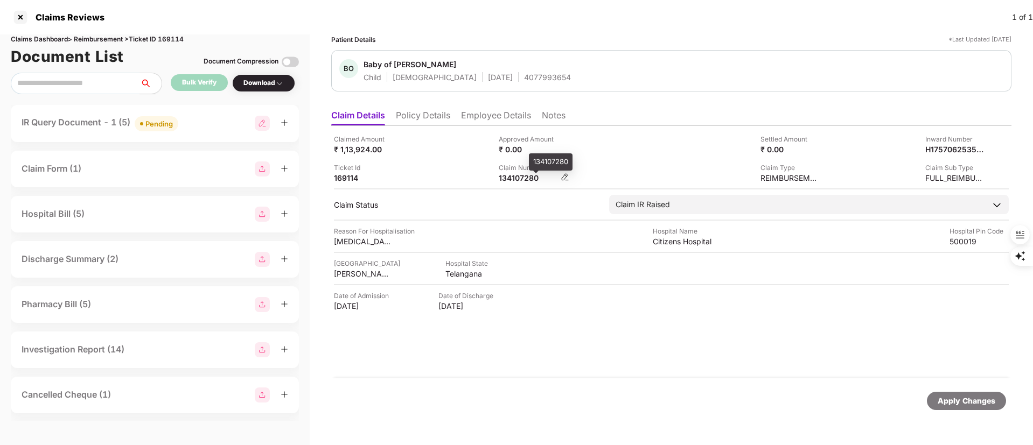
click at [520, 177] on div "134107280" at bounding box center [528, 178] width 59 height 10
click at [107, 122] on div "IR Query Document - 1 (5) Pending" at bounding box center [100, 124] width 157 height 16
click at [130, 125] on div "IR Query Document - 1 (5) Pending" at bounding box center [100, 124] width 157 height 16
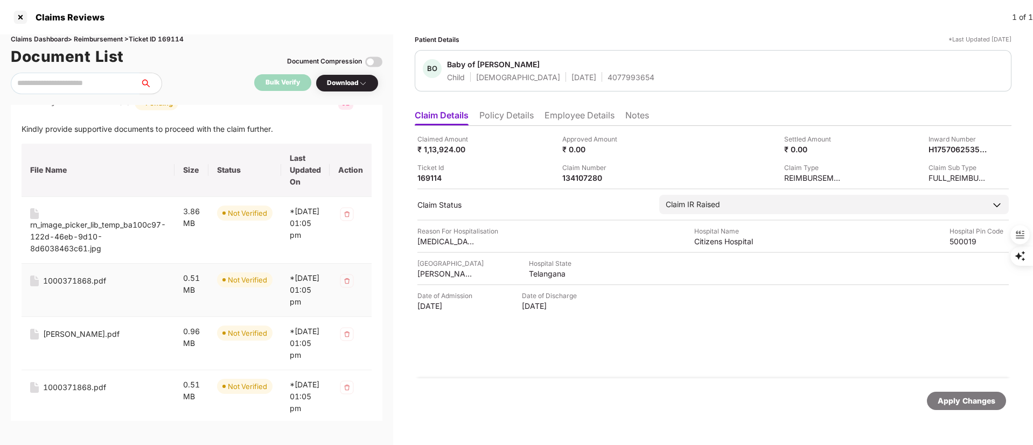
scroll to position [0, 0]
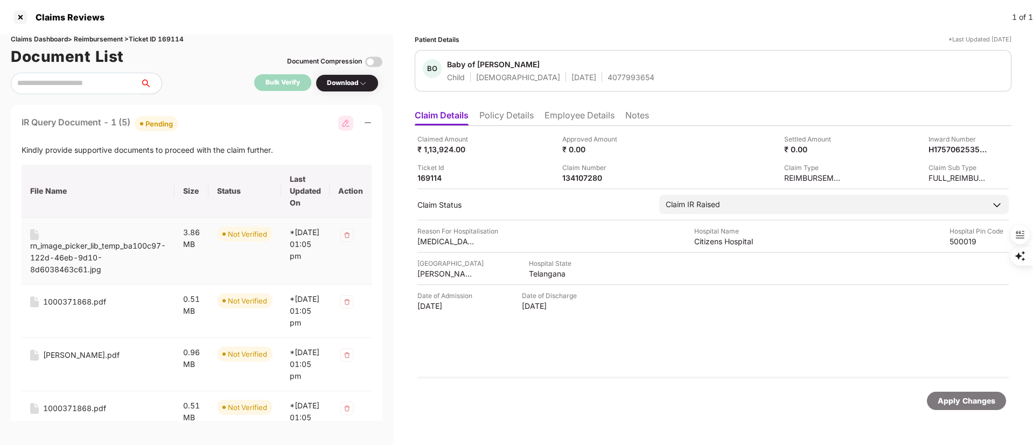
click at [75, 262] on div "rn_image_picker_lib_temp_ba100c97-122d-46eb-9d10-8d6038463c61.jpg" at bounding box center [98, 258] width 136 height 36
click at [79, 303] on div "1000371868.pdf" at bounding box center [74, 302] width 63 height 12
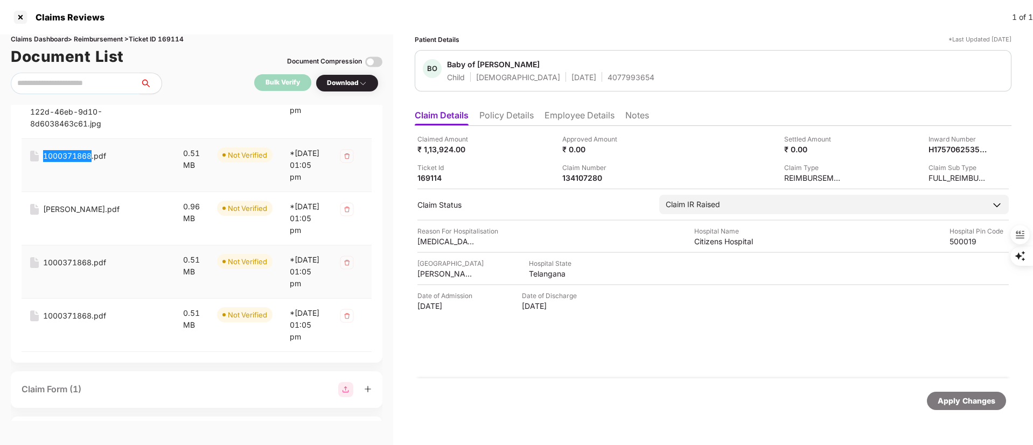
scroll to position [162, 0]
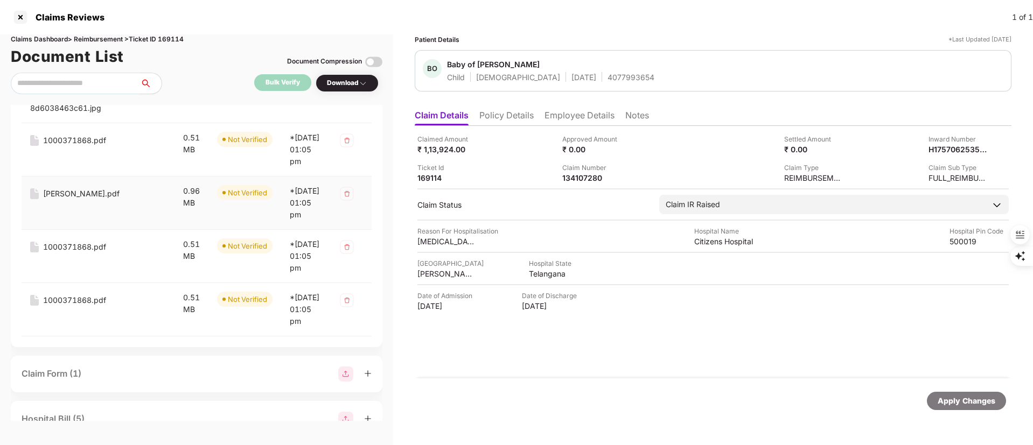
click at [97, 200] on div "Shashanka Jilla Aadhaar.pdf" at bounding box center [81, 194] width 76 height 12
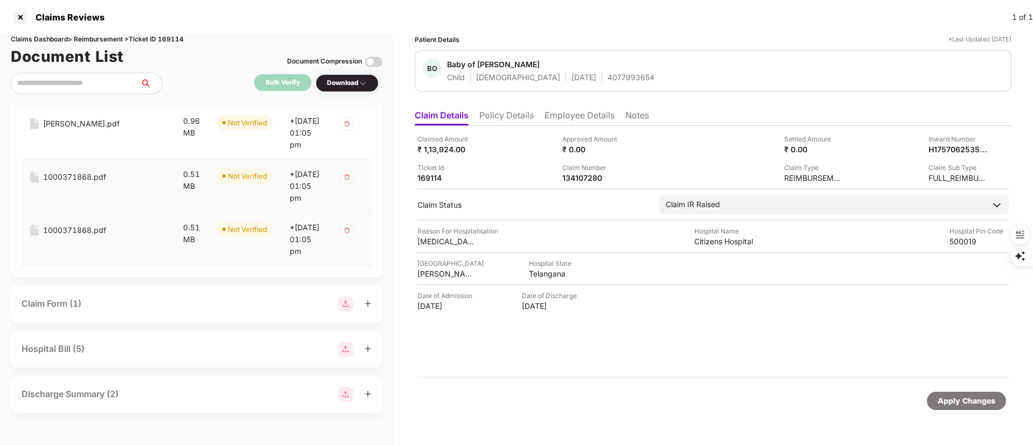
scroll to position [323, 0]
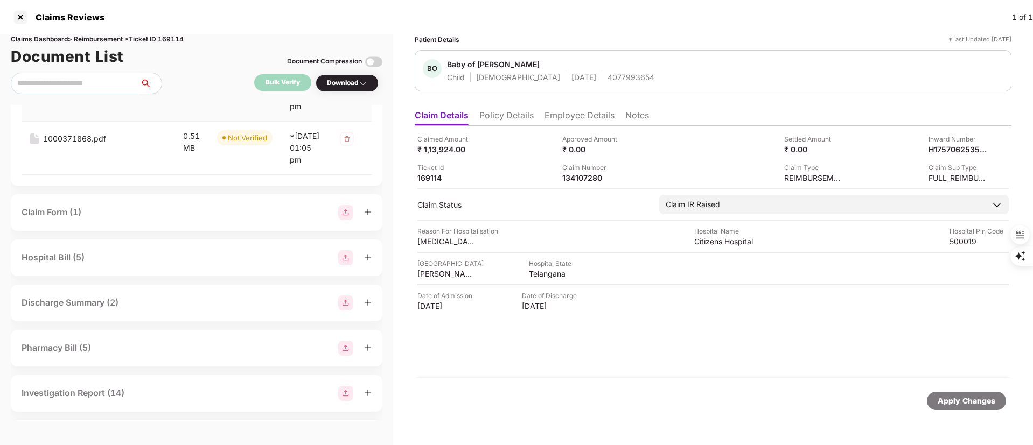
click at [95, 120] on td "1000371868.pdf" at bounding box center [98, 94] width 153 height 53
click at [84, 92] on div "1000371868.pdf" at bounding box center [74, 86] width 63 height 12
click at [82, 175] on td "1000371868.pdf" at bounding box center [98, 148] width 153 height 53
click at [76, 145] on div "1000371868.pdf" at bounding box center [74, 139] width 63 height 12
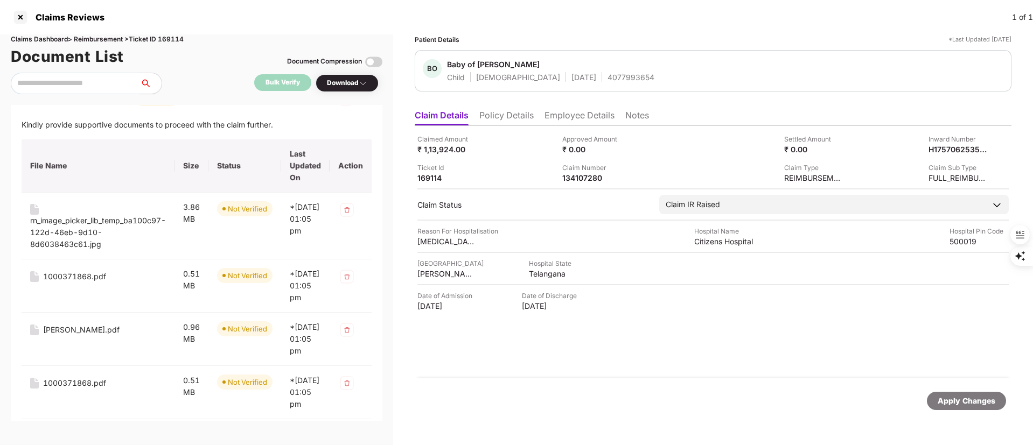
scroll to position [0, 0]
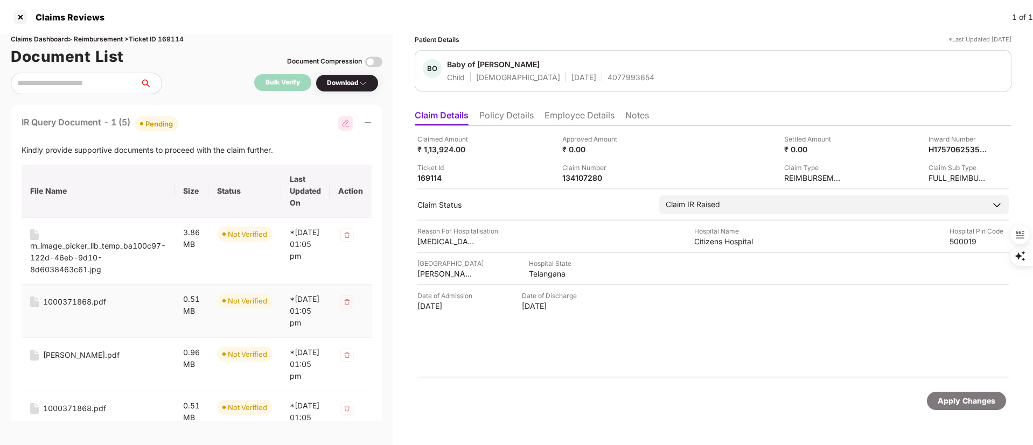
click at [81, 302] on div "1000371868.pdf" at bounding box center [74, 302] width 63 height 12
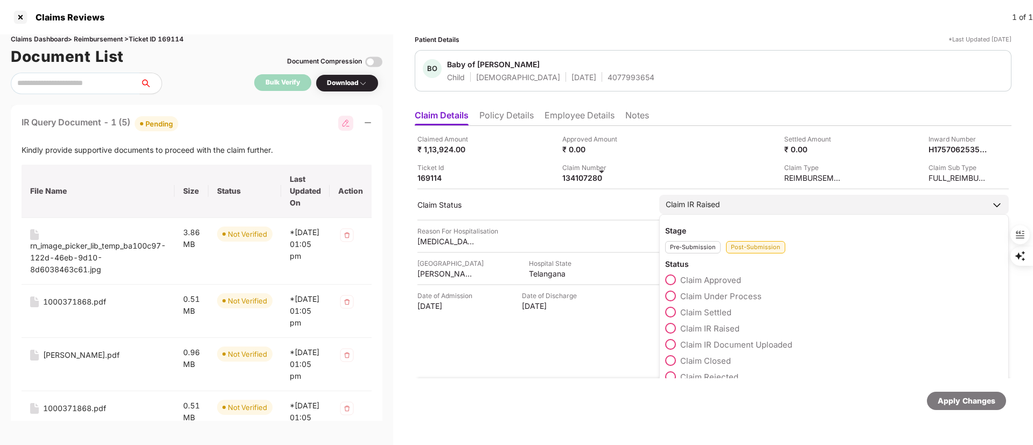
click at [708, 296] on span "Claim Under Process" at bounding box center [720, 296] width 81 height 10
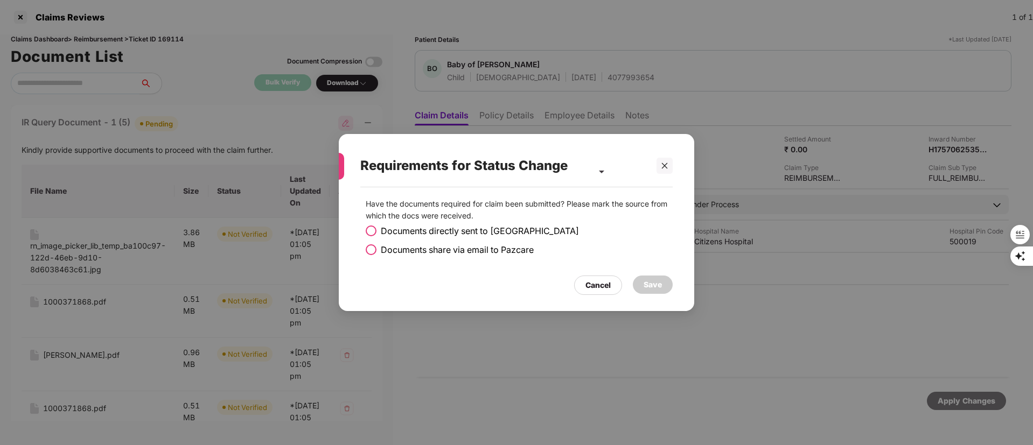
click at [392, 247] on span "Documents share via email to Pazcare" at bounding box center [457, 249] width 153 height 13
click at [645, 282] on div "Save" at bounding box center [653, 285] width 18 height 12
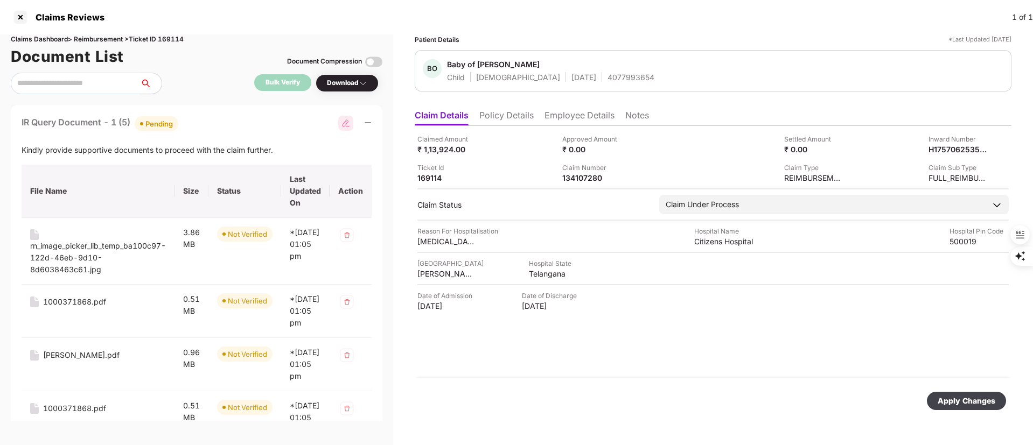
click at [587, 111] on li "Employee Details" at bounding box center [580, 118] width 70 height 16
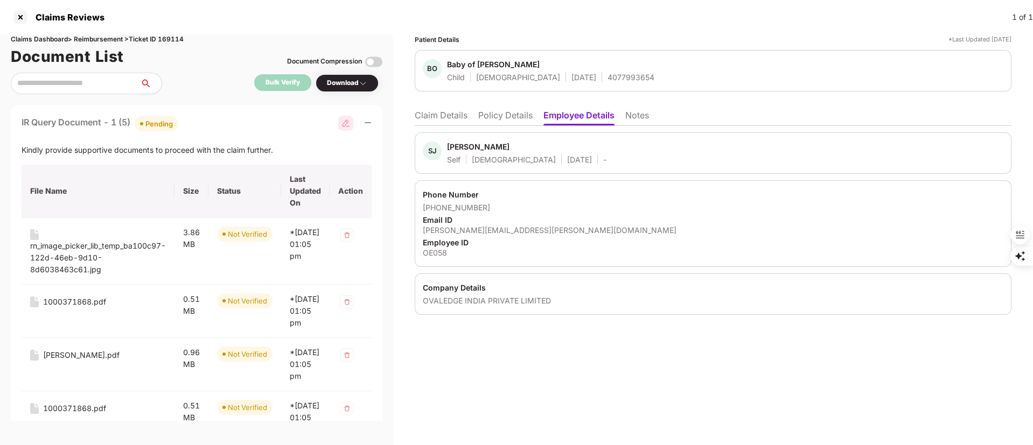
click at [457, 113] on li "Claim Details" at bounding box center [441, 118] width 53 height 16
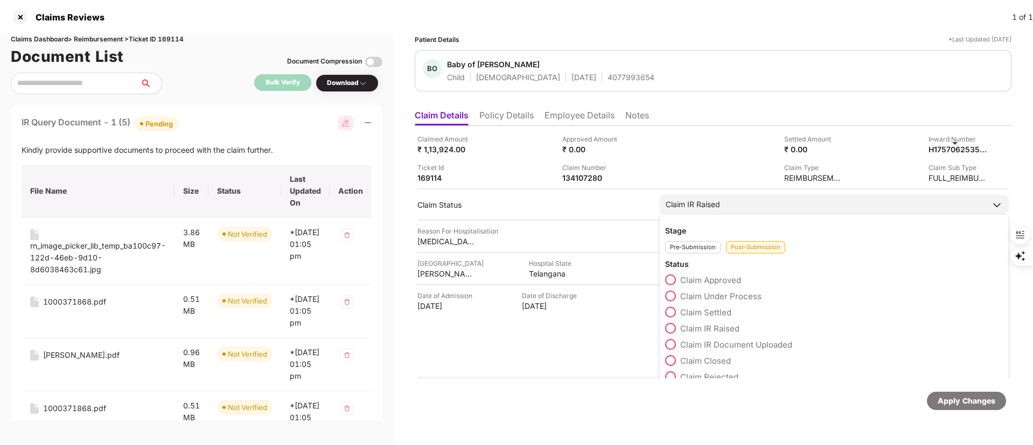
click at [696, 292] on span "Claim Under Process" at bounding box center [720, 296] width 81 height 10
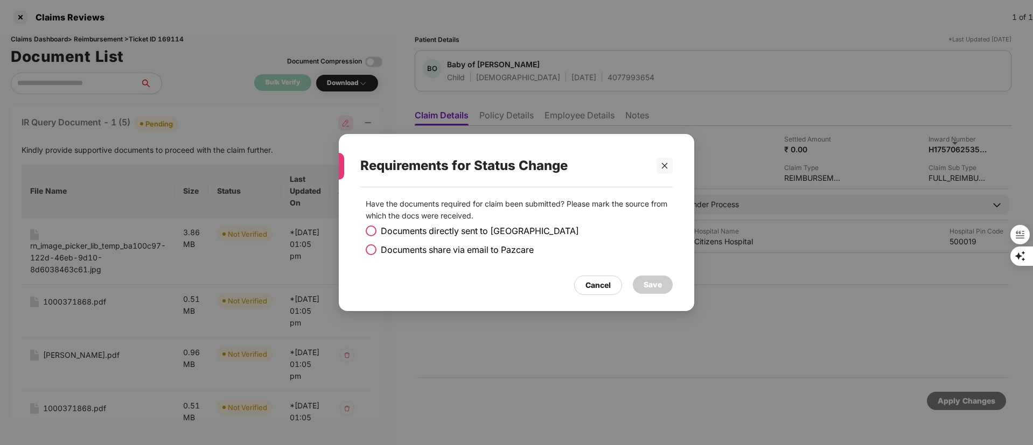
click at [498, 248] on span "Documents share via email to Pazcare" at bounding box center [457, 249] width 153 height 13
click at [658, 284] on div "Save" at bounding box center [653, 285] width 18 height 12
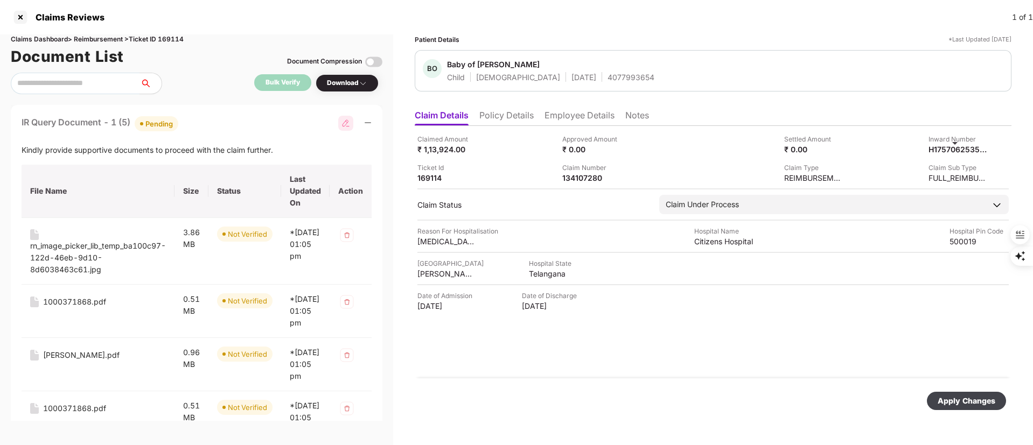
click at [964, 399] on div "Apply Changes" at bounding box center [967, 401] width 58 height 12
click at [19, 17] on div at bounding box center [20, 17] width 17 height 17
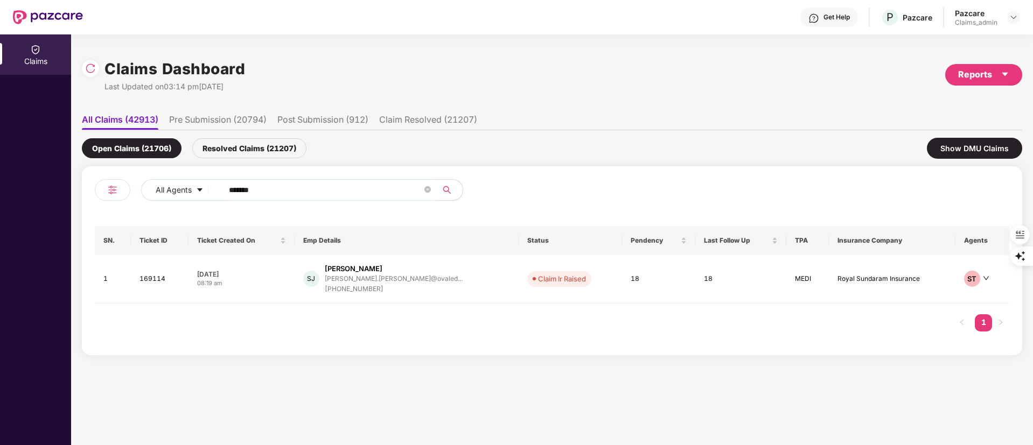
drag, startPoint x: 295, startPoint y: 189, endPoint x: 132, endPoint y: 189, distance: 163.2
click at [132, 189] on div "All Agents ******" at bounding box center [323, 194] width 457 height 30
paste input "text"
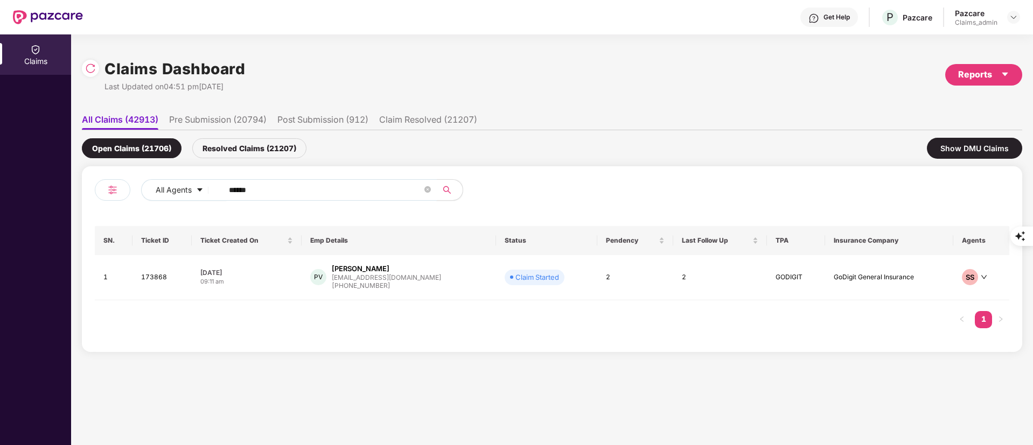
type input "******"
click at [409, 284] on div "+919004822388" at bounding box center [386, 286] width 109 height 10
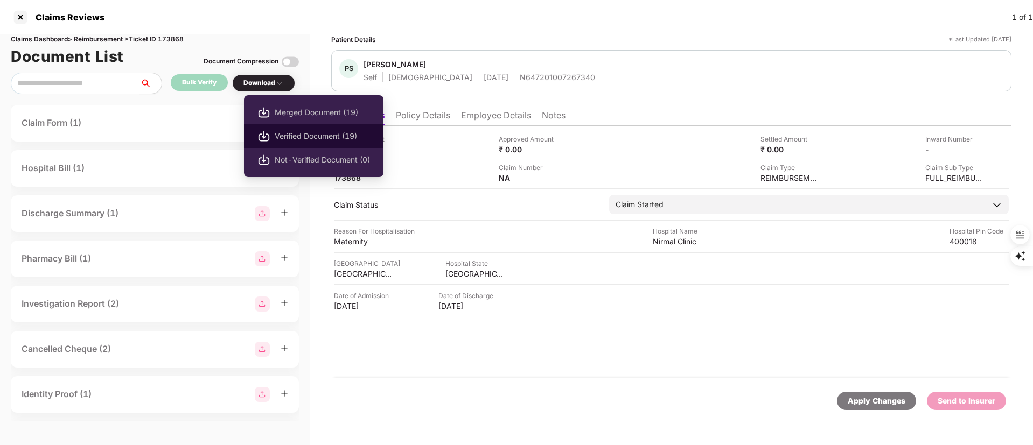
click at [289, 130] on span "Verified Document (19)" at bounding box center [322, 136] width 95 height 12
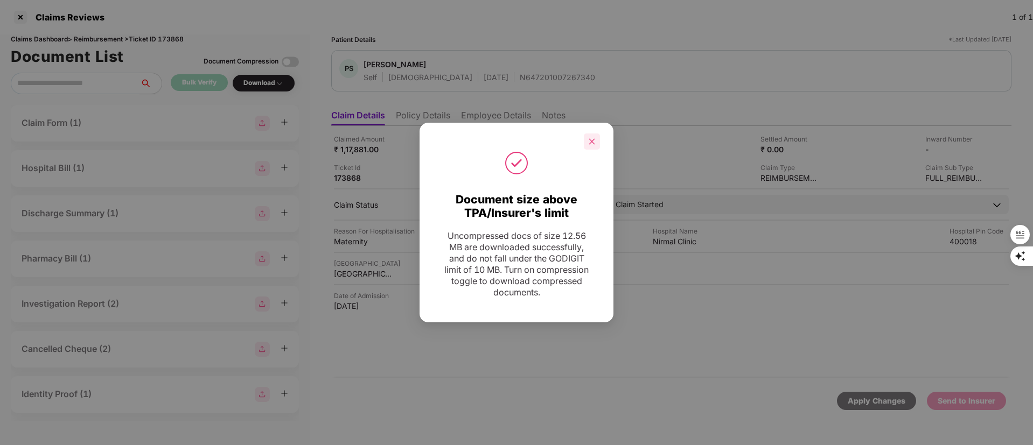
click at [600, 136] on div at bounding box center [592, 142] width 16 height 16
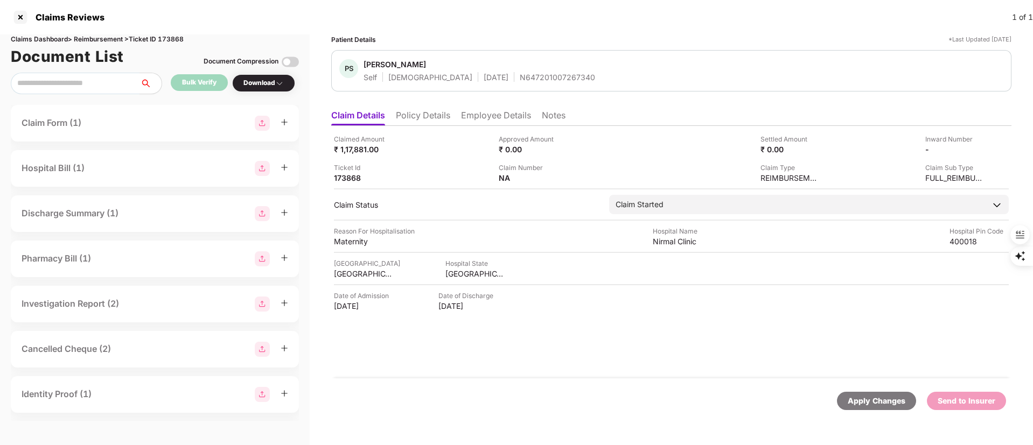
click at [489, 119] on li "Employee Details" at bounding box center [496, 118] width 70 height 16
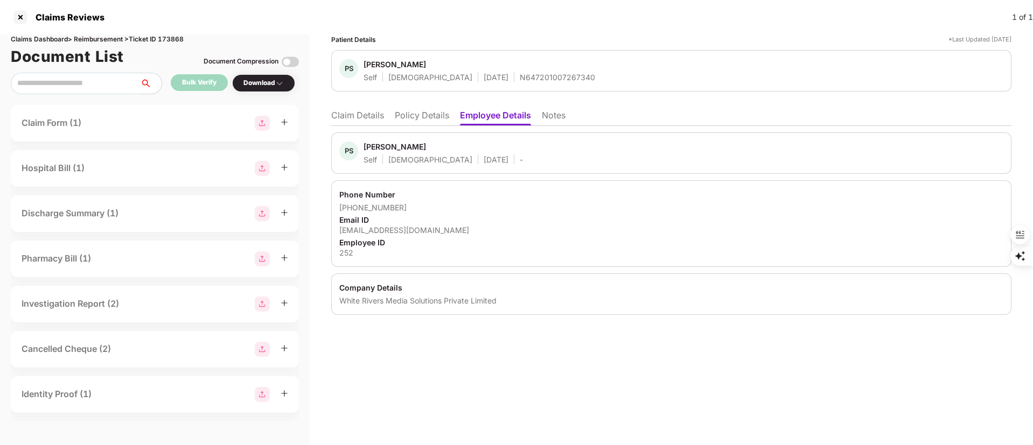
click at [263, 88] on div "Download" at bounding box center [263, 83] width 63 height 18
click at [257, 79] on div "Download" at bounding box center [263, 83] width 40 height 10
click at [268, 86] on div "Download" at bounding box center [263, 83] width 40 height 10
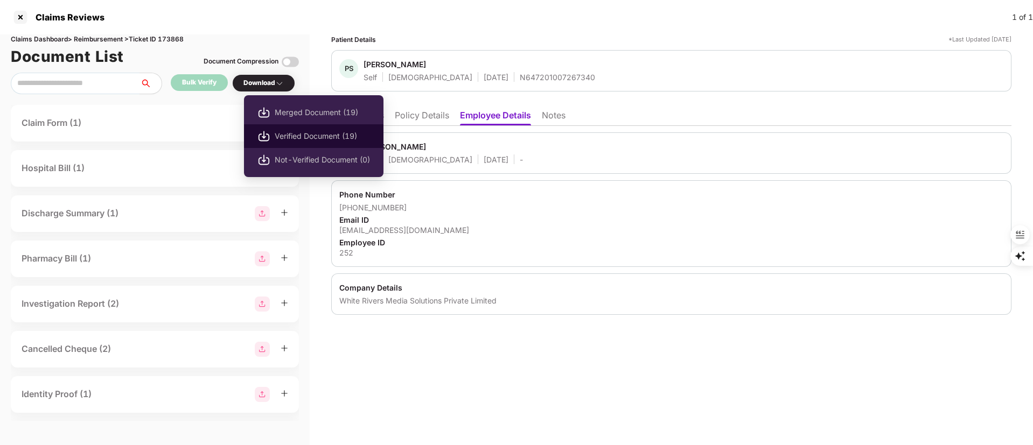
click at [294, 132] on span "Verified Document (19)" at bounding box center [322, 136] width 95 height 12
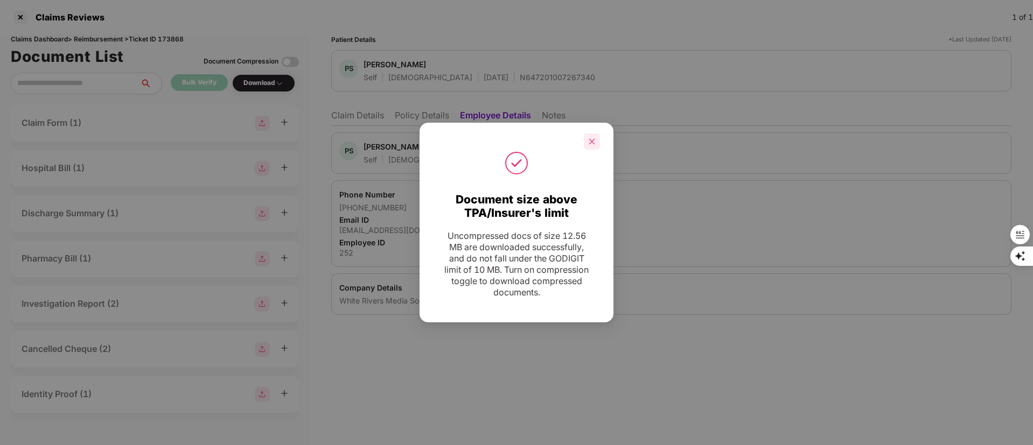
click at [593, 137] on div at bounding box center [592, 142] width 16 height 16
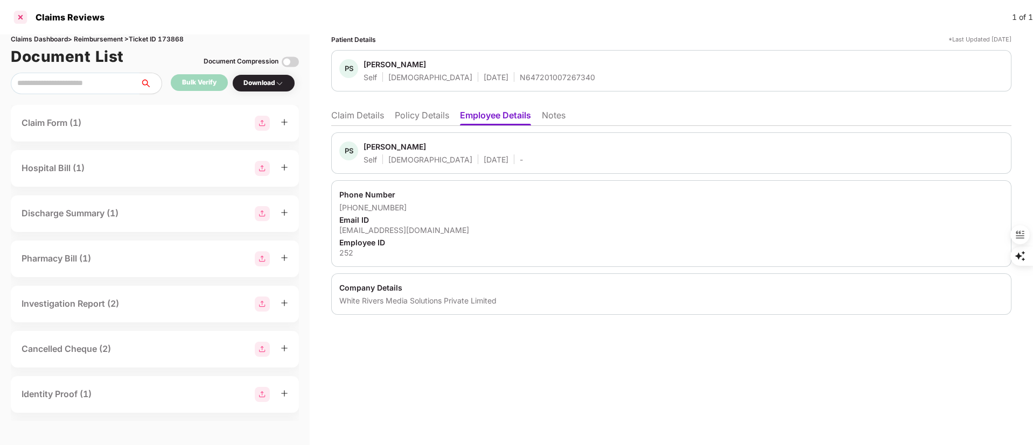
click at [22, 19] on div at bounding box center [20, 17] width 17 height 17
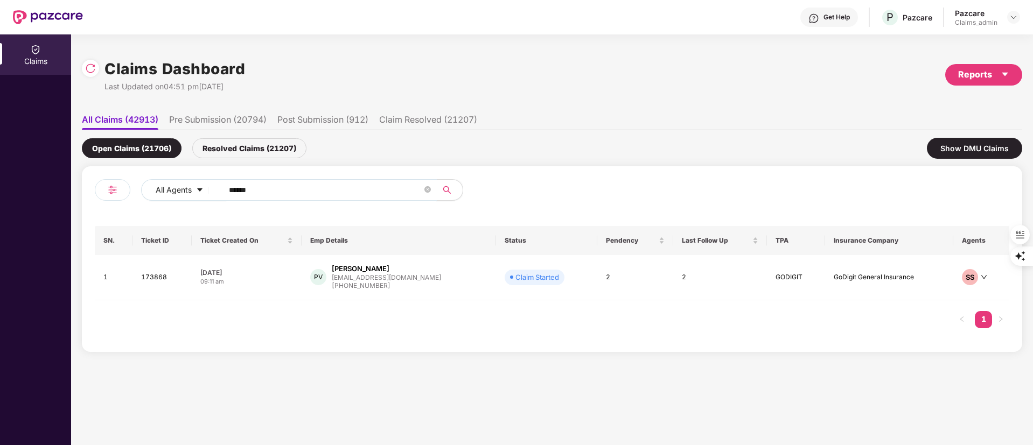
drag, startPoint x: 332, startPoint y: 186, endPoint x: 142, endPoint y: 213, distance: 192.1
click at [142, 213] on div "All Agents ****** SN. Ticket ID Ticket Created On Emp Details Status Pendency L…" at bounding box center [552, 259] width 915 height 160
paste input "text"
type input "******"
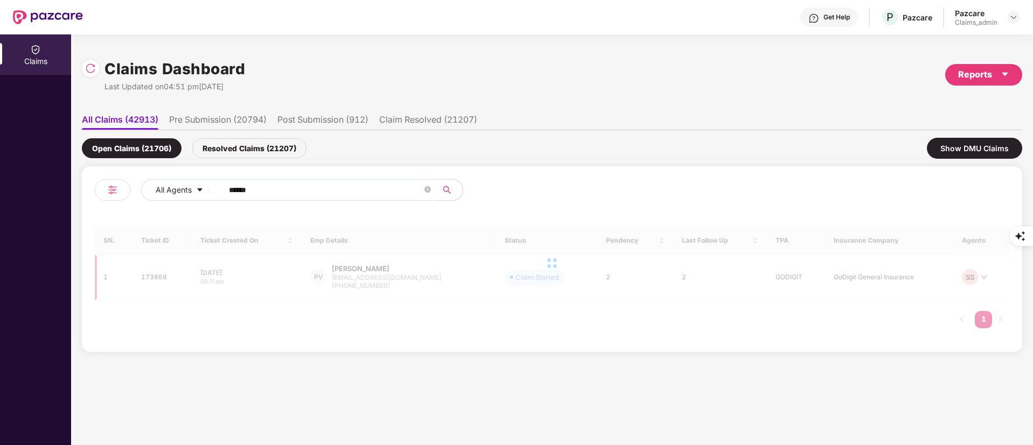
click at [388, 283] on div at bounding box center [552, 263] width 915 height 74
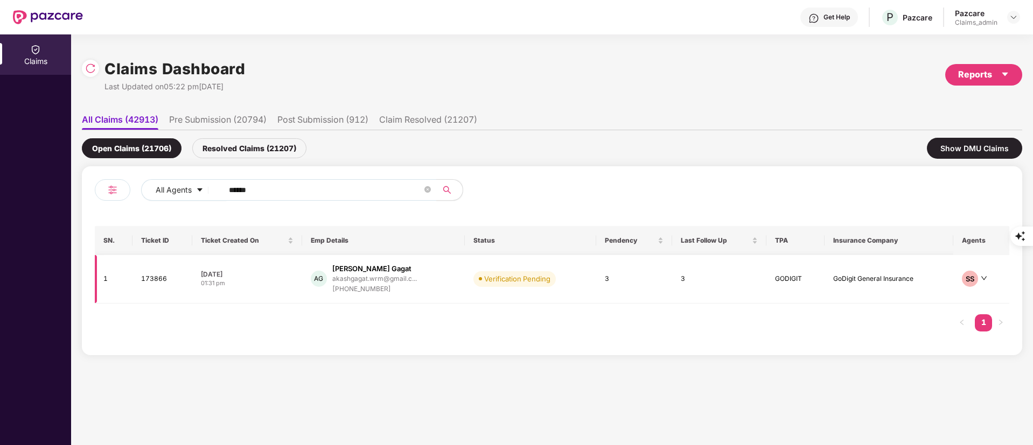
click at [388, 283] on div "akashgagat.wrm@gmail.c..." at bounding box center [374, 279] width 85 height 10
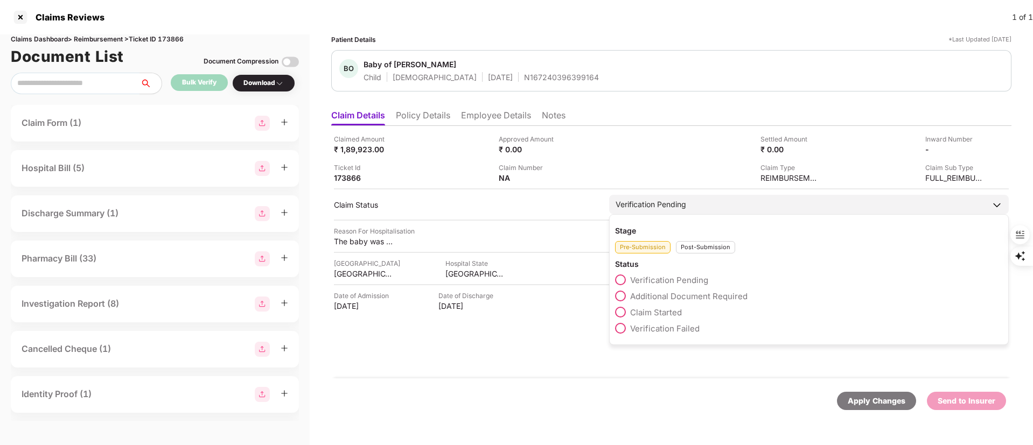
click at [635, 311] on span "Claim Started" at bounding box center [656, 313] width 52 height 10
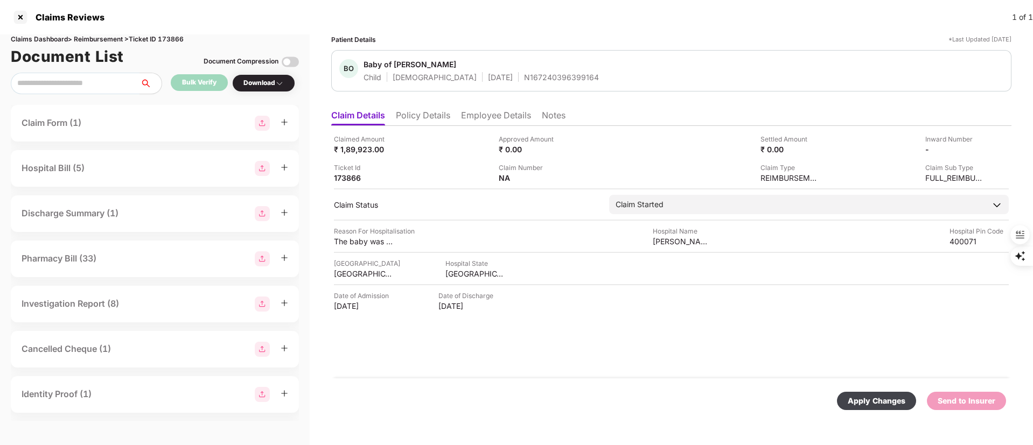
click at [862, 400] on div "Apply Changes" at bounding box center [877, 401] width 58 height 12
click at [524, 75] on div "N167240396399164" at bounding box center [561, 77] width 75 height 10
click at [441, 107] on ul "Claim Details Policy Details Employee Details Notes" at bounding box center [671, 116] width 680 height 22
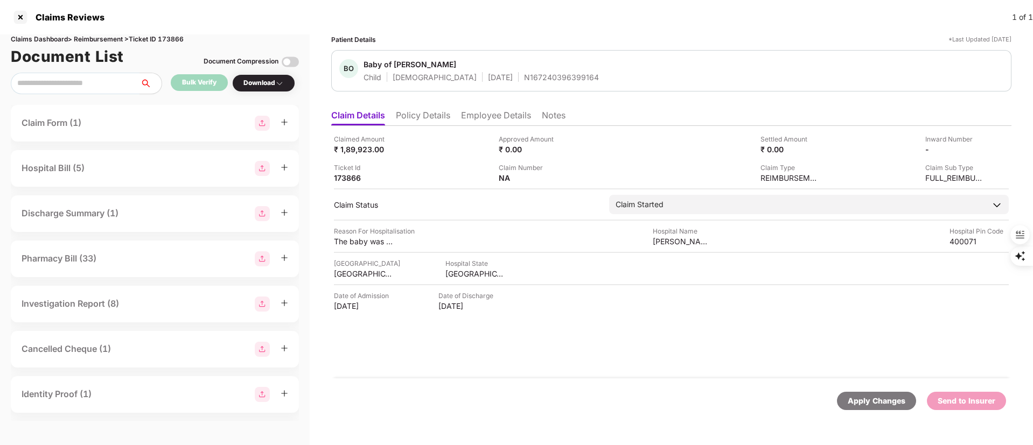
click at [434, 111] on li "Policy Details" at bounding box center [423, 118] width 54 height 16
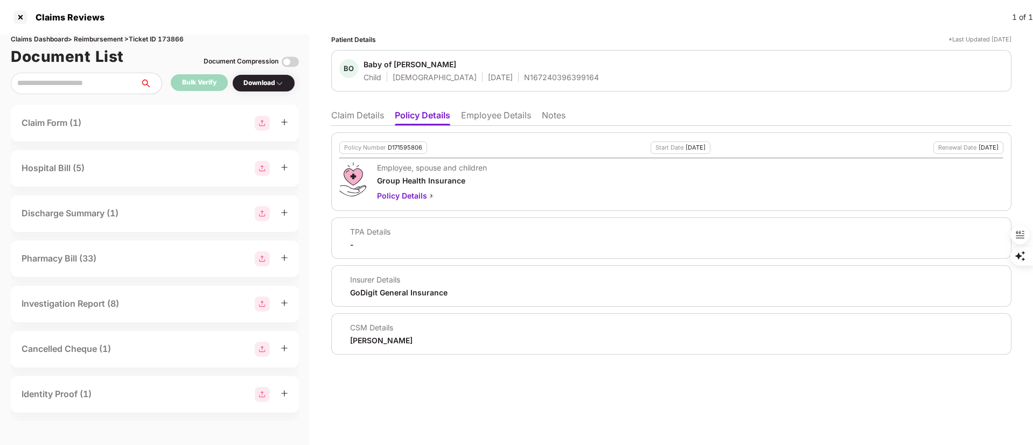
click at [389, 148] on div "D171595806" at bounding box center [405, 147] width 34 height 7
click at [483, 117] on li "Employee Details" at bounding box center [496, 118] width 70 height 16
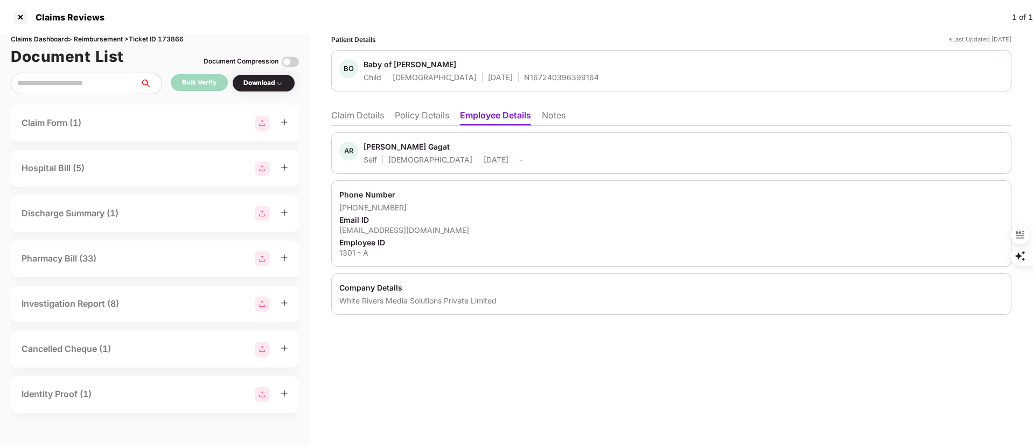
click at [524, 75] on div "N167240396399164" at bounding box center [561, 77] width 75 height 10
click at [539, 70] on span "Baby of Sapana Gagat" at bounding box center [481, 65] width 235 height 13
click at [538, 72] on div "N167240396399164" at bounding box center [561, 77] width 75 height 10
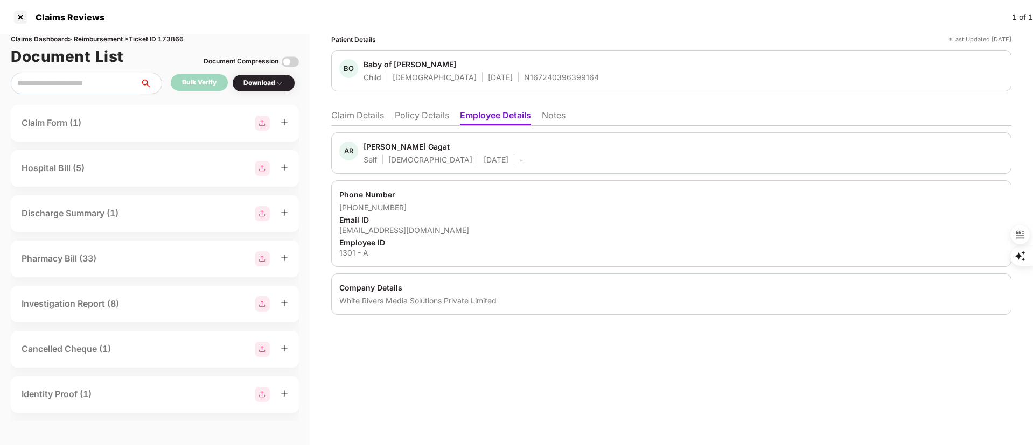
click at [432, 114] on li "Policy Details" at bounding box center [422, 118] width 54 height 16
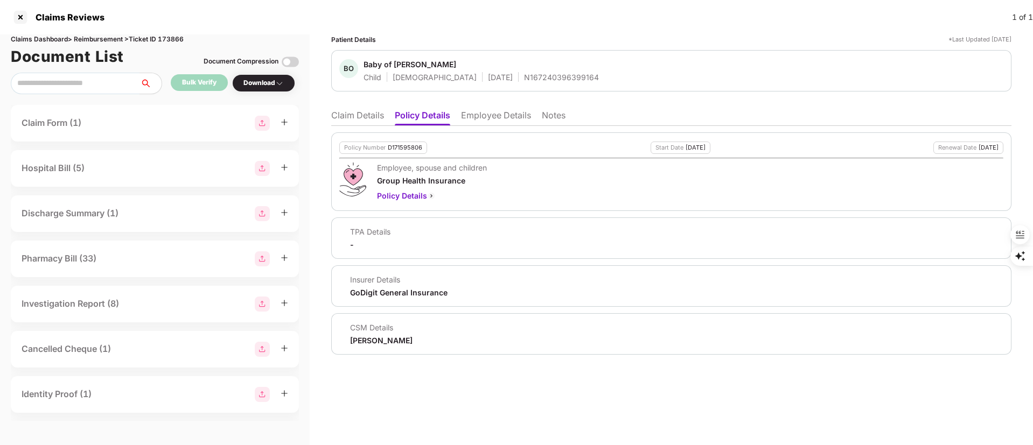
click at [347, 114] on li "Claim Details" at bounding box center [357, 118] width 53 height 16
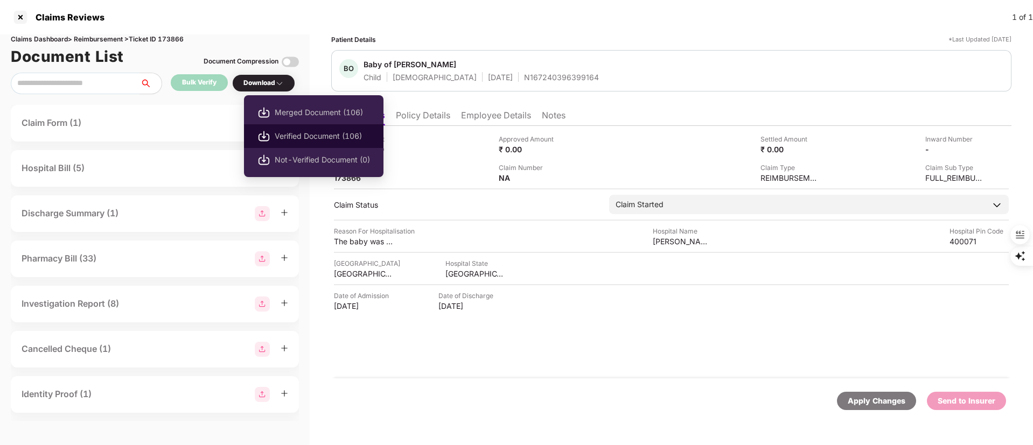
click at [281, 132] on span "Verified Document (106)" at bounding box center [322, 136] width 95 height 12
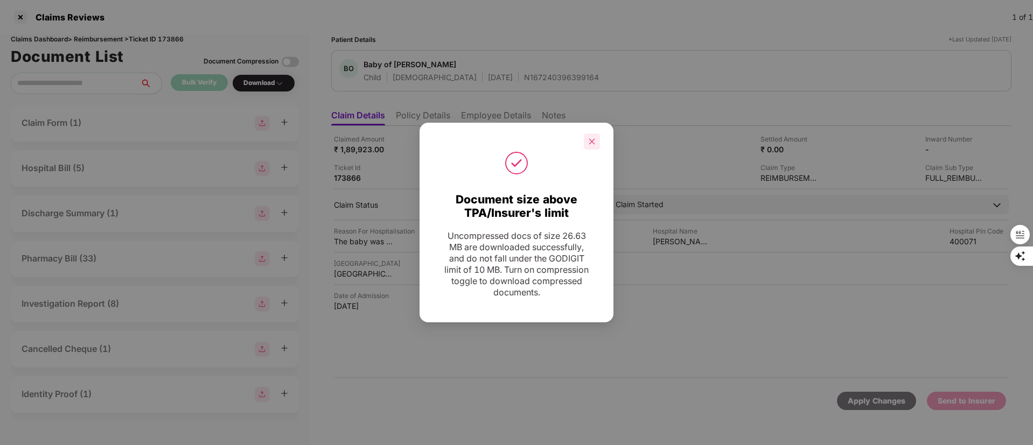
click at [590, 137] on div at bounding box center [592, 142] width 16 height 16
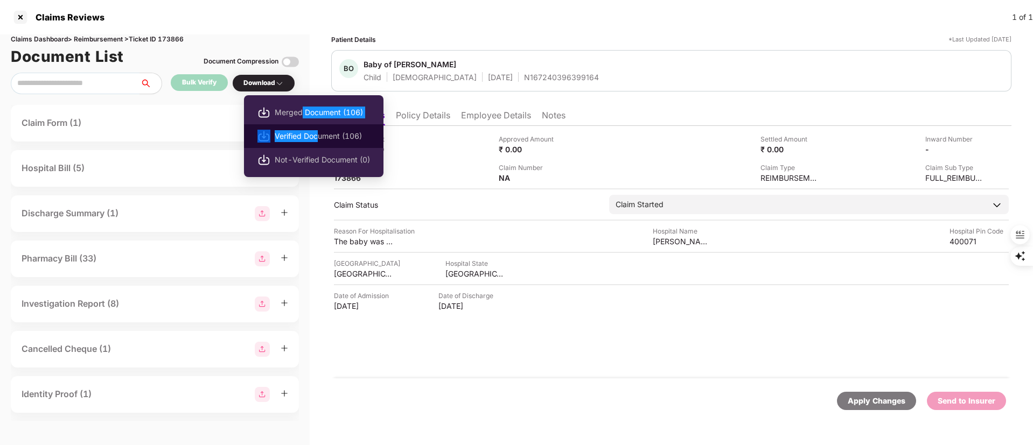
drag, startPoint x: 300, startPoint y: 112, endPoint x: 317, endPoint y: 136, distance: 29.4
click at [317, 136] on ul "Merged Document (106) Verified Document (106) Not-Verified Document (0)" at bounding box center [314, 136] width 140 height 82
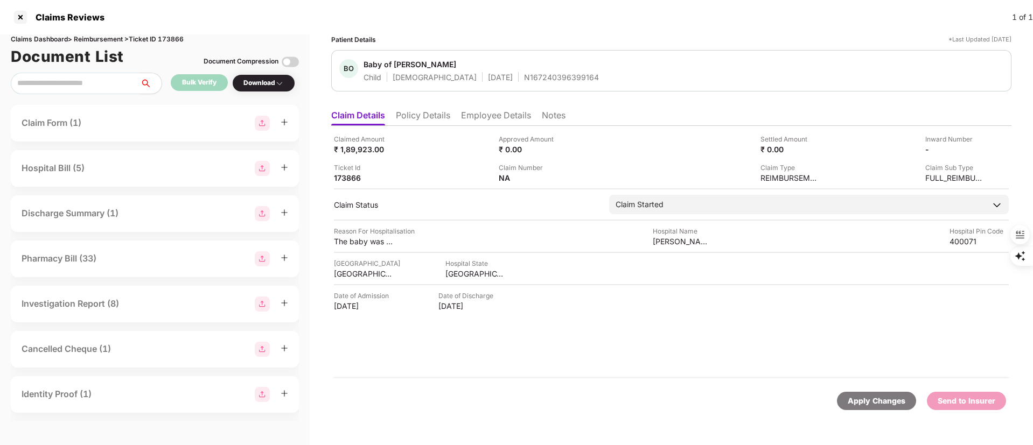
click at [11, 18] on div "Claims Reviews 1 of 1" at bounding box center [516, 17] width 1033 height 34
click at [19, 18] on div at bounding box center [20, 17] width 17 height 17
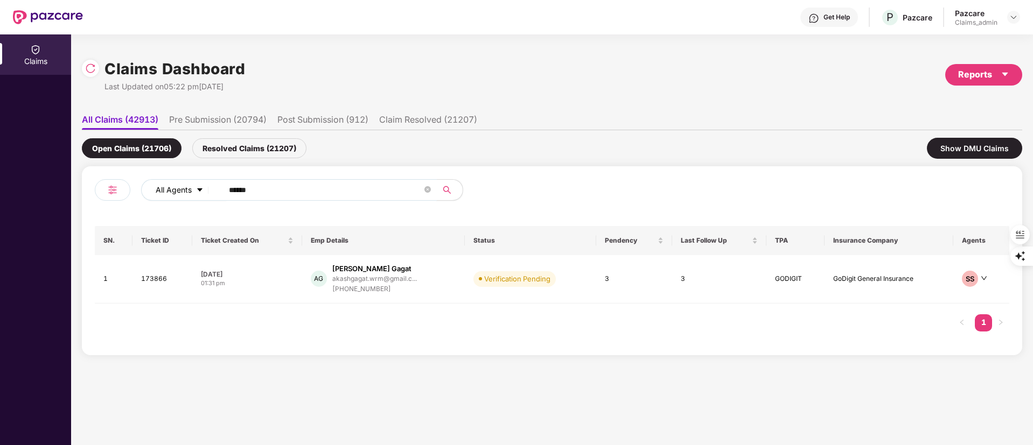
drag, startPoint x: 276, startPoint y: 182, endPoint x: 186, endPoint y: 196, distance: 90.5
click at [186, 196] on div "All Agents ******" at bounding box center [415, 190] width 549 height 22
paste input "text"
type input "******"
click at [371, 291] on div "+919845525913" at bounding box center [374, 289] width 85 height 10
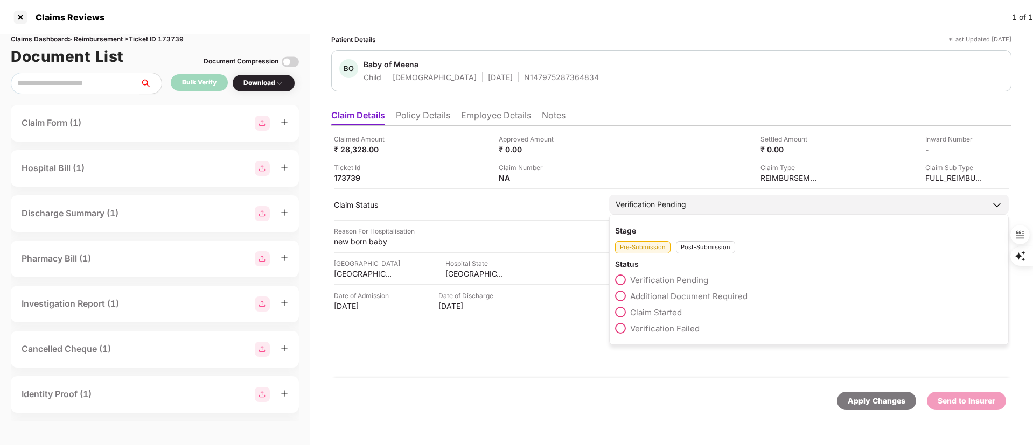
click at [653, 309] on span "Claim Started" at bounding box center [656, 313] width 52 height 10
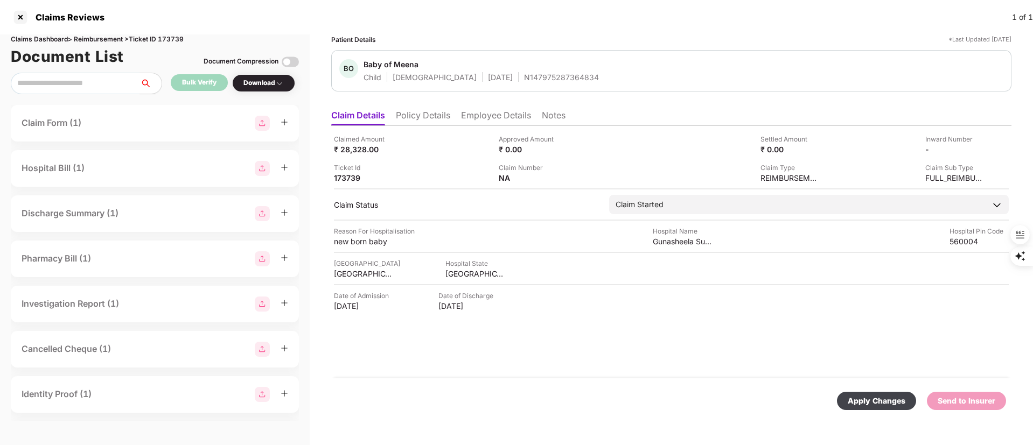
click at [868, 403] on div "Apply Changes" at bounding box center [877, 401] width 58 height 12
drag, startPoint x: 538, startPoint y: 373, endPoint x: 382, endPoint y: 156, distance: 266.7
click at [538, 371] on div "Claimed Amount ₹ 28,328.00 Approved Amount ₹ 0.00 Settled Amount ₹ 0.00 Inward …" at bounding box center [671, 252] width 680 height 253
click at [490, 115] on li "Employee Details" at bounding box center [496, 118] width 70 height 16
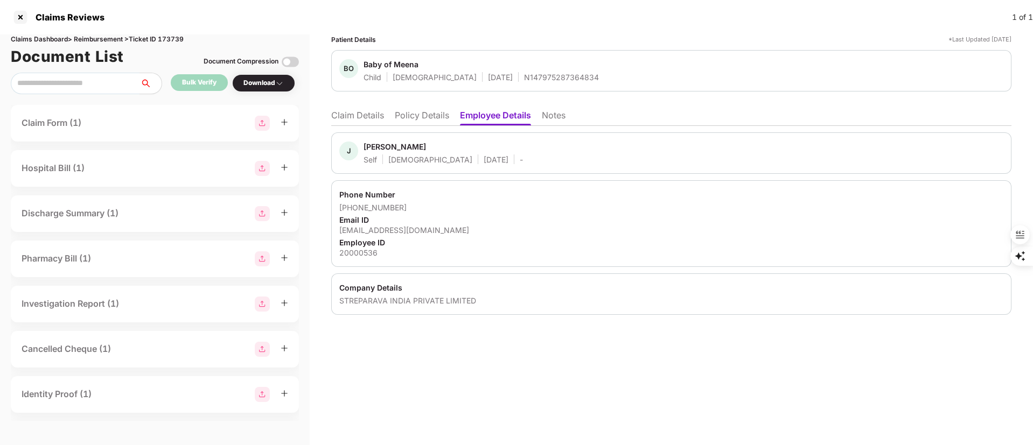
click at [393, 150] on div "Jayaprakash" at bounding box center [395, 147] width 62 height 10
drag, startPoint x: 393, startPoint y: 150, endPoint x: 386, endPoint y: 141, distance: 11.5
click at [386, 141] on div "J Jayaprakash Self Male 08 Apr 1990 -" at bounding box center [671, 153] width 680 height 41
click at [385, 142] on div "Jayaprakash" at bounding box center [395, 147] width 62 height 10
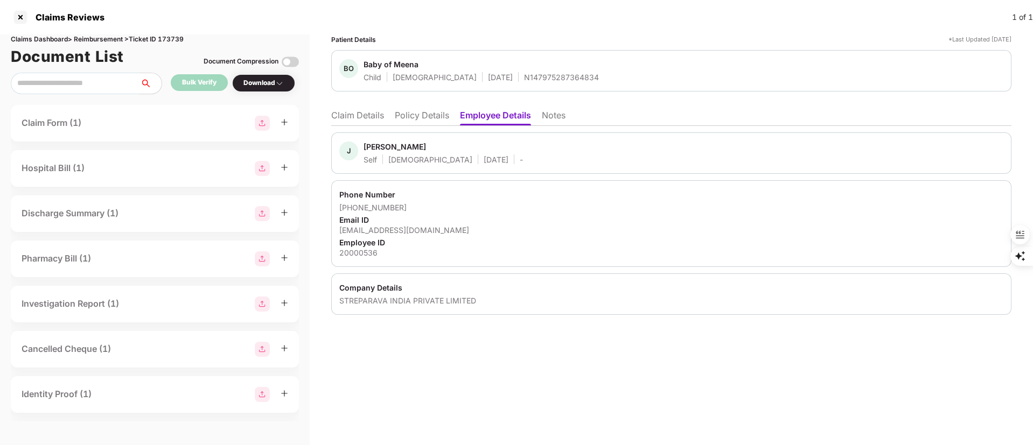
click at [359, 112] on li "Claim Details" at bounding box center [357, 118] width 53 height 16
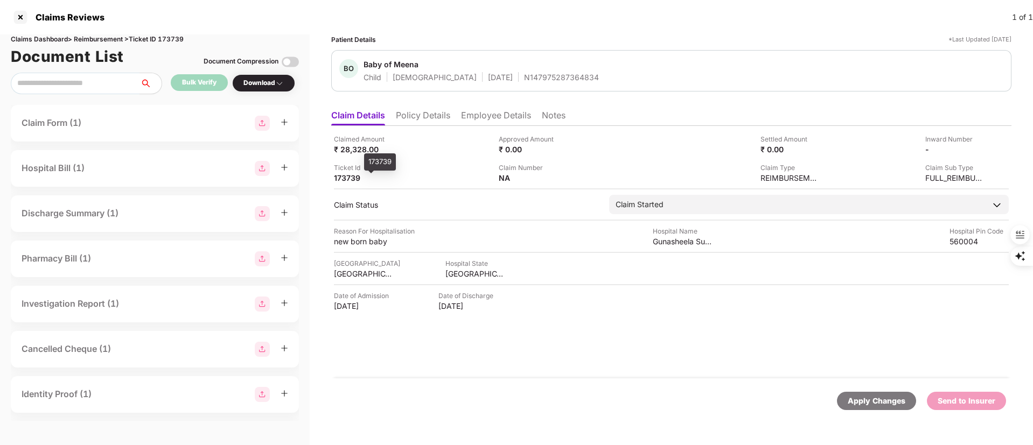
click at [339, 180] on div "173739" at bounding box center [363, 178] width 59 height 10
click at [525, 112] on li "Employee Details" at bounding box center [496, 118] width 70 height 16
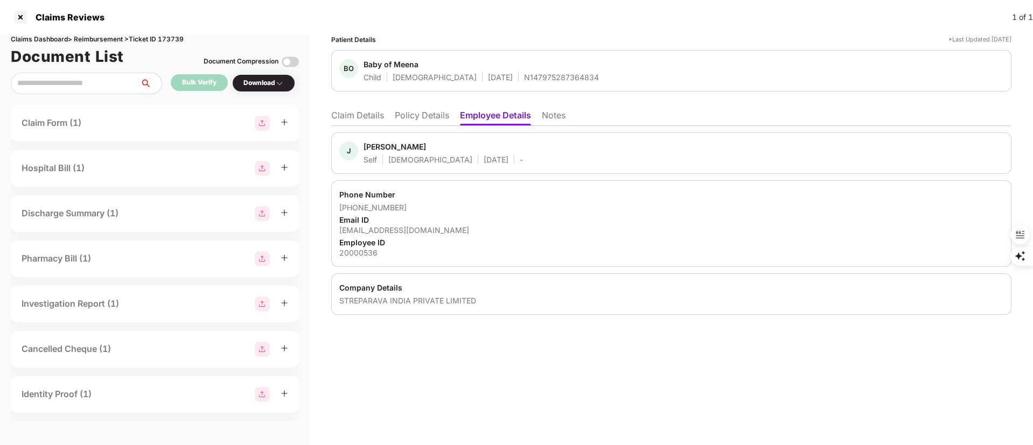
click at [358, 112] on li "Claim Details" at bounding box center [357, 118] width 53 height 16
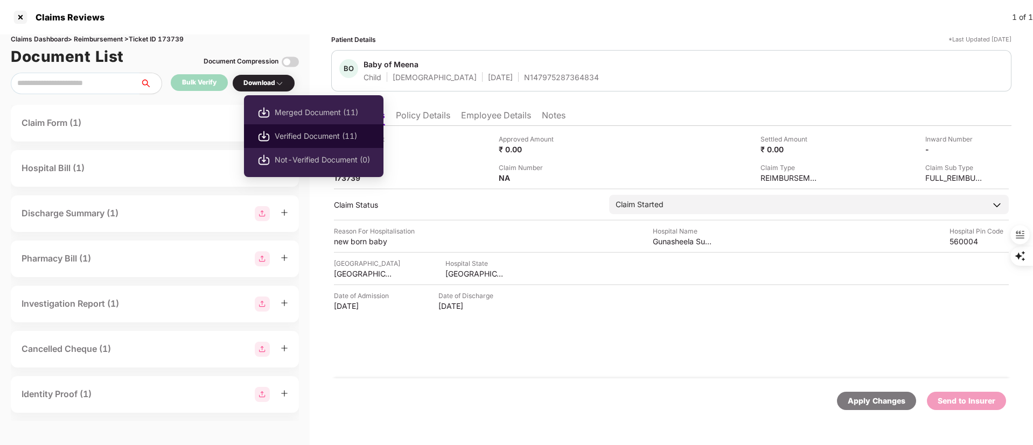
click at [308, 132] on span "Verified Document (11)" at bounding box center [322, 136] width 95 height 12
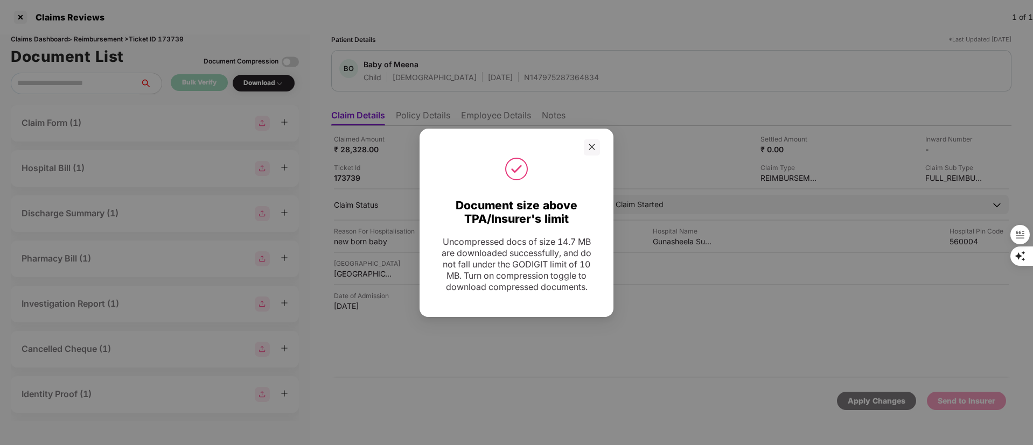
click at [551, 40] on div "Document size above TPA/Insurer's limit Uncompressed docs of size 14.7 MB are d…" at bounding box center [516, 222] width 1033 height 445
click at [594, 143] on icon "close" at bounding box center [592, 147] width 8 height 8
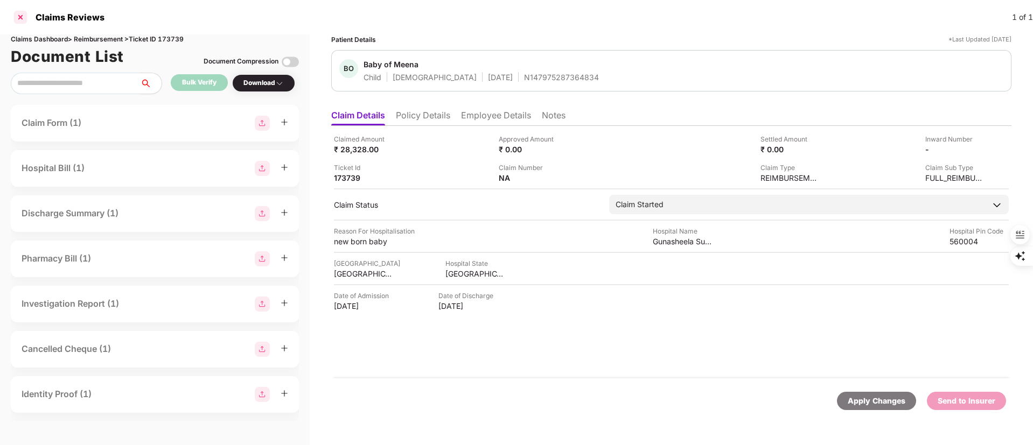
click at [18, 15] on div at bounding box center [20, 17] width 17 height 17
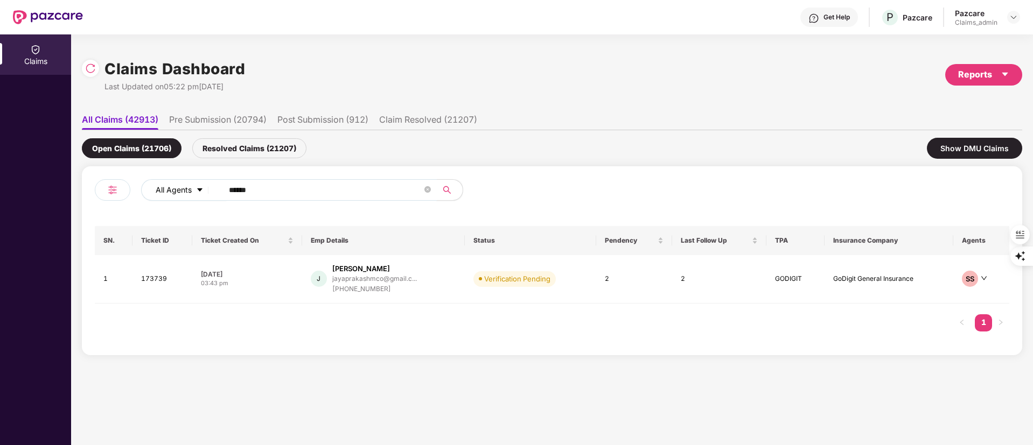
drag, startPoint x: 262, startPoint y: 193, endPoint x: 176, endPoint y: 193, distance: 85.6
click at [176, 193] on div "All Agents ******" at bounding box center [415, 190] width 549 height 22
paste input "text"
type input "******"
click at [385, 284] on div "+919845525913" at bounding box center [374, 289] width 85 height 10
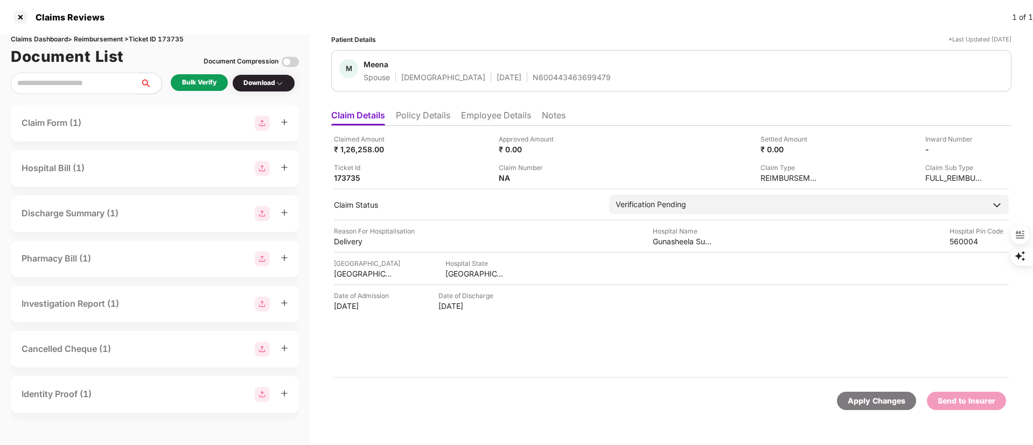
click at [201, 81] on div "Bulk Verify" at bounding box center [199, 83] width 34 height 10
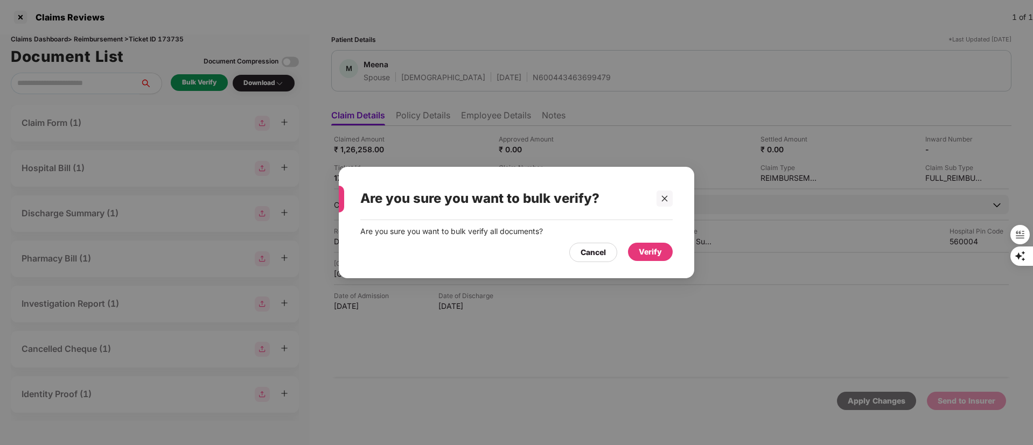
click at [646, 254] on div "Verify" at bounding box center [650, 252] width 23 height 12
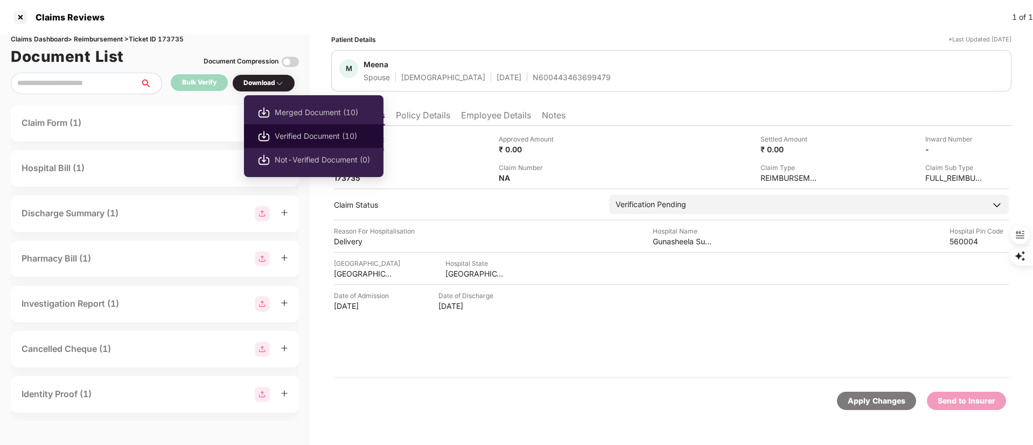
click at [307, 136] on span "Verified Document (10)" at bounding box center [322, 136] width 95 height 12
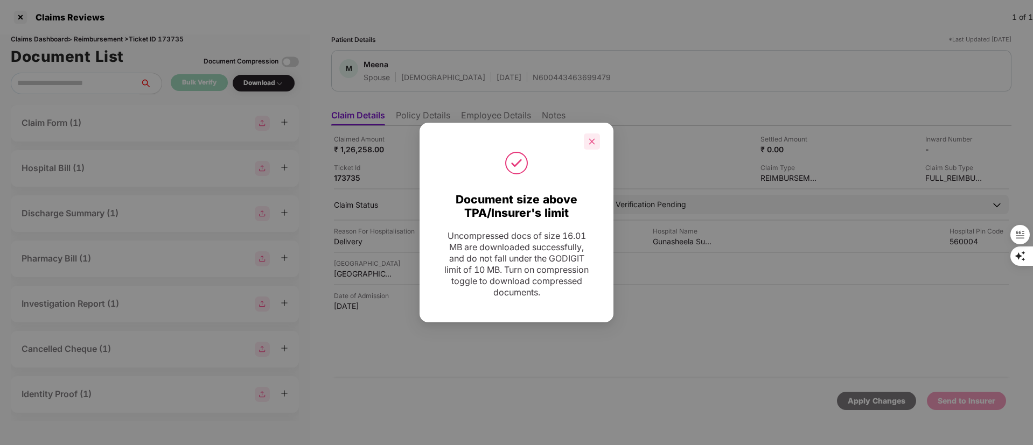
click at [590, 148] on div at bounding box center [592, 142] width 16 height 16
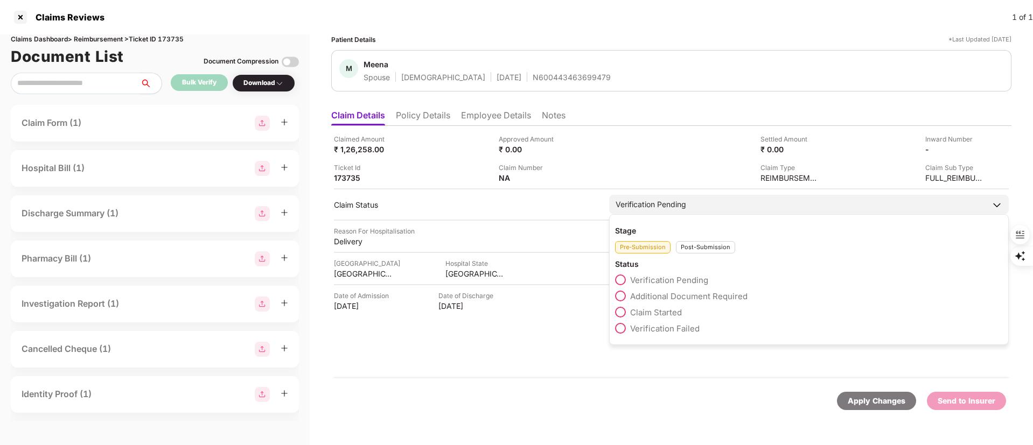
click at [661, 311] on span "Claim Started" at bounding box center [656, 313] width 52 height 10
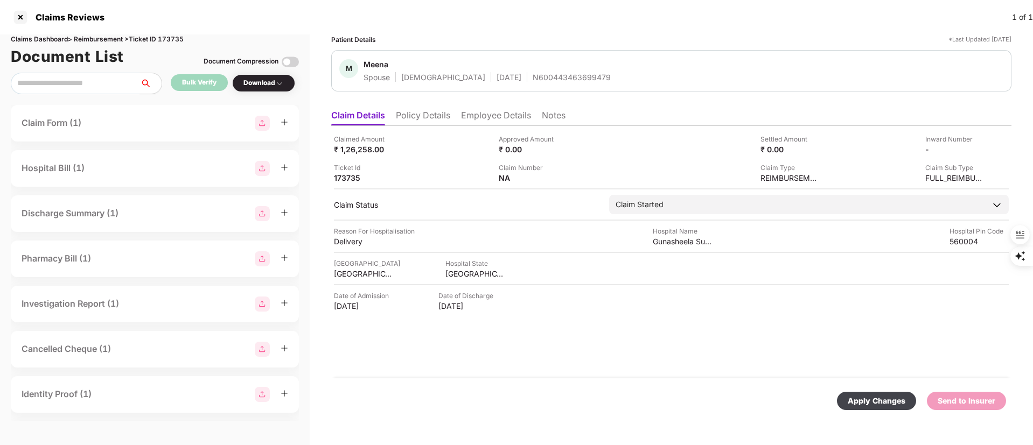
click at [853, 403] on div "Apply Changes" at bounding box center [877, 401] width 58 height 12
click at [350, 183] on div "173735" at bounding box center [363, 178] width 59 height 10
click at [347, 182] on div "173735" at bounding box center [363, 178] width 59 height 10
click at [16, 17] on div at bounding box center [20, 17] width 17 height 17
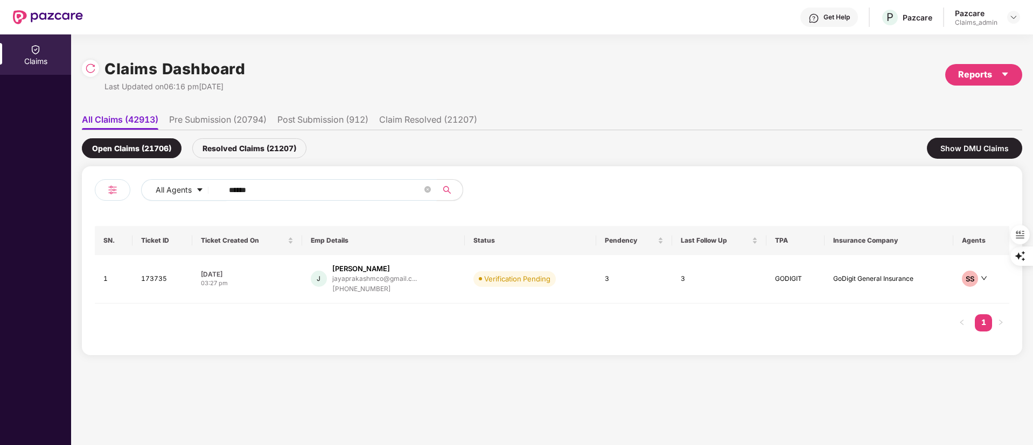
drag, startPoint x: 296, startPoint y: 195, endPoint x: 119, endPoint y: 190, distance: 177.3
click at [119, 190] on div "All Agents ******" at bounding box center [323, 194] width 457 height 30
paste input "text"
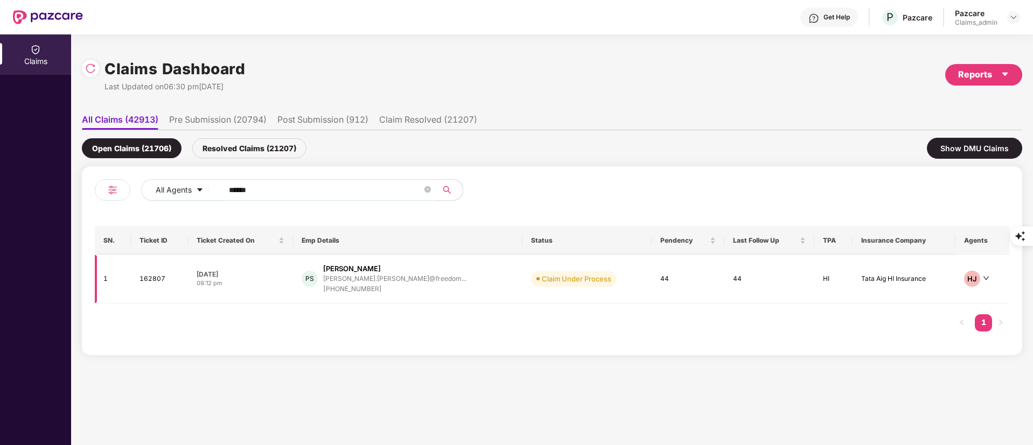
type input "******"
click at [403, 287] on div "+918007068669" at bounding box center [394, 289] width 143 height 10
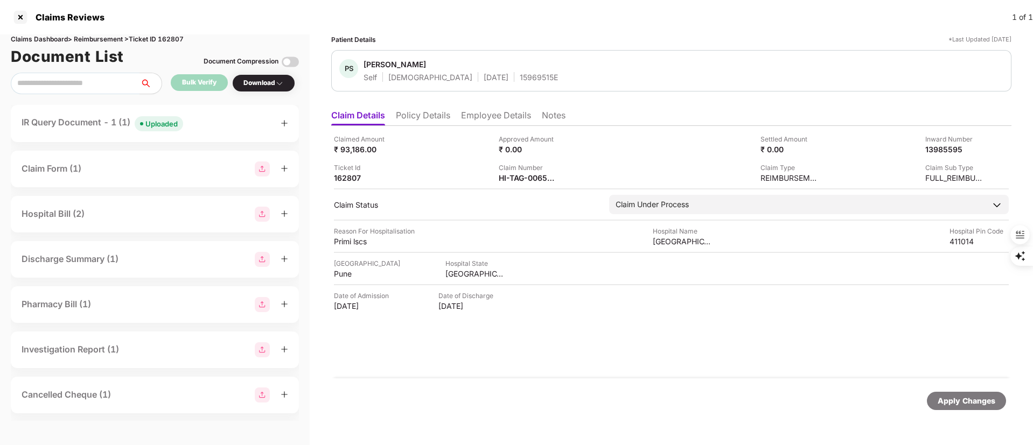
click at [545, 164] on div "Claim Number" at bounding box center [528, 168] width 59 height 10
click at [548, 166] on div "HI-TAG-006541674(0)" at bounding box center [569, 162] width 81 height 17
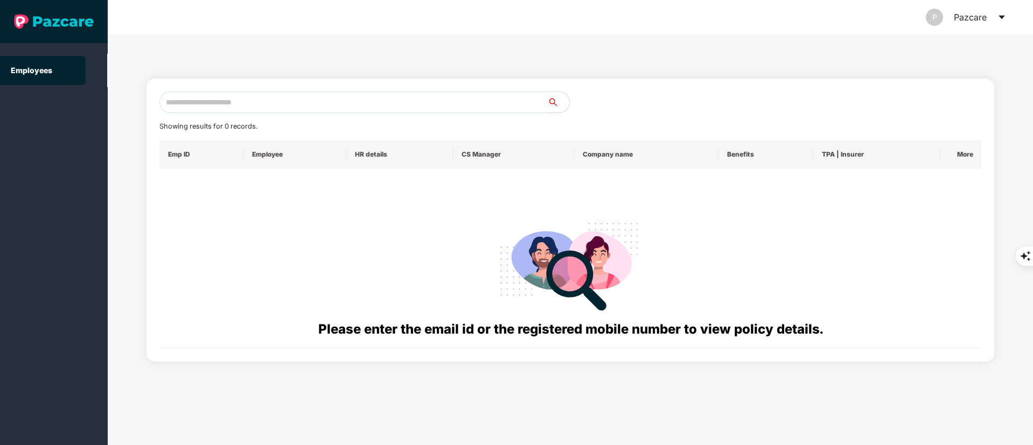
click at [234, 95] on input "text" at bounding box center [353, 103] width 388 height 22
paste input "**********"
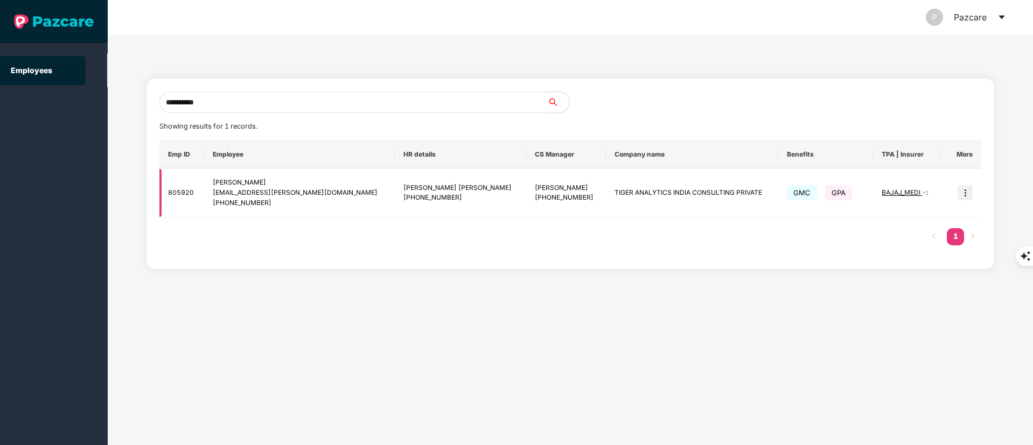
click at [292, 194] on div "[EMAIL_ADDRESS][PERSON_NAME][DOMAIN_NAME]" at bounding box center [299, 193] width 173 height 10
click at [287, 194] on div "nilina.davis@tigeranalytics.com" at bounding box center [299, 193] width 173 height 10
drag, startPoint x: 270, startPoint y: 105, endPoint x: 0, endPoint y: 109, distance: 270.4
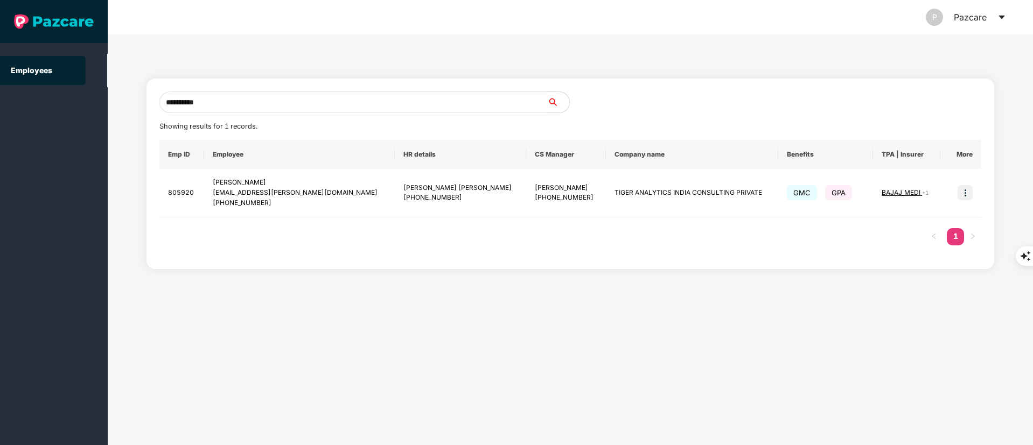
click at [0, 109] on section "**********" at bounding box center [516, 222] width 1033 height 445
drag, startPoint x: 263, startPoint y: 97, endPoint x: 191, endPoint y: 111, distance: 73.0
click at [93, 122] on section "**********" at bounding box center [516, 222] width 1033 height 445
paste input "text"
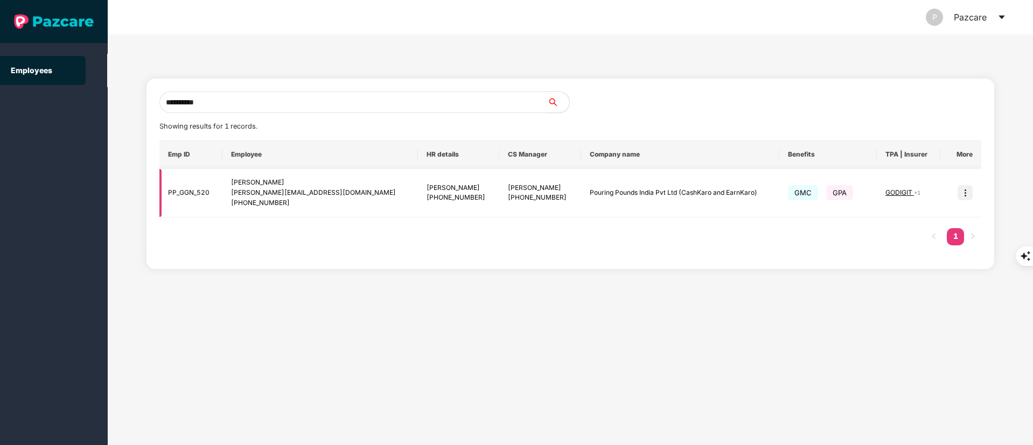
type input "**********"
click at [296, 189] on div "khushal@cashkaro.com" at bounding box center [320, 193] width 178 height 10
click at [962, 190] on img at bounding box center [965, 192] width 15 height 15
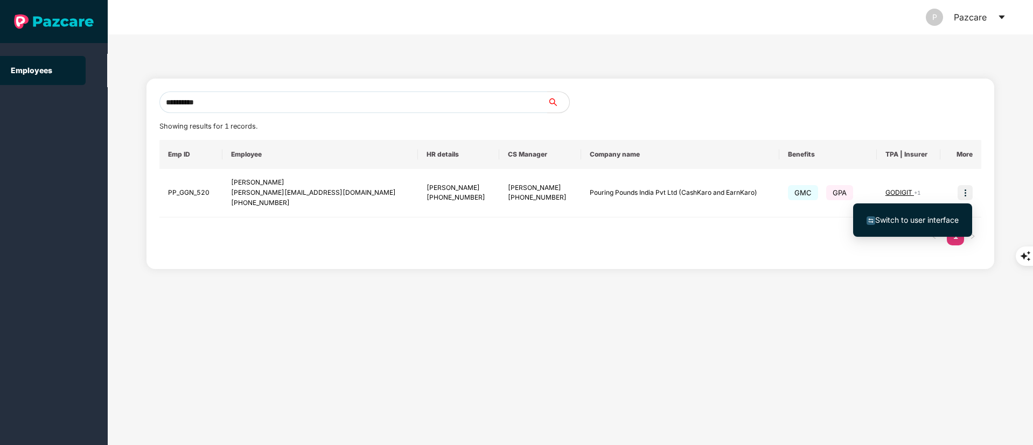
click at [958, 205] on ul "Switch to user interface" at bounding box center [912, 220] width 119 height 33
click at [945, 212] on li "Switch to user interface" at bounding box center [912, 220] width 119 height 23
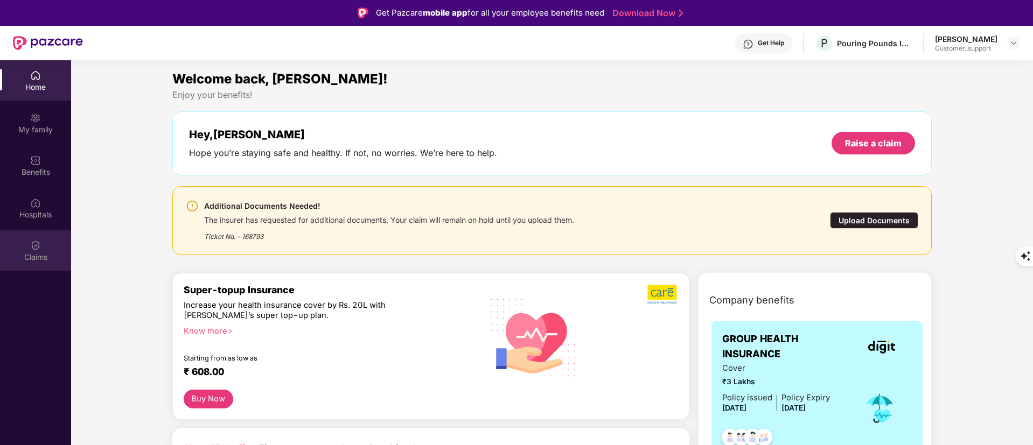
click at [59, 248] on div "Claims" at bounding box center [35, 251] width 71 height 40
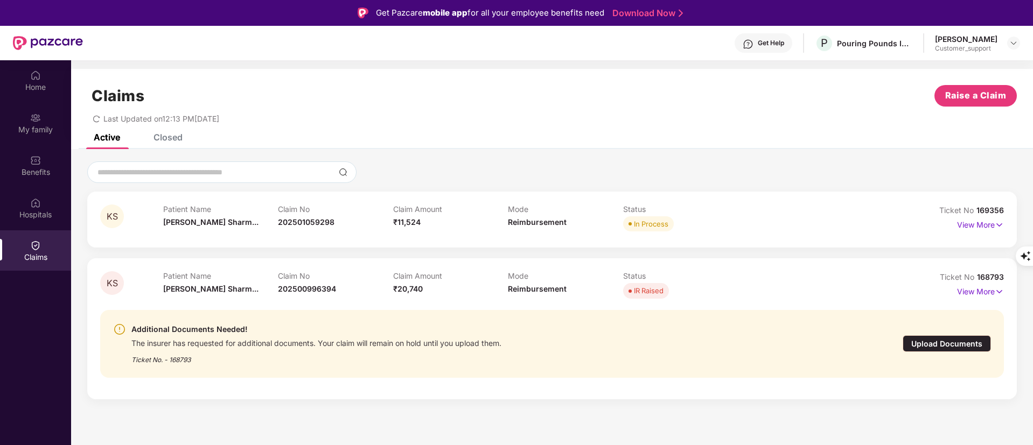
click at [990, 275] on span "168793" at bounding box center [990, 277] width 27 height 9
click at [900, 274] on div "Ticket No 168793" at bounding box center [947, 277] width 113 height 12
click at [892, 284] on div "View More" at bounding box center [947, 291] width 113 height 17
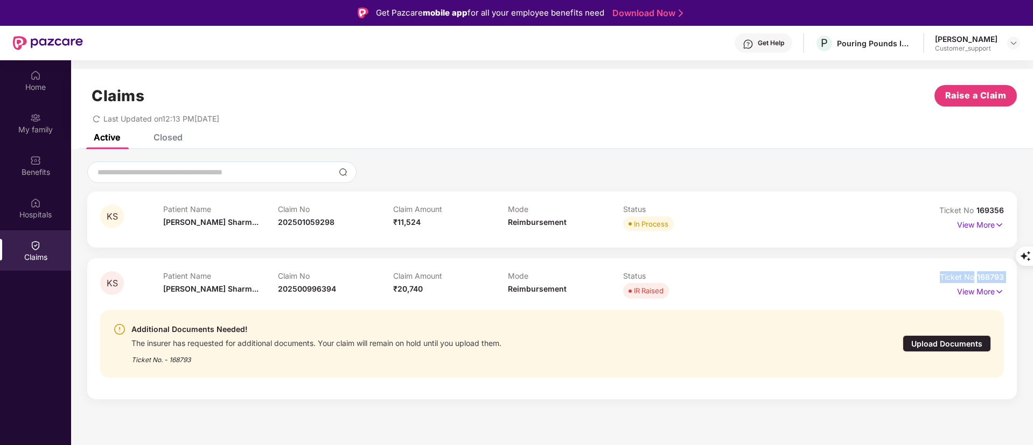
click at [1001, 280] on span "168793" at bounding box center [990, 277] width 27 height 9
drag, startPoint x: 1009, startPoint y: 277, endPoint x: 979, endPoint y: 277, distance: 30.7
click at [979, 277] on div "KS Patient Name Khushal Sharm... Claim No 202500996394 Claim Amount ₹20,740 Mod…" at bounding box center [552, 329] width 930 height 141
copy span "168793"
click at [987, 273] on span "168793" at bounding box center [990, 277] width 27 height 9
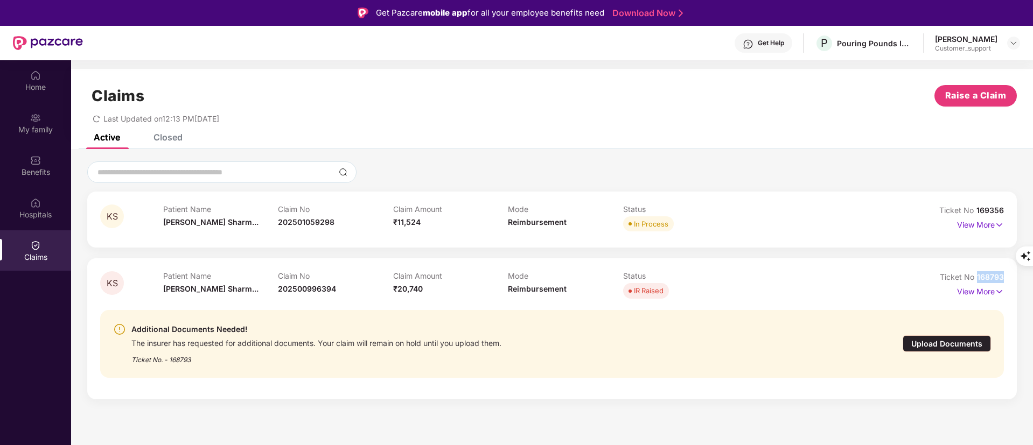
drag, startPoint x: 1006, startPoint y: 277, endPoint x: 978, endPoint y: 279, distance: 28.1
click at [978, 279] on div "KS Patient Name Khushal Sharm... Claim No 202500996394 Claim Amount ₹20,740 Mod…" at bounding box center [552, 329] width 930 height 141
copy span "168793"
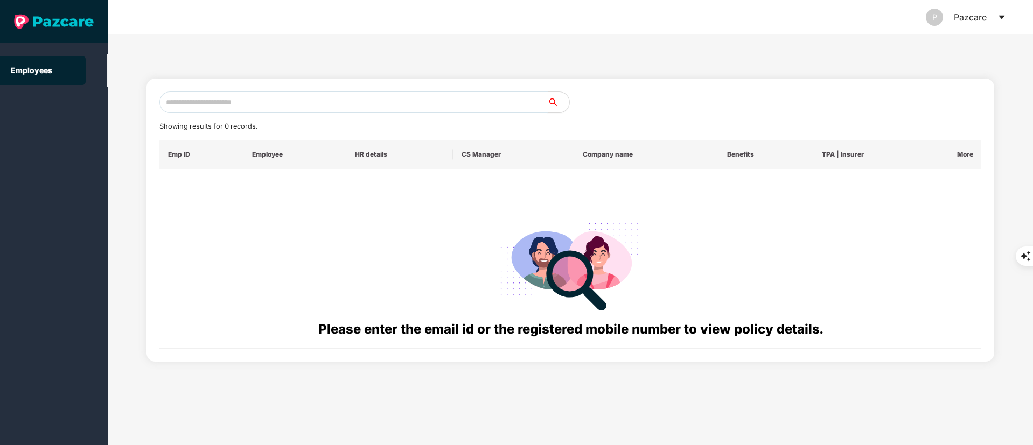
click at [211, 97] on input "text" at bounding box center [353, 103] width 388 height 22
paste input "**********"
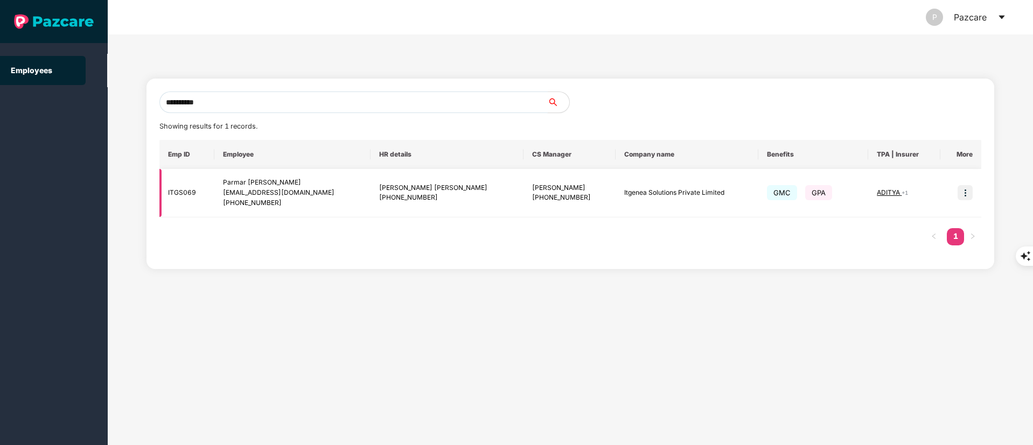
type input "**********"
click at [962, 192] on img at bounding box center [965, 192] width 15 height 15
click at [965, 192] on img at bounding box center [965, 192] width 15 height 15
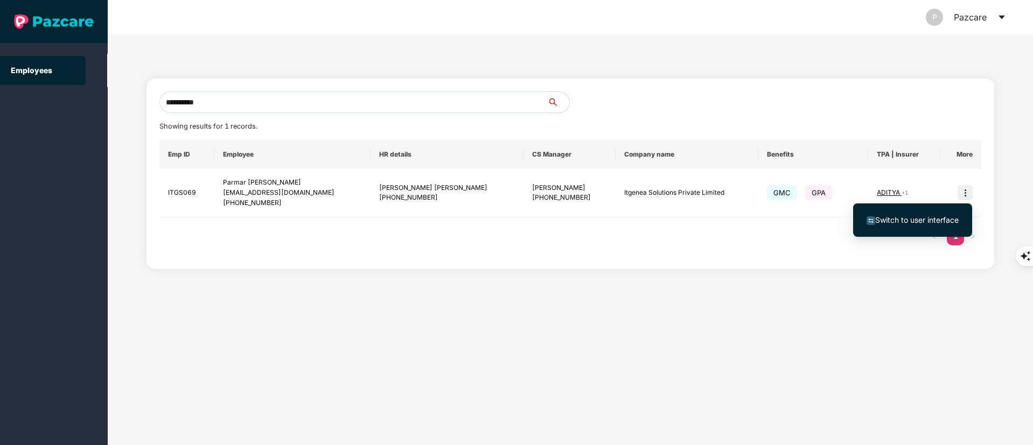
click at [923, 224] on span "Switch to user interface" at bounding box center [916, 219] width 83 height 9
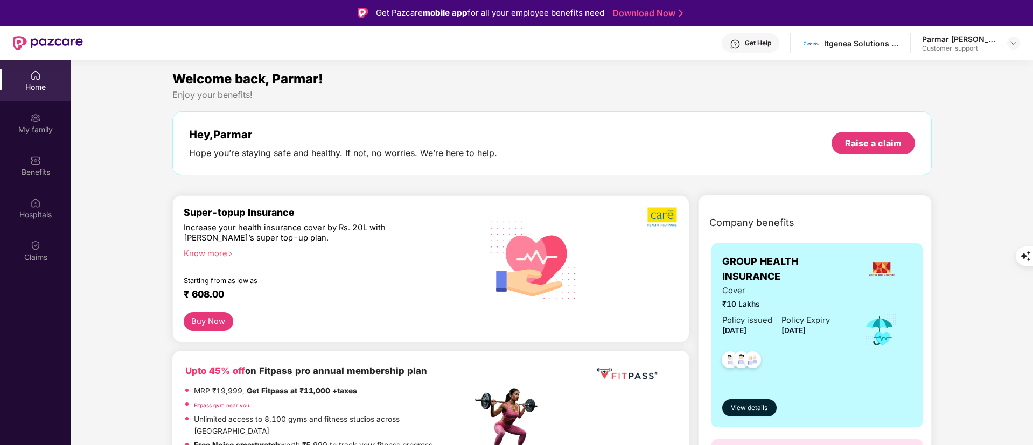
click at [41, 246] on div "Claims" at bounding box center [35, 251] width 71 height 40
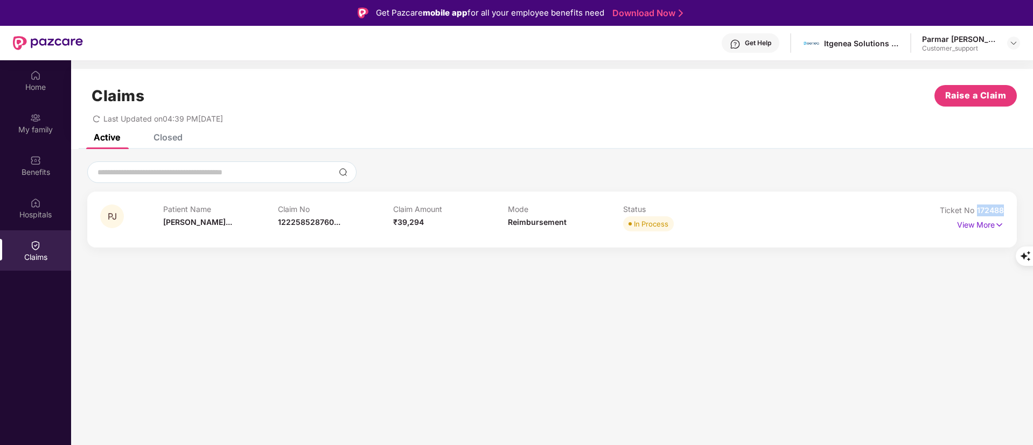
drag, startPoint x: 1005, startPoint y: 212, endPoint x: 978, endPoint y: 212, distance: 27.5
click at [978, 212] on div "PJ Patient Name Parmar Jayraj... Claim No 122258528760... Claim Amount ₹39,294 …" at bounding box center [552, 220] width 930 height 56
copy span "172488"
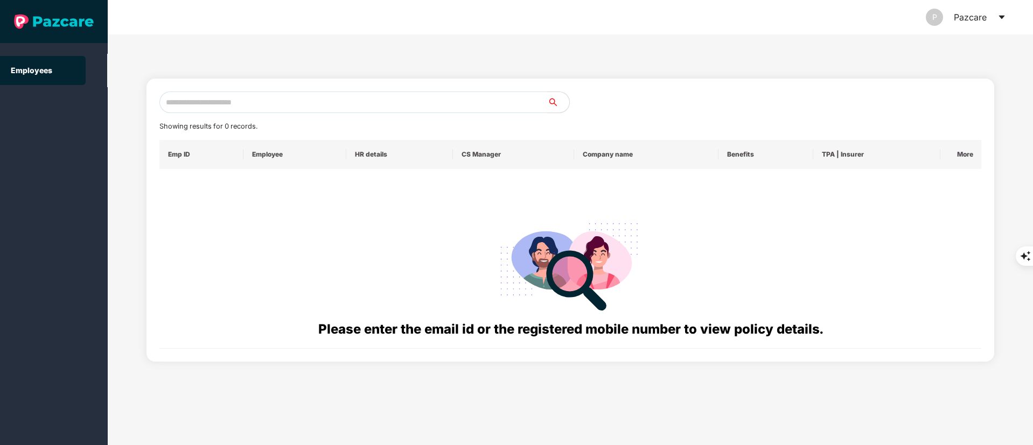
click at [198, 104] on input "text" at bounding box center [353, 103] width 388 height 22
paste input "**********"
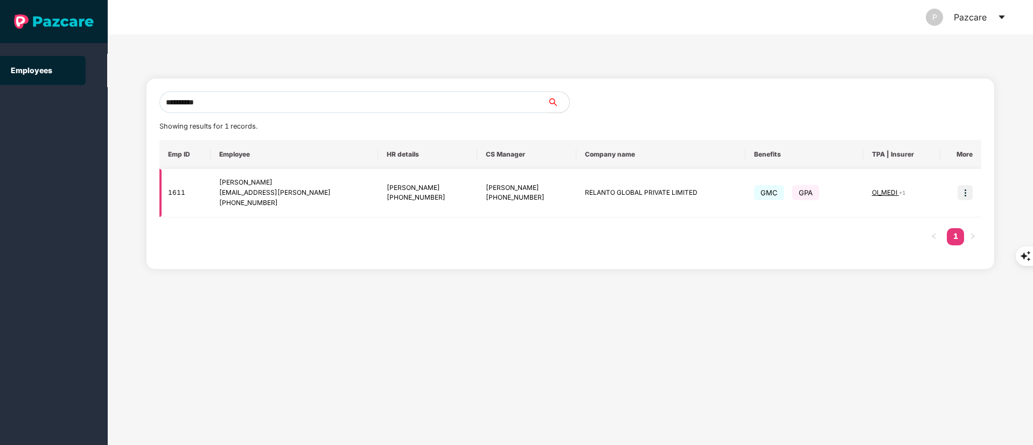
type input "**********"
click at [960, 191] on img at bounding box center [965, 192] width 15 height 15
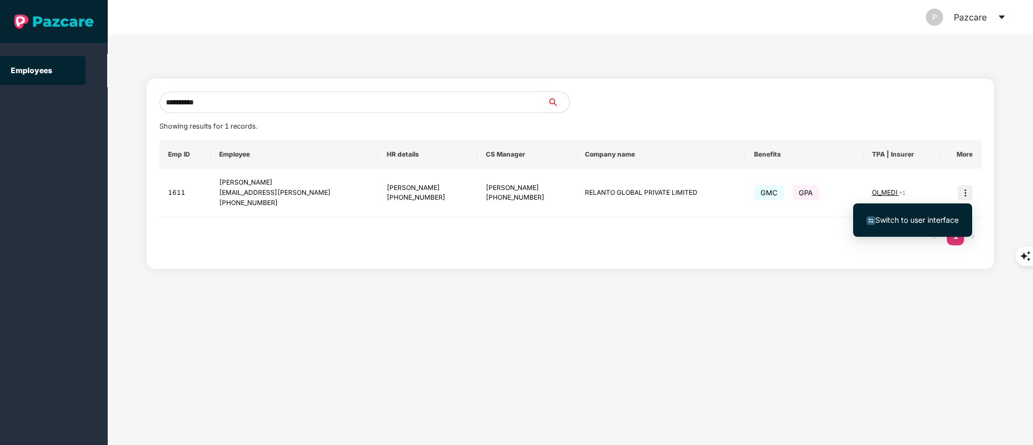
click at [932, 213] on li "Switch to user interface" at bounding box center [912, 220] width 119 height 23
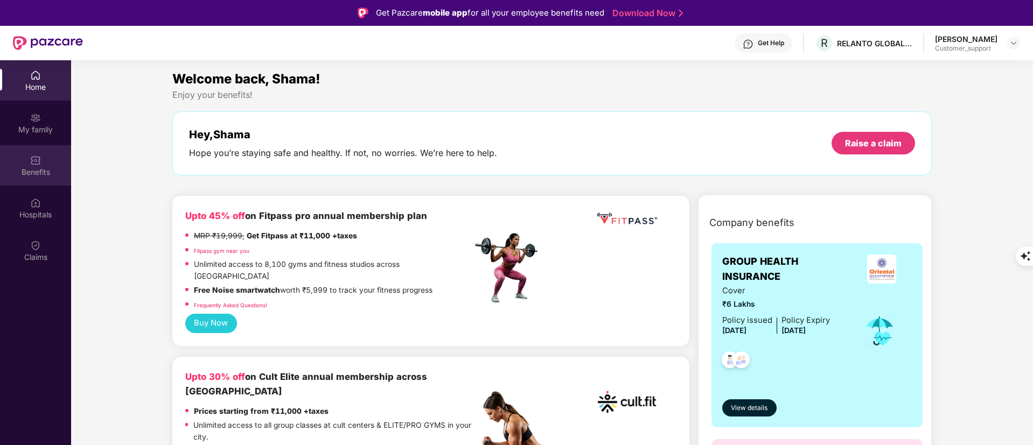
click at [29, 144] on div "Home My family Benefits Hospitals Claims" at bounding box center [35, 166] width 71 height 213
click at [45, 169] on div "Benefits" at bounding box center [35, 172] width 71 height 11
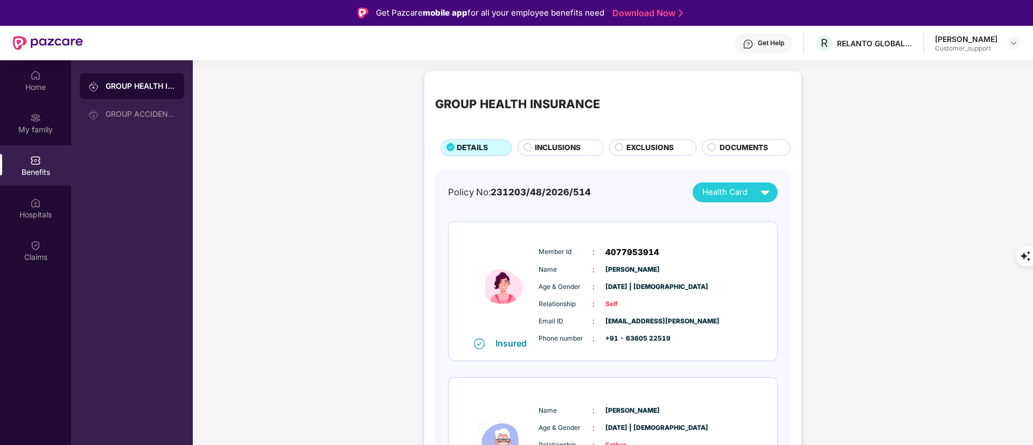
click at [555, 150] on span "INCLUSIONS" at bounding box center [558, 148] width 46 height 12
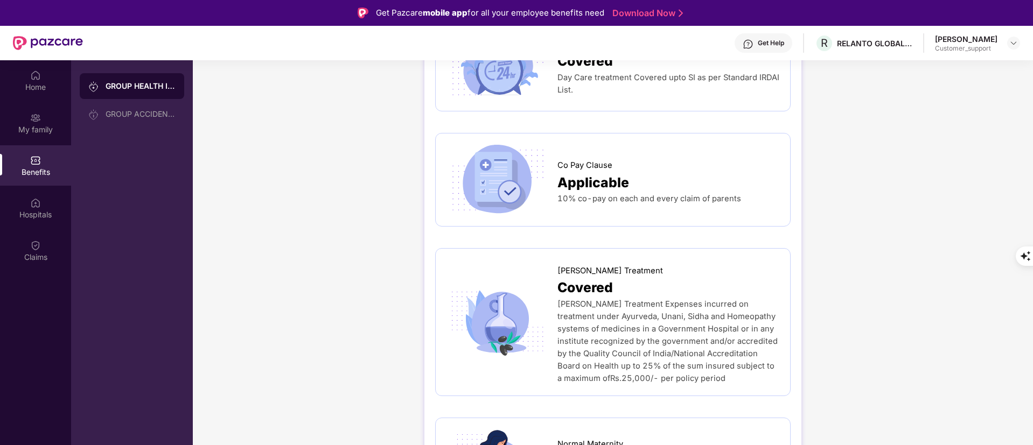
scroll to position [1131, 0]
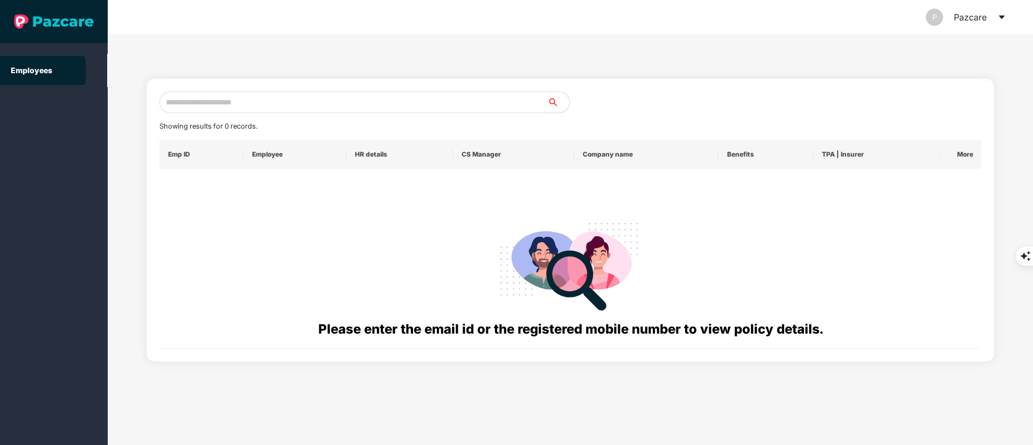
click at [188, 97] on input "text" at bounding box center [353, 103] width 388 height 22
paste input "**********"
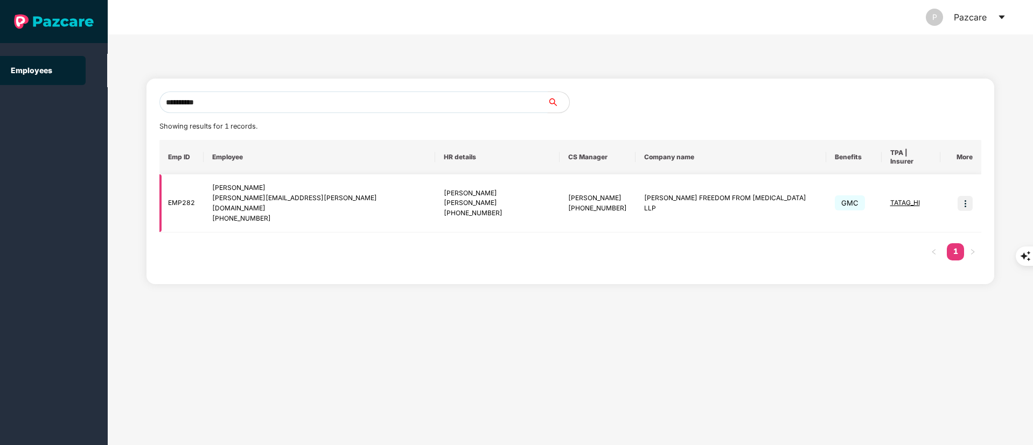
type input "**********"
click at [966, 196] on img at bounding box center [965, 203] width 15 height 15
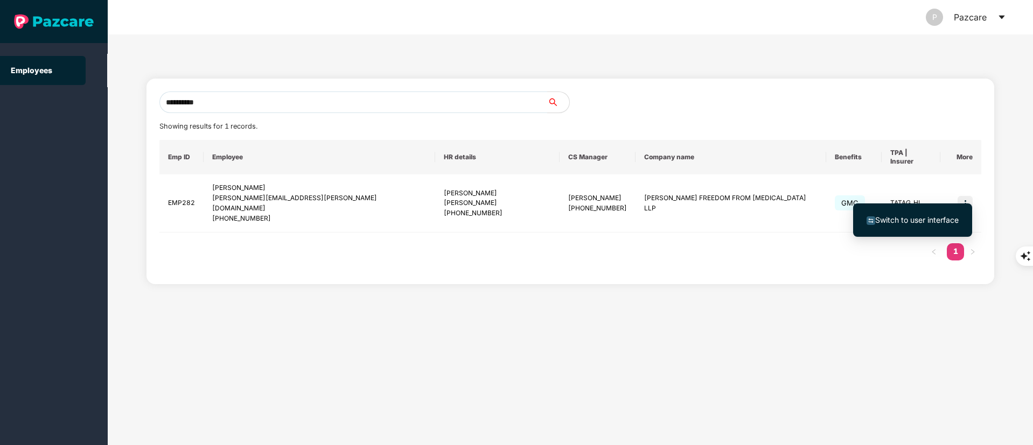
click at [923, 218] on span "Switch to user interface" at bounding box center [916, 219] width 83 height 9
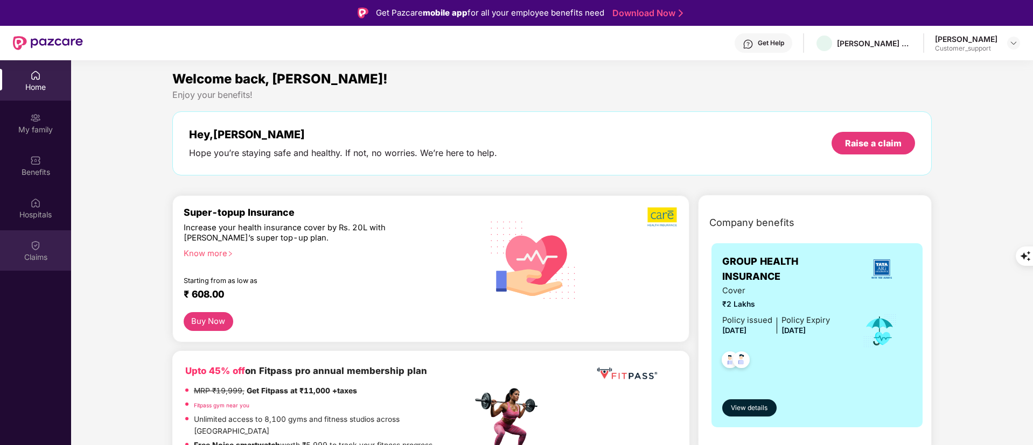
click at [48, 245] on div "Claims" at bounding box center [35, 251] width 71 height 40
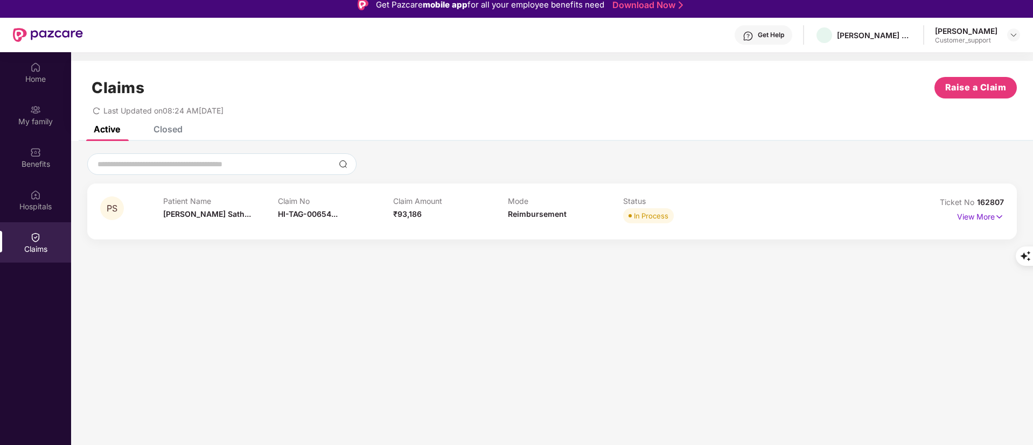
scroll to position [60, 0]
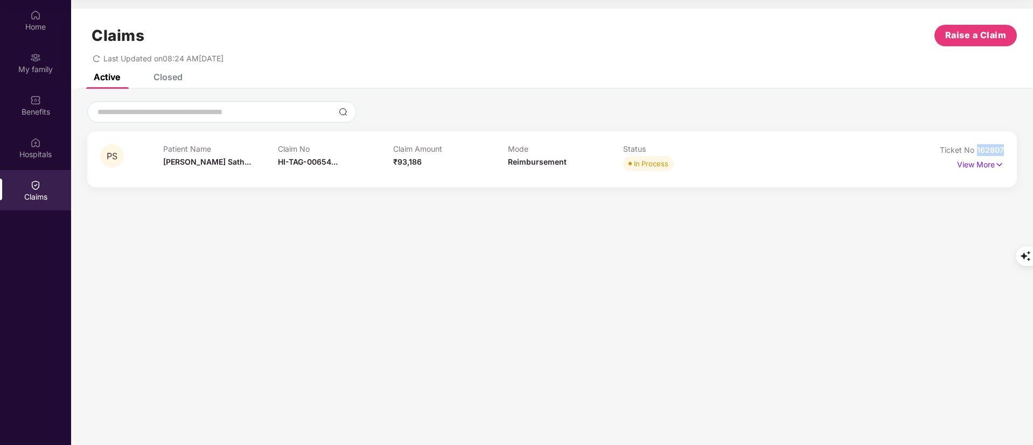
drag, startPoint x: 1004, startPoint y: 148, endPoint x: 975, endPoint y: 148, distance: 28.5
click at [975, 148] on div "PS Patient Name Prajakta Sath... Claim No HI-TAG-00654... Claim Amount ₹93,186 …" at bounding box center [552, 159] width 930 height 56
copy span "162807"
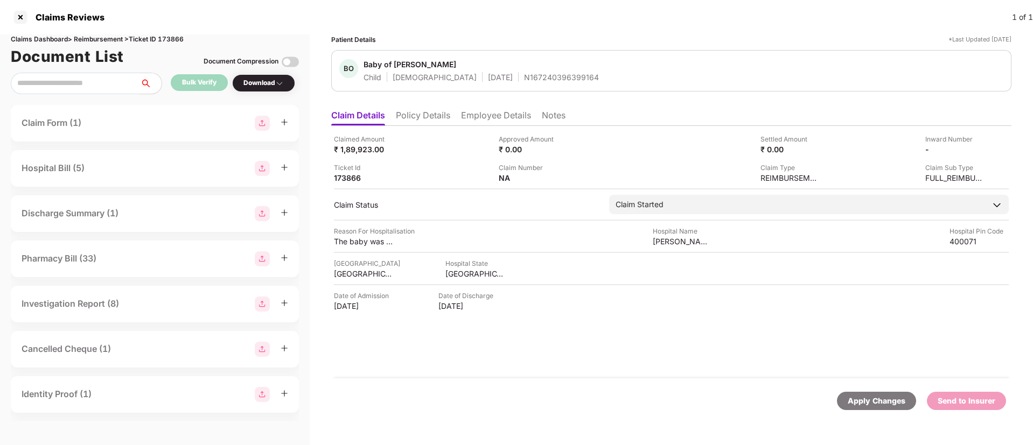
click at [18, 26] on div "Claims Reviews 1 of 1" at bounding box center [516, 17] width 1033 height 34
click at [22, 10] on div at bounding box center [20, 17] width 17 height 17
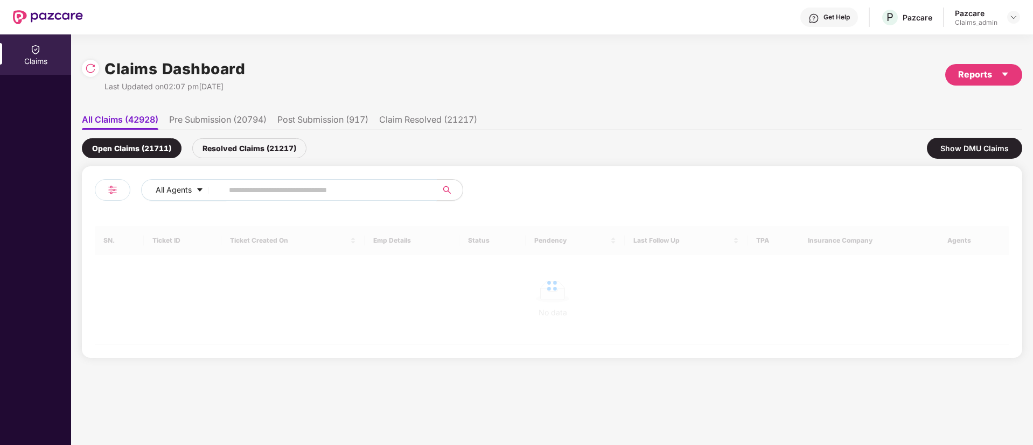
click at [233, 192] on input "text" at bounding box center [325, 190] width 193 height 16
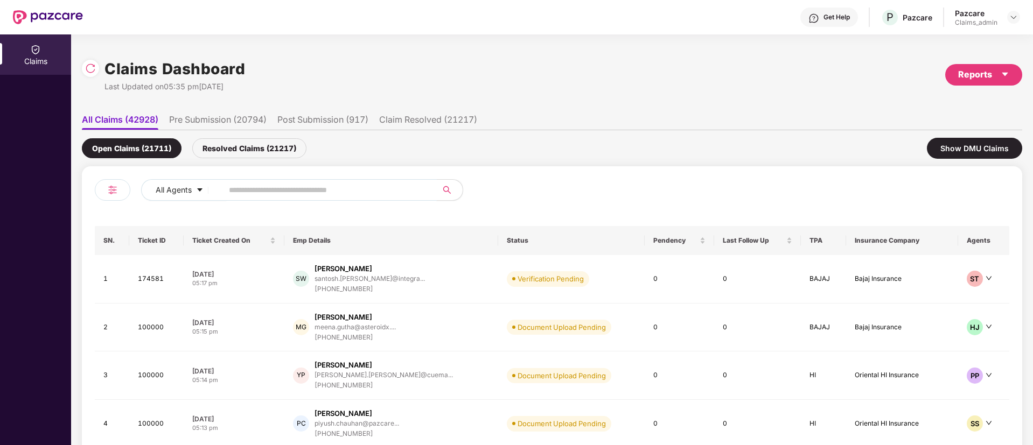
paste input "******"
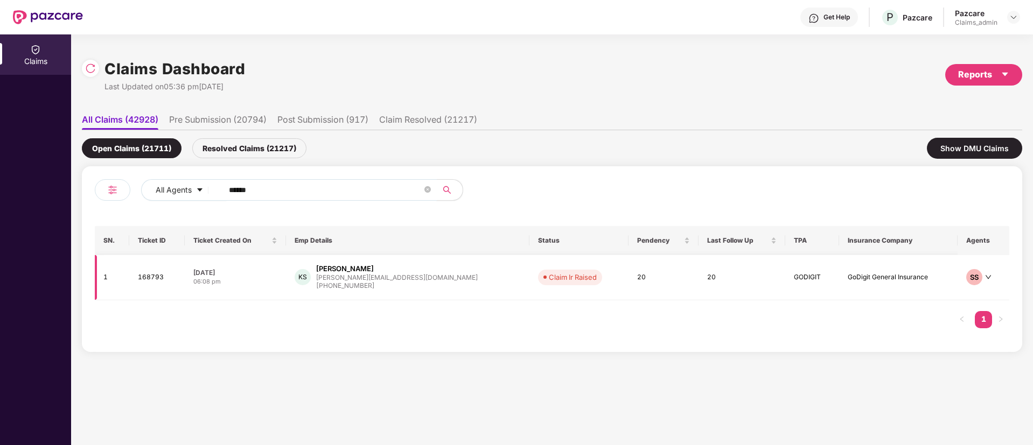
type input "******"
click at [440, 274] on div "KS [PERSON_NAME] [PERSON_NAME][EMAIL_ADDRESS][DOMAIN_NAME] [PHONE_NUMBER]" at bounding box center [408, 277] width 226 height 27
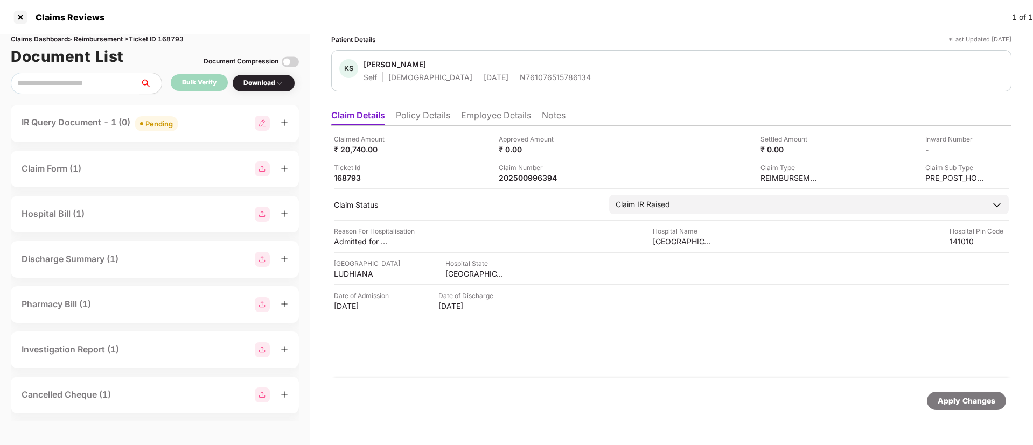
click at [112, 121] on div "IR Query Document - 1 (0) Pending" at bounding box center [100, 124] width 157 height 16
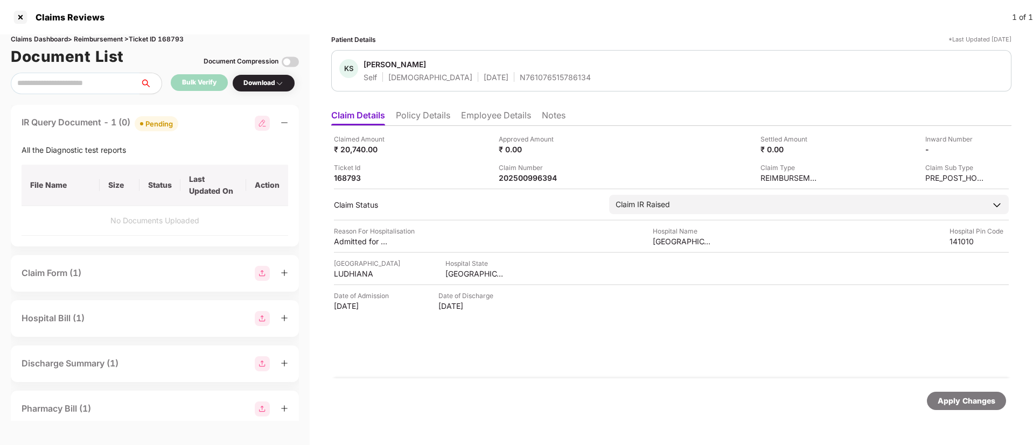
click at [422, 121] on li "Policy Details" at bounding box center [423, 118] width 54 height 16
